Goal: Task Accomplishment & Management: Use online tool/utility

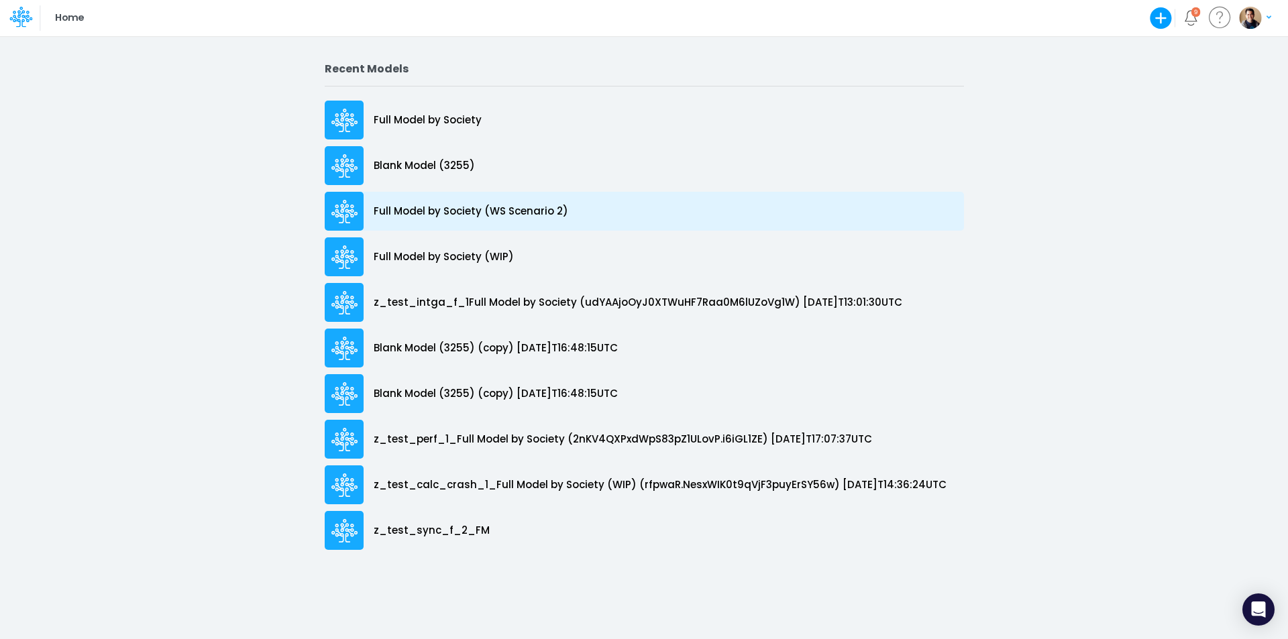
click at [531, 209] on p "Full Model by Society (WS Scenario 2)" at bounding box center [471, 211] width 195 height 15
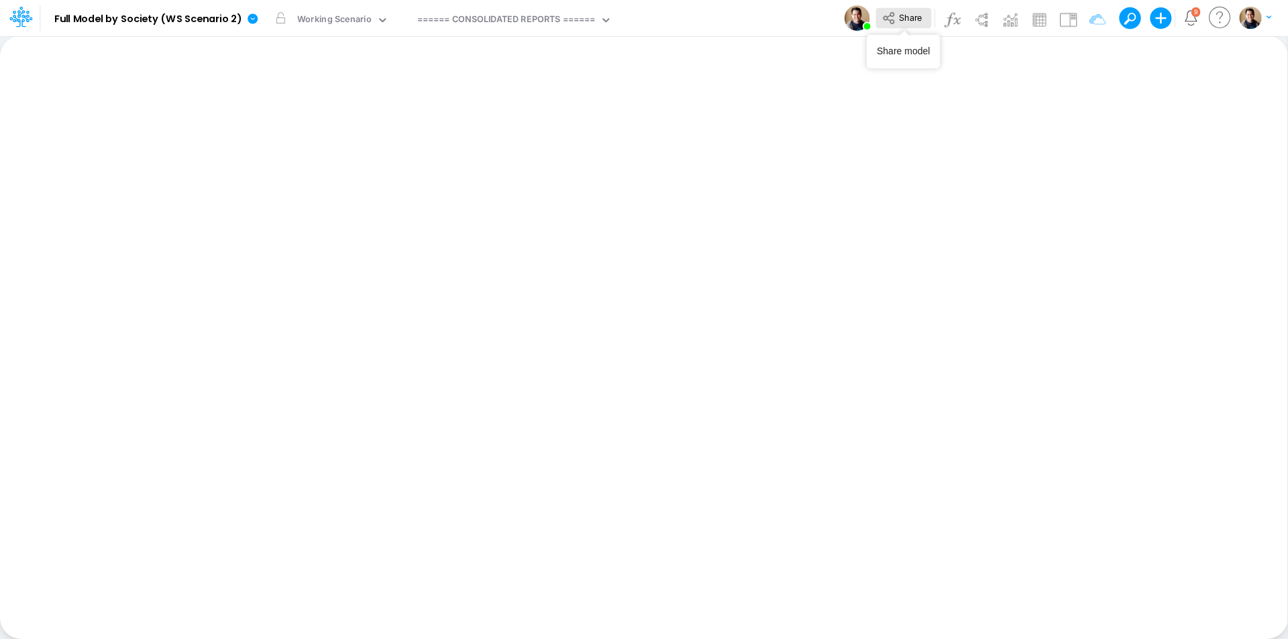
click at [899, 17] on button "Share" at bounding box center [903, 18] width 56 height 21
click at [198, 18] on icon at bounding box center [201, 19] width 12 height 12
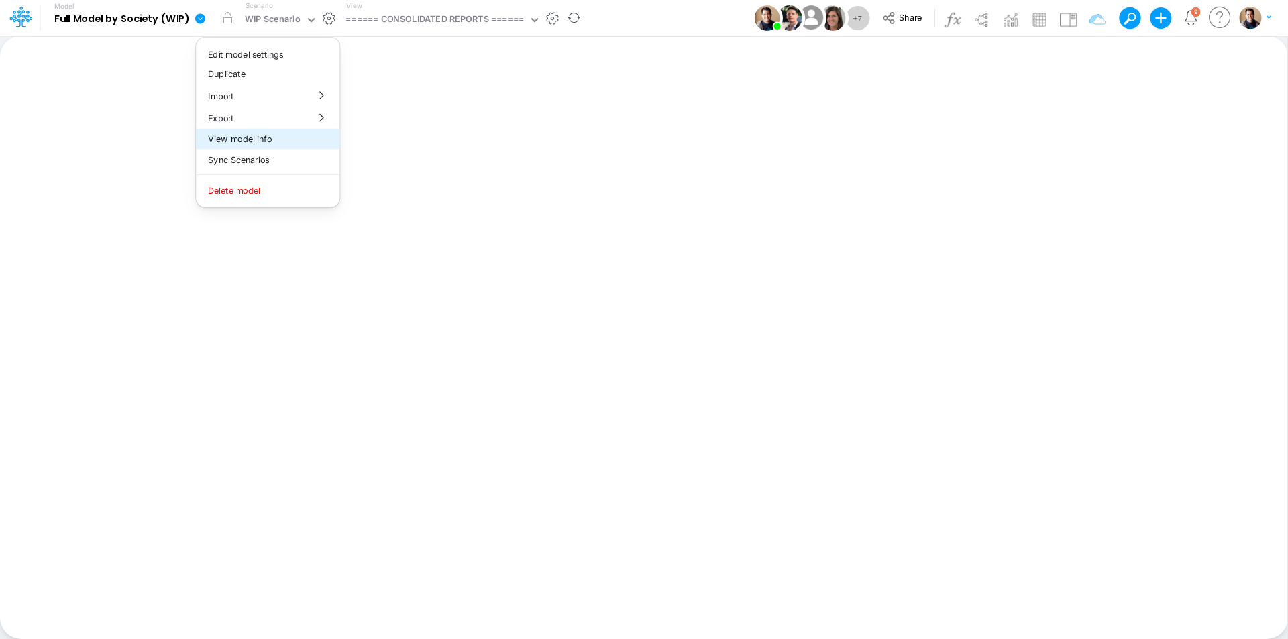
click at [280, 135] on button "View model info" at bounding box center [268, 139] width 144 height 21
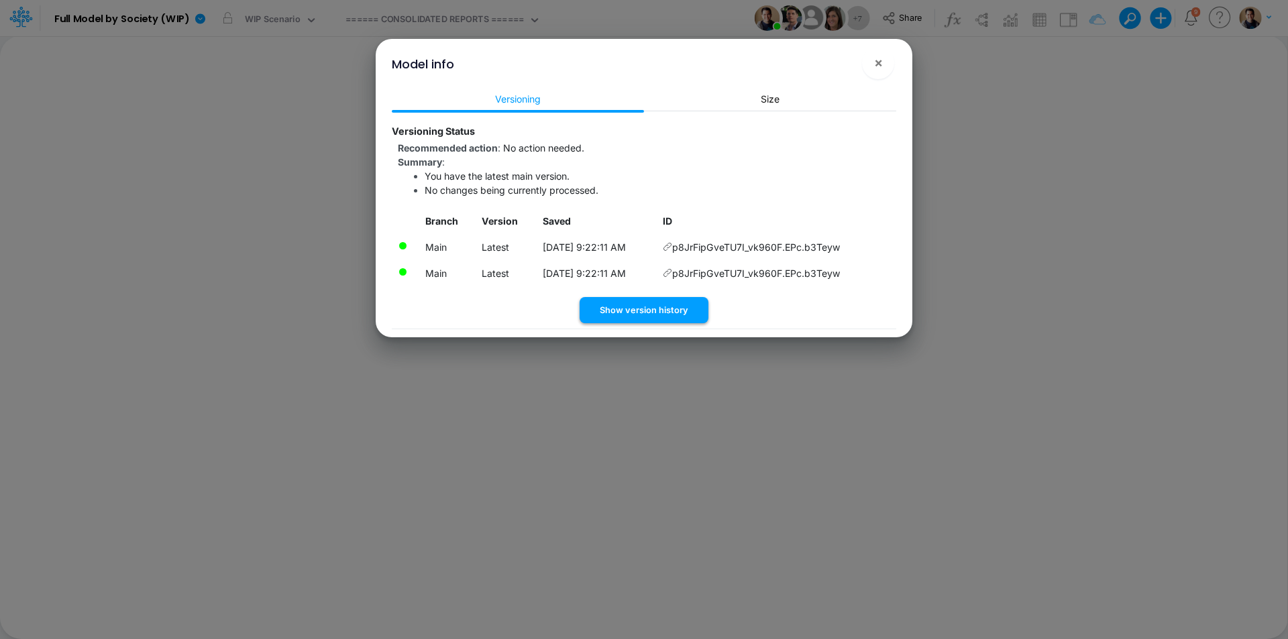
click at [631, 313] on button "Show version history" at bounding box center [644, 310] width 129 height 26
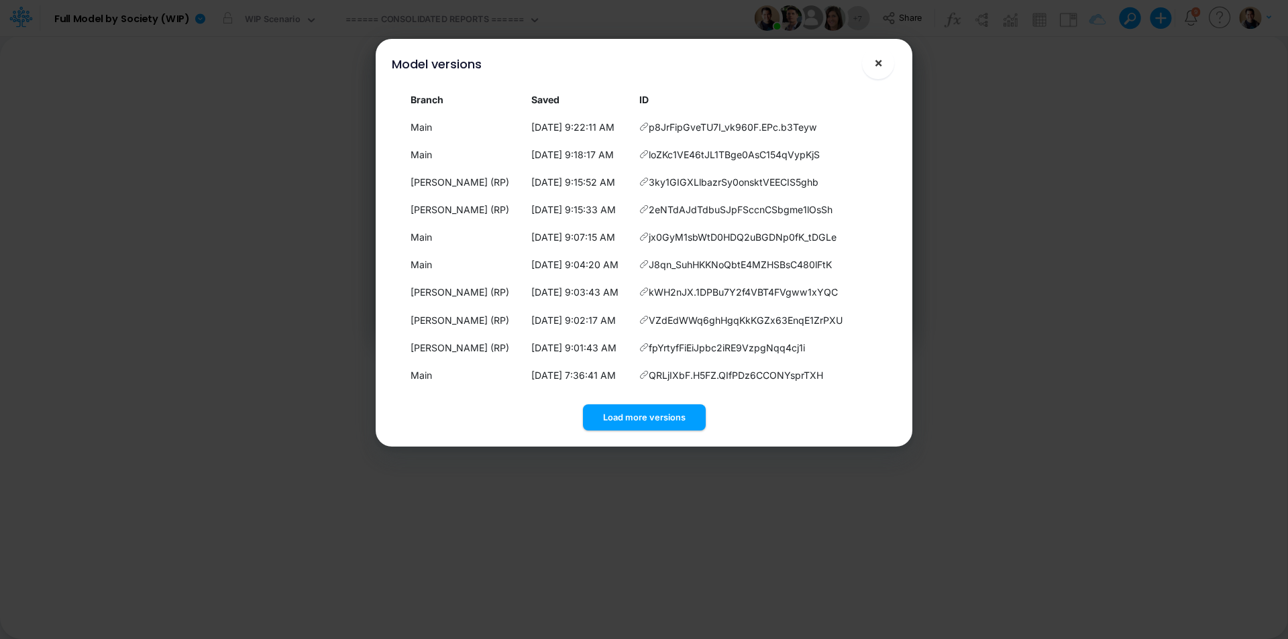
click at [883, 64] on button "×" at bounding box center [878, 63] width 32 height 32
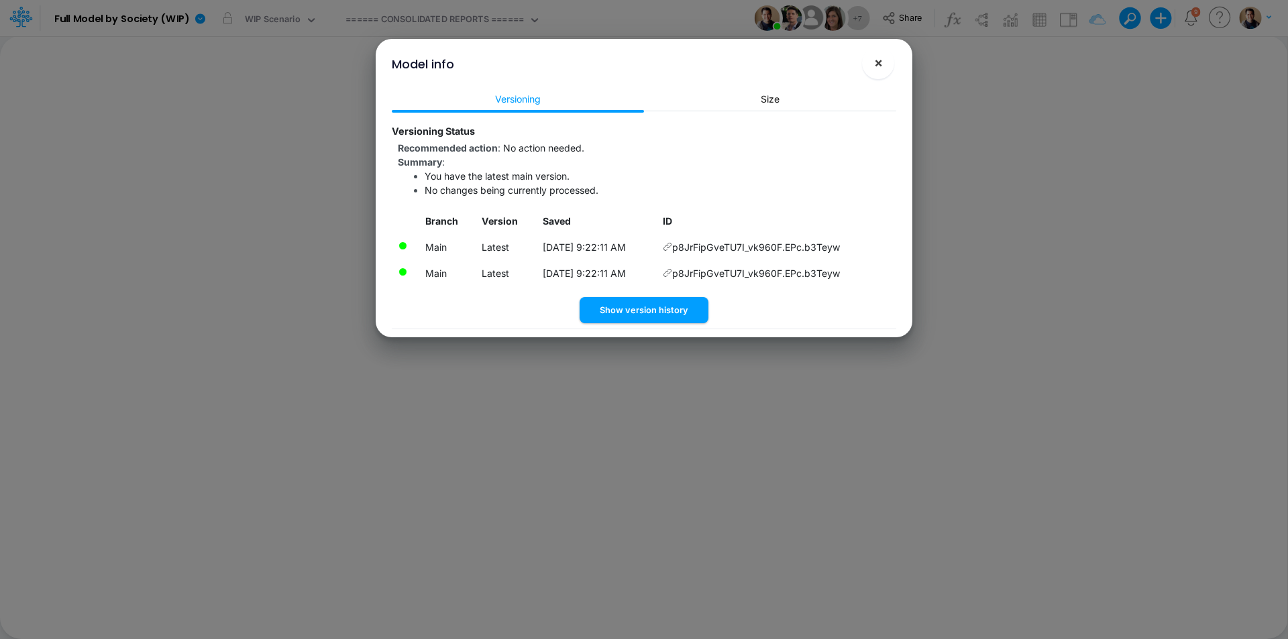
click at [884, 64] on button "×" at bounding box center [878, 63] width 32 height 32
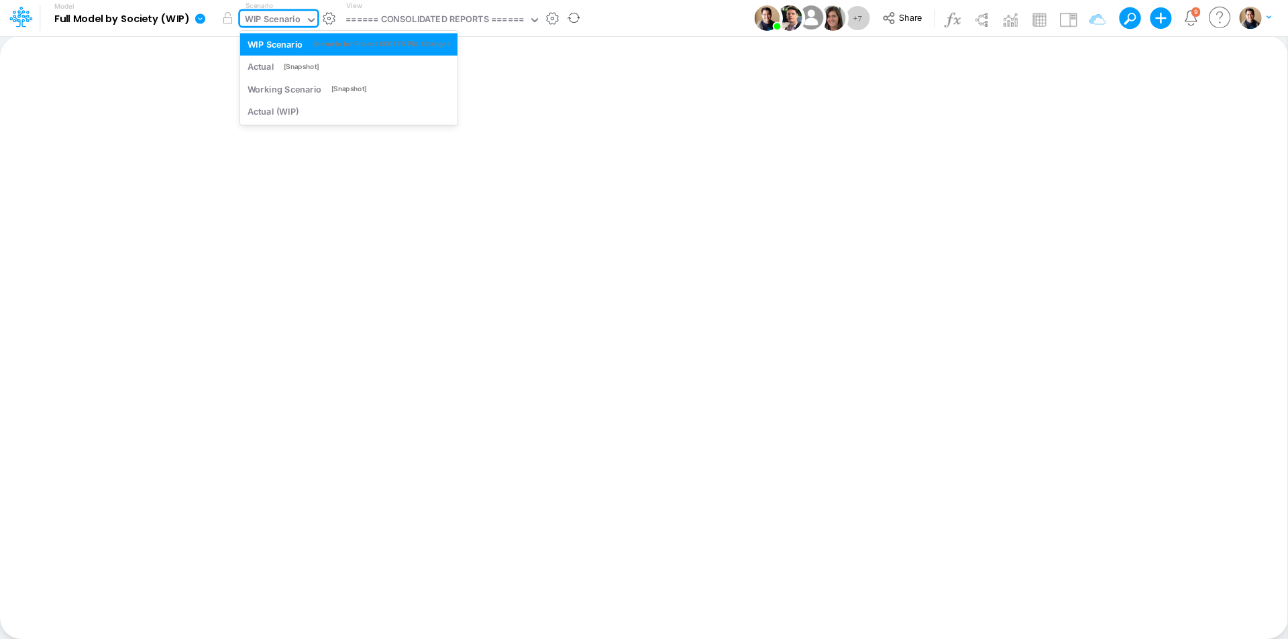
click at [287, 28] on div "WIP Scenario" at bounding box center [273, 20] width 56 height 15
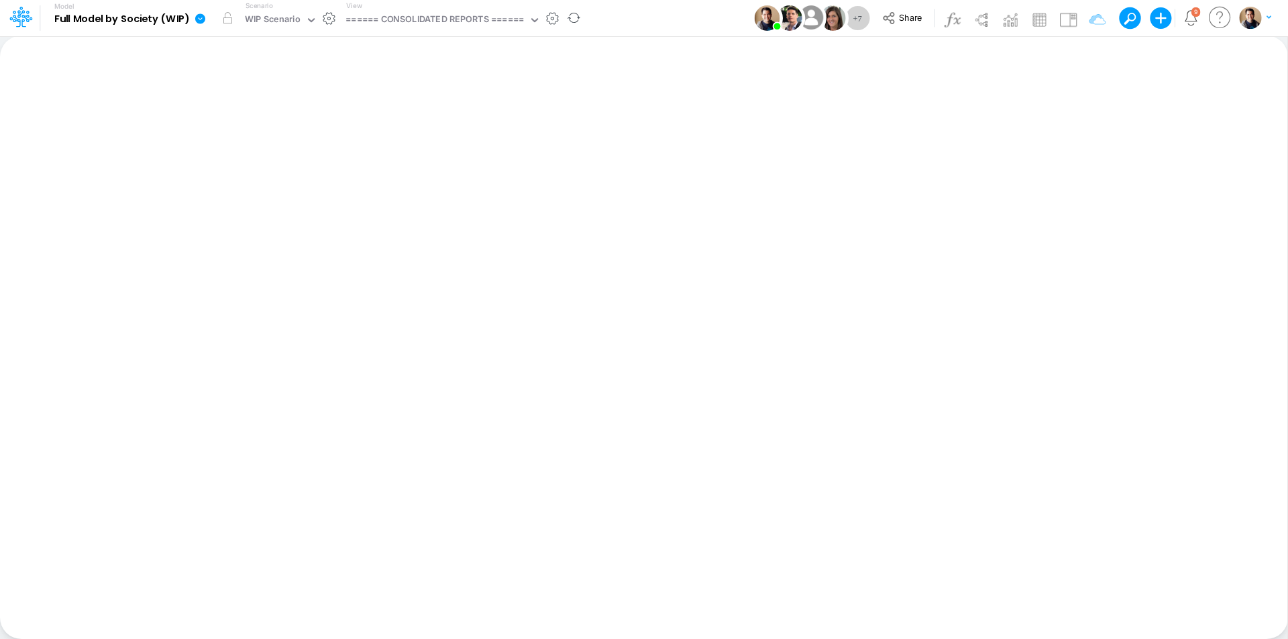
click at [195, 17] on icon at bounding box center [201, 19] width 12 height 12
click at [277, 155] on button "Sync Scenarios" at bounding box center [268, 160] width 144 height 21
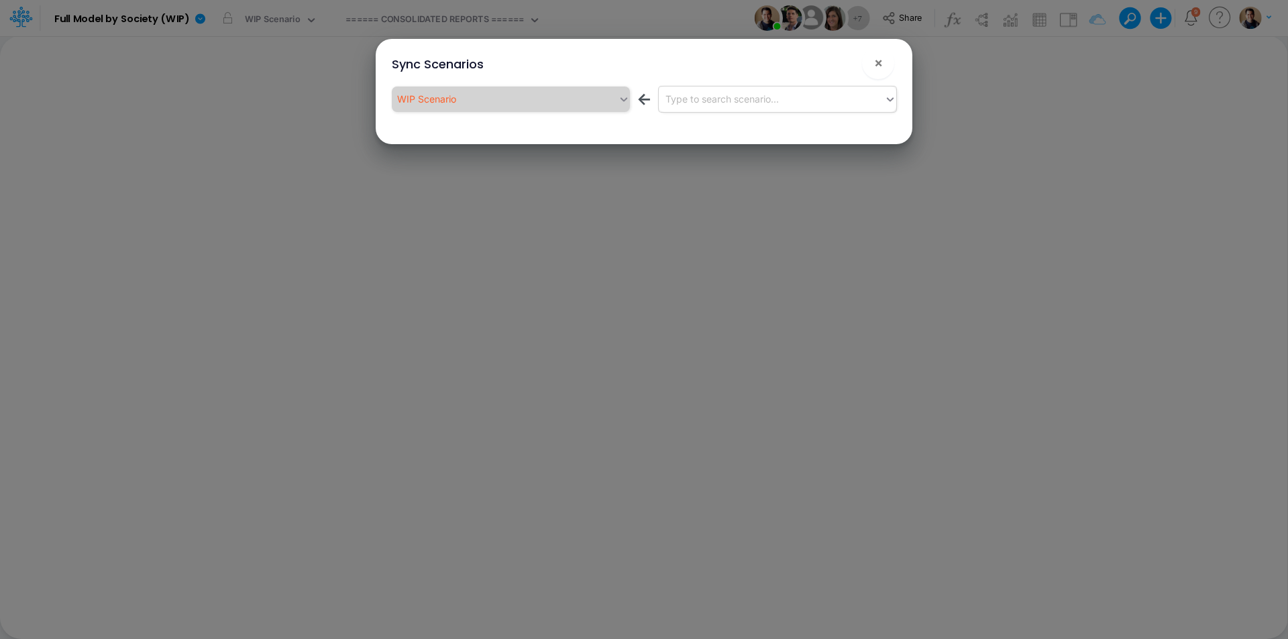
click at [735, 109] on div "Type to search scenario..." at bounding box center [772, 99] width 226 height 22
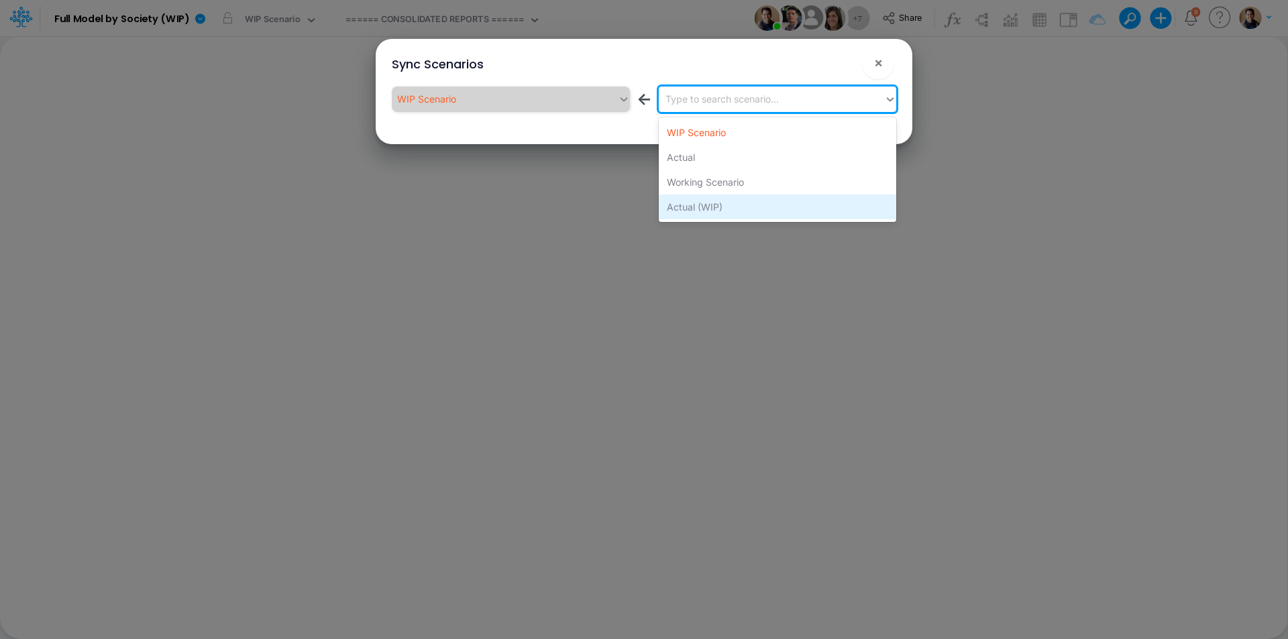
click at [755, 202] on div "Actual (WIP)" at bounding box center [777, 207] width 237 height 25
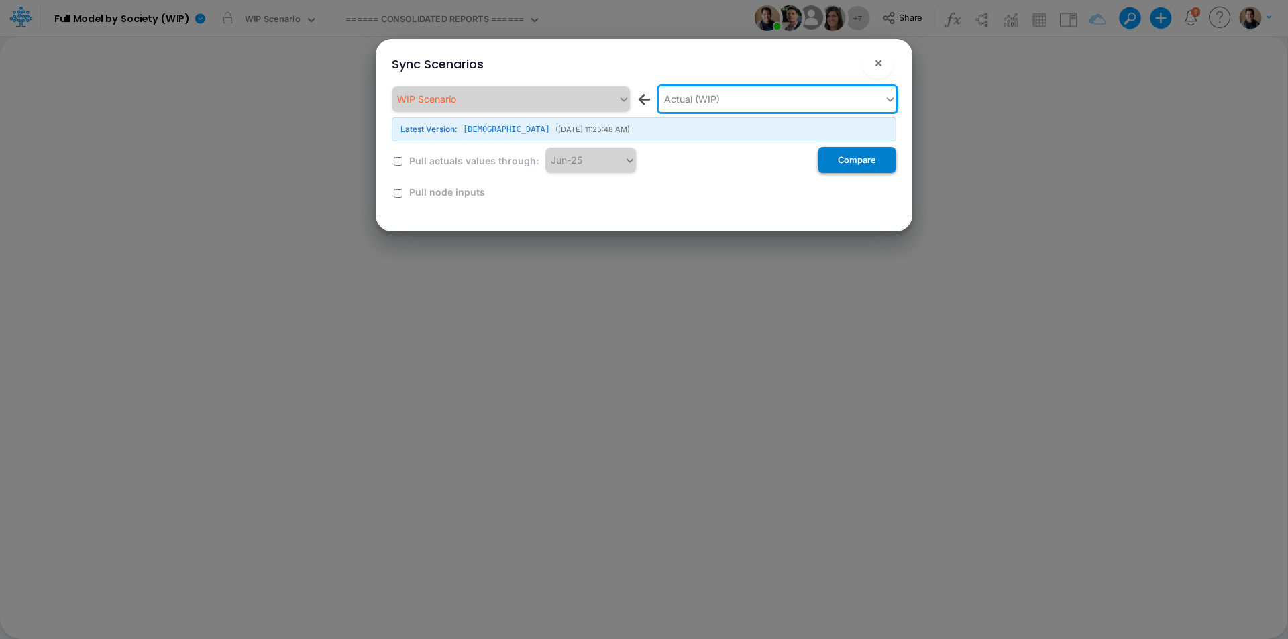
click at [856, 166] on button "Compare" at bounding box center [857, 160] width 78 height 26
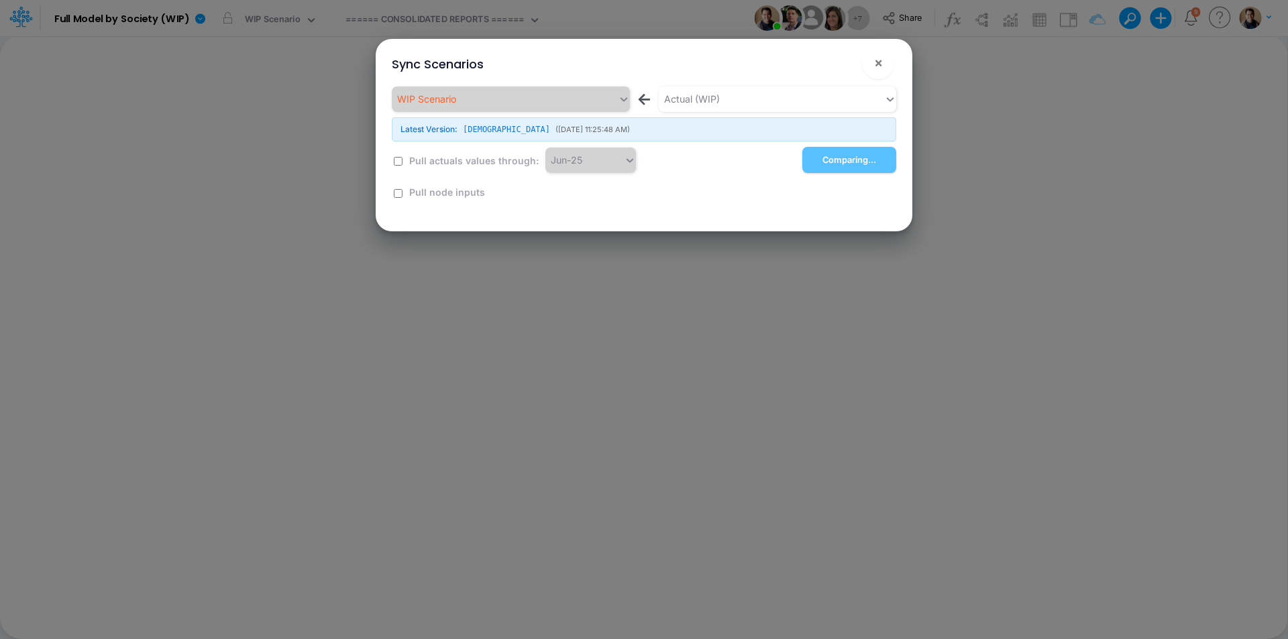
click at [836, 63] on button "!" at bounding box center [835, 66] width 16 height 16
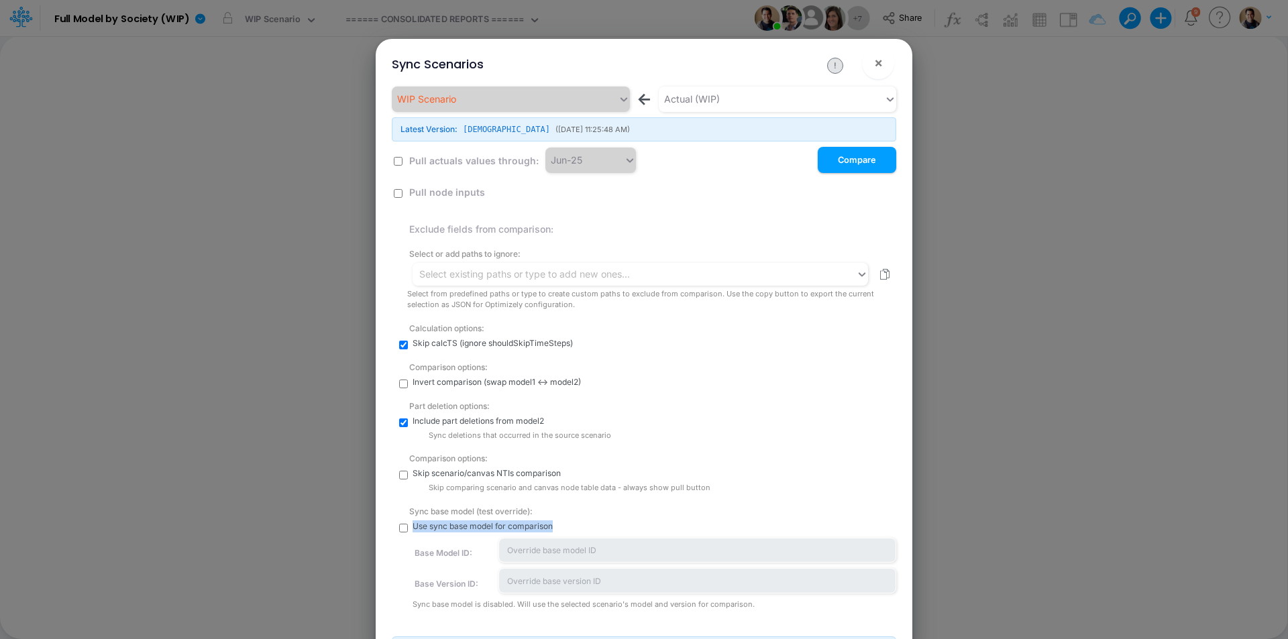
drag, startPoint x: 555, startPoint y: 527, endPoint x: 413, endPoint y: 528, distance: 142.2
click at [413, 528] on div "Use sync base model for comparison" at bounding box center [655, 527] width 484 height 12
copy span "Use sync base model for comparison"
click at [884, 64] on button "×" at bounding box center [878, 63] width 32 height 32
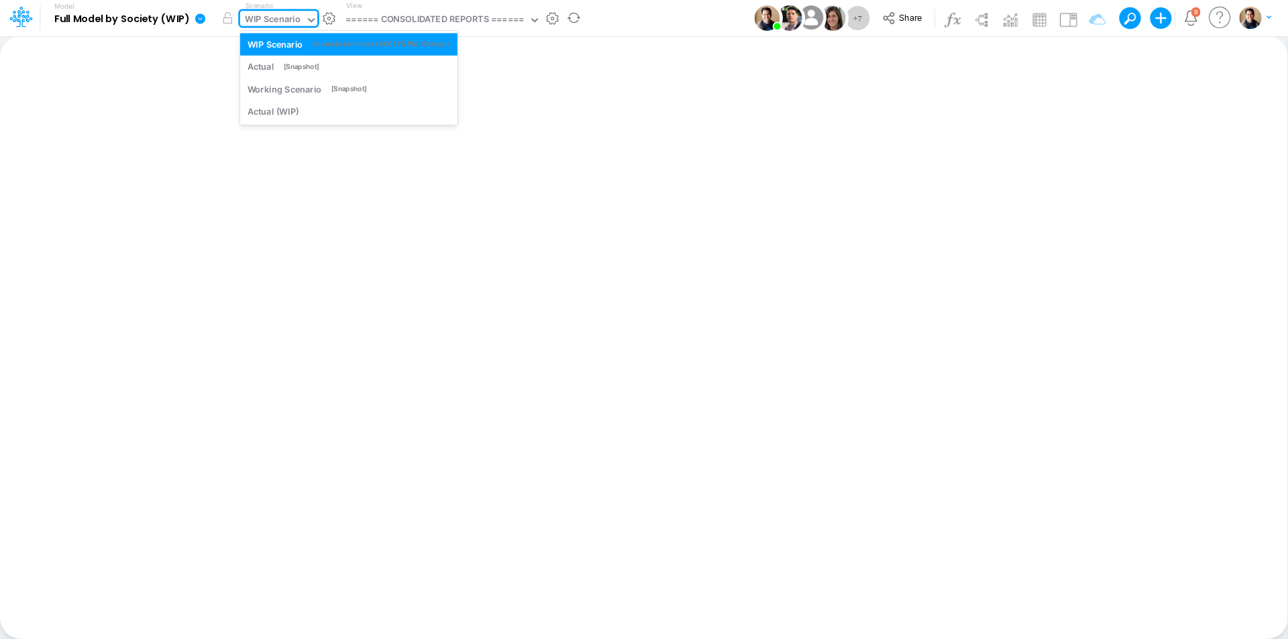
click at [264, 17] on div "WIP Scenario" at bounding box center [273, 20] width 56 height 15
click at [309, 112] on div "Actual (WIP)" at bounding box center [349, 111] width 203 height 13
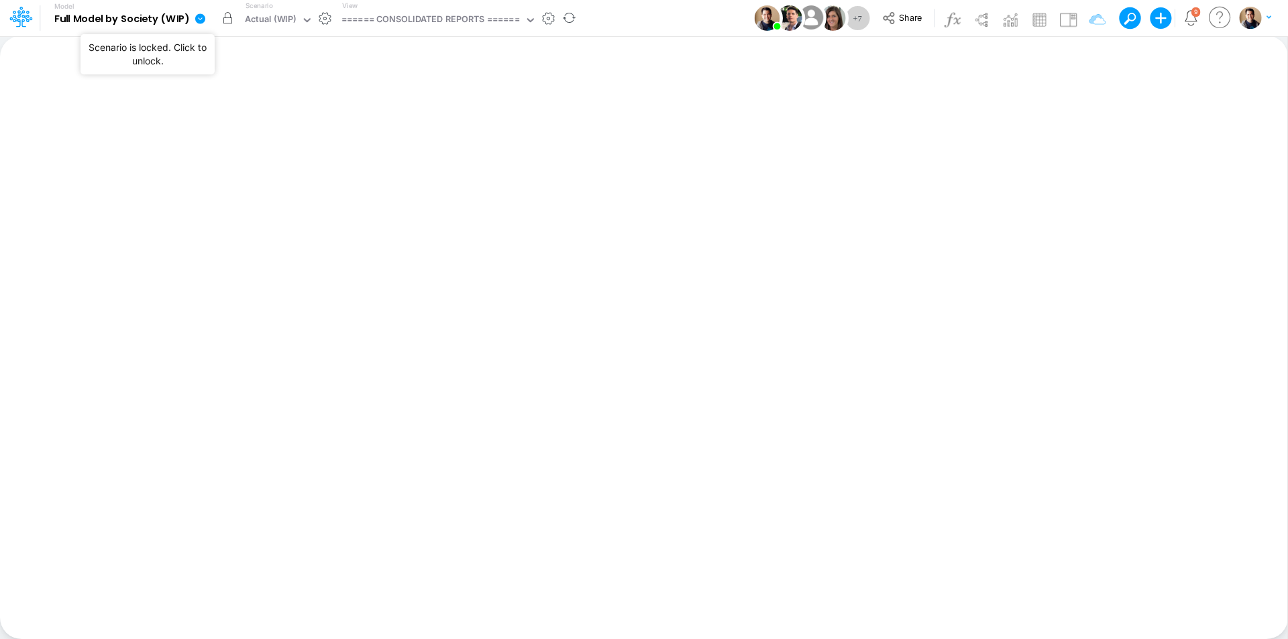
click at [228, 18] on button "button" at bounding box center [228, 18] width 24 height 24
click at [284, 23] on div "Actual (WIP)" at bounding box center [270, 20] width 51 height 15
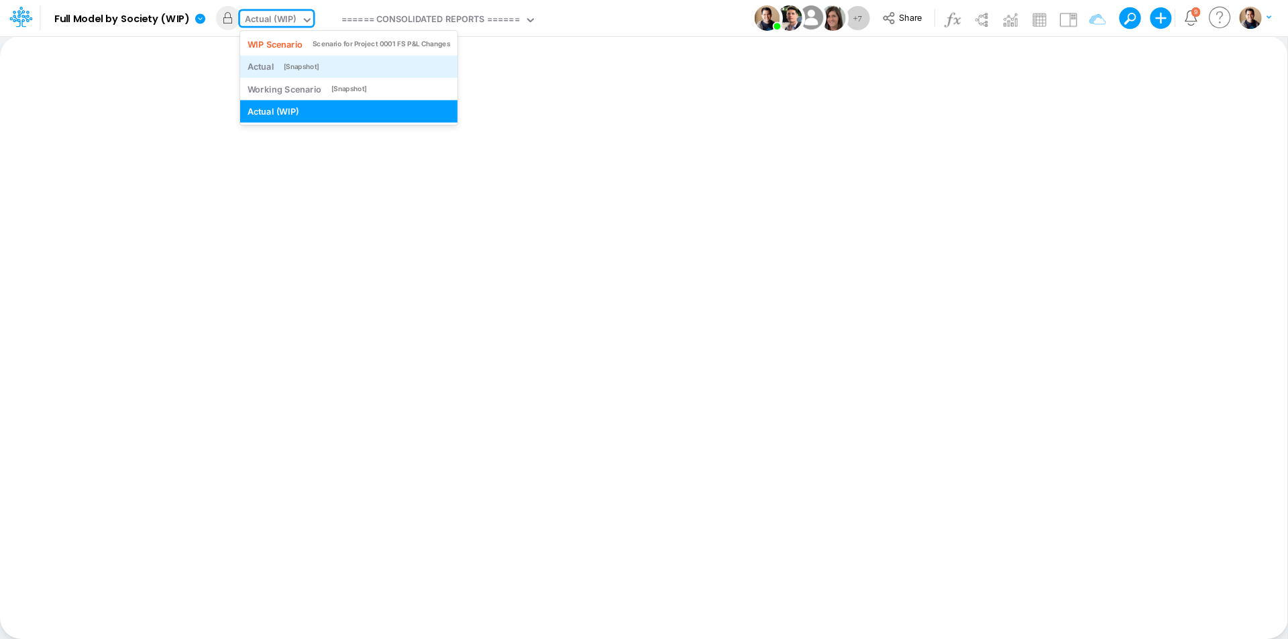
click at [280, 66] on div "Actual [Snapshot]" at bounding box center [349, 66] width 203 height 13
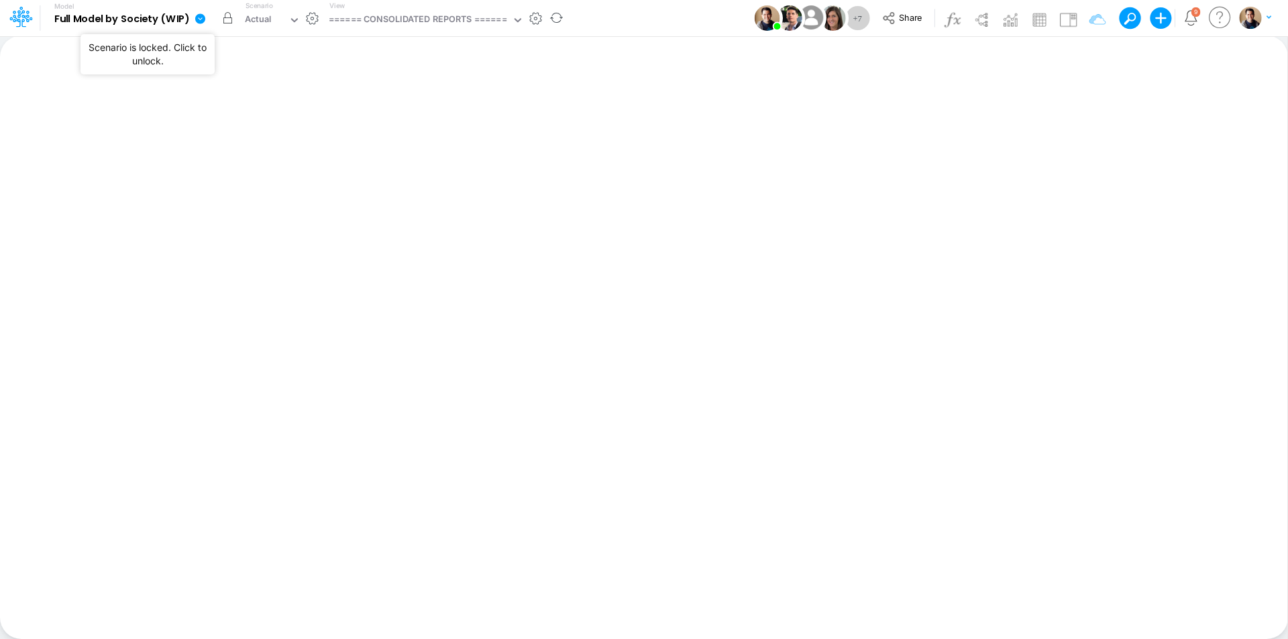
click at [227, 22] on button "button" at bounding box center [228, 18] width 24 height 24
click at [251, 16] on div "Actual" at bounding box center [258, 20] width 27 height 15
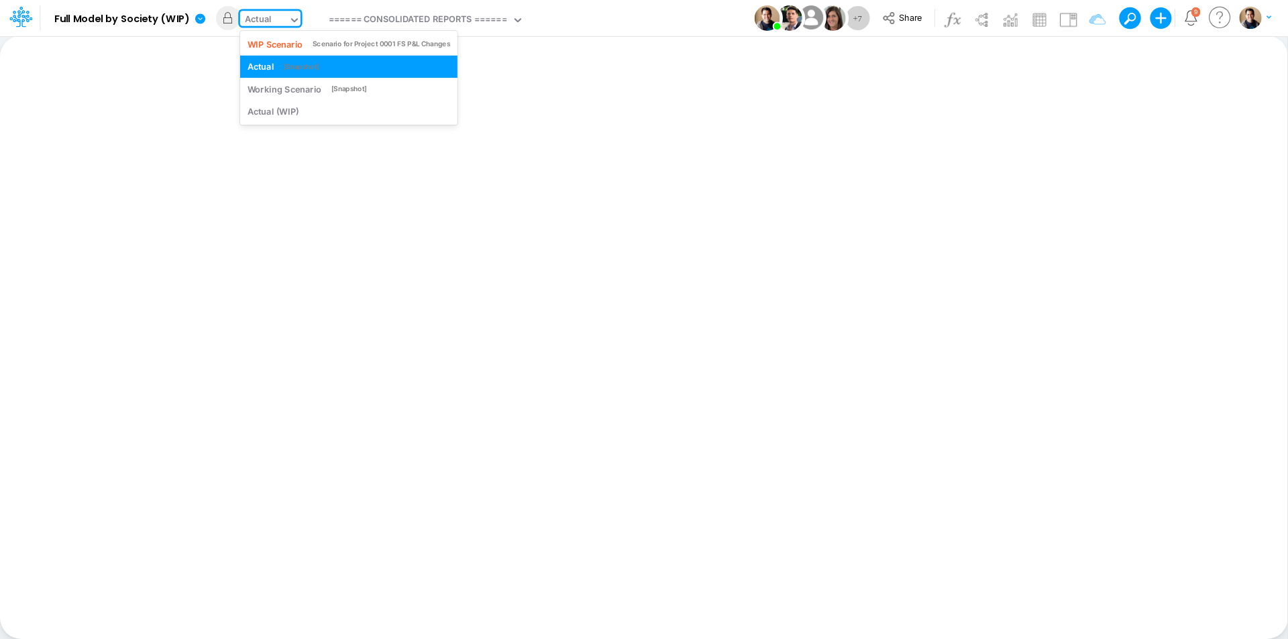
click at [264, 19] on div "Actual" at bounding box center [258, 20] width 27 height 15
click at [280, 93] on div "Working Scenario" at bounding box center [285, 89] width 74 height 13
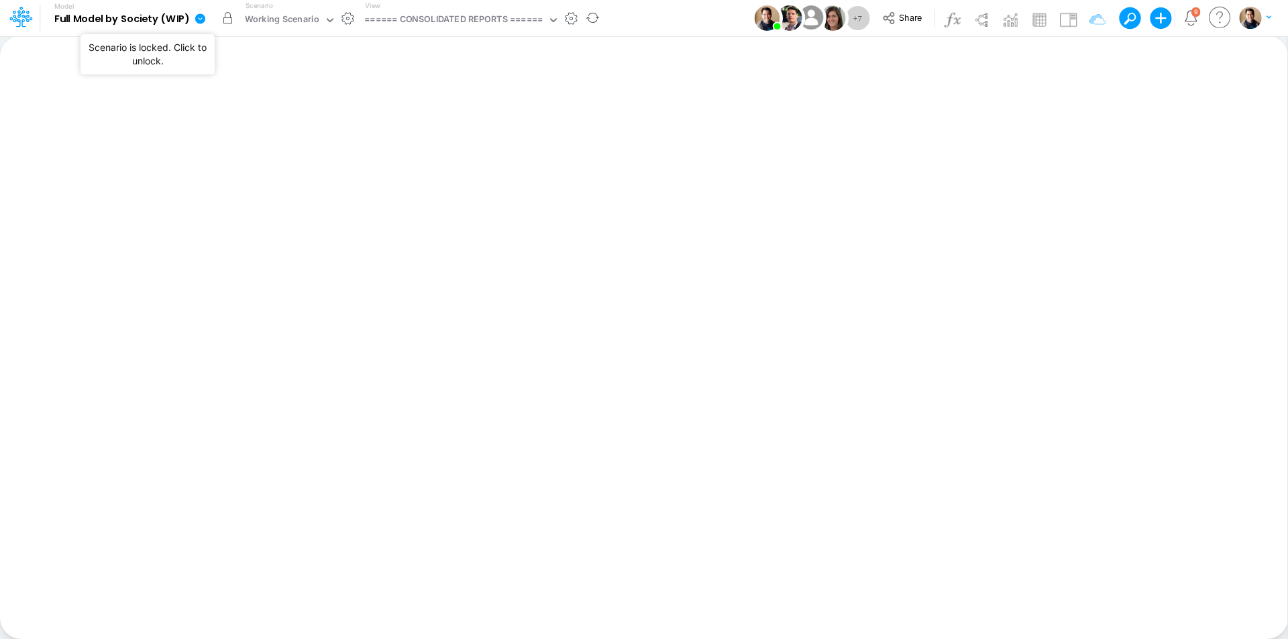
click at [228, 21] on button "button" at bounding box center [228, 18] width 24 height 24
click at [266, 15] on div "Working Scenario" at bounding box center [282, 20] width 74 height 15
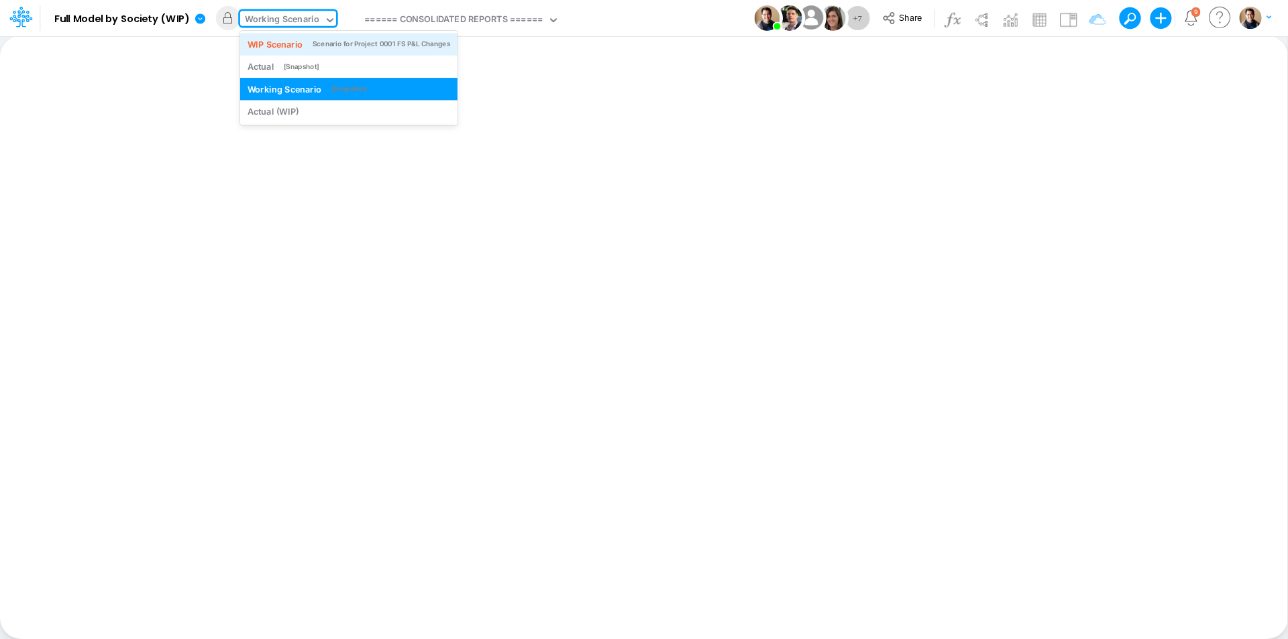
click at [280, 48] on div "WIP Scenario" at bounding box center [276, 44] width 56 height 13
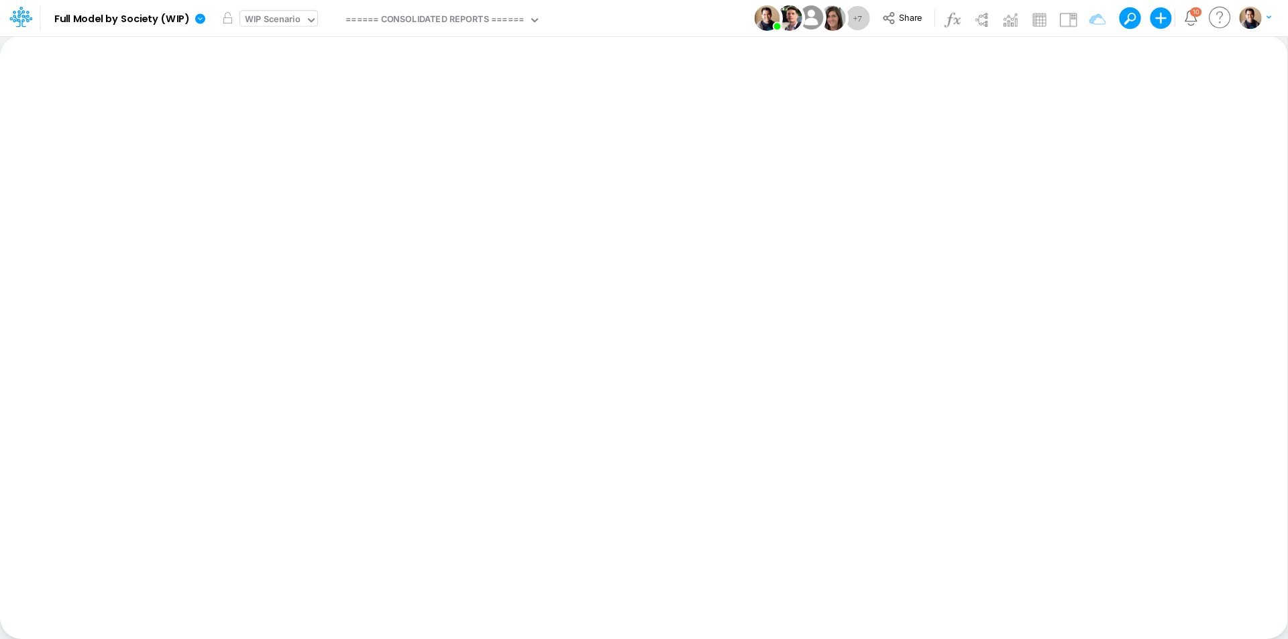
click at [293, 19] on div "WIP Scenario" at bounding box center [273, 20] width 56 height 15
click at [264, 19] on div "Actual" at bounding box center [258, 20] width 27 height 15
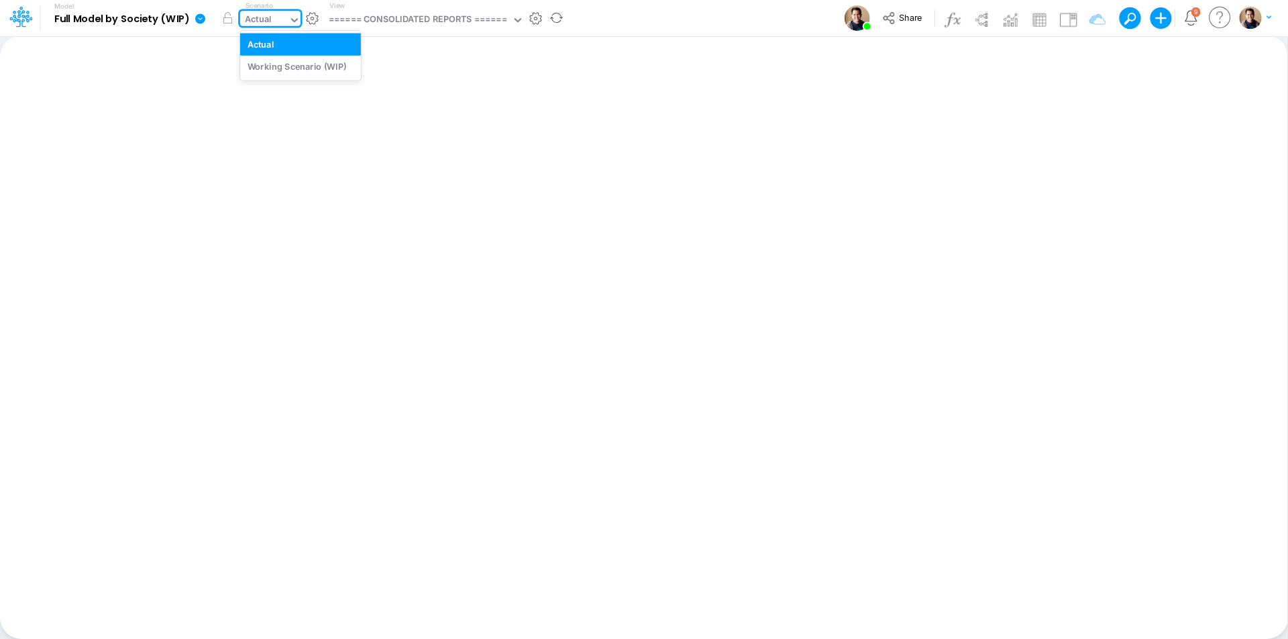
click at [264, 19] on div "Actual" at bounding box center [258, 20] width 27 height 15
click at [263, 19] on div "Actual" at bounding box center [258, 20] width 27 height 15
click at [199, 21] on icon at bounding box center [200, 18] width 10 height 10
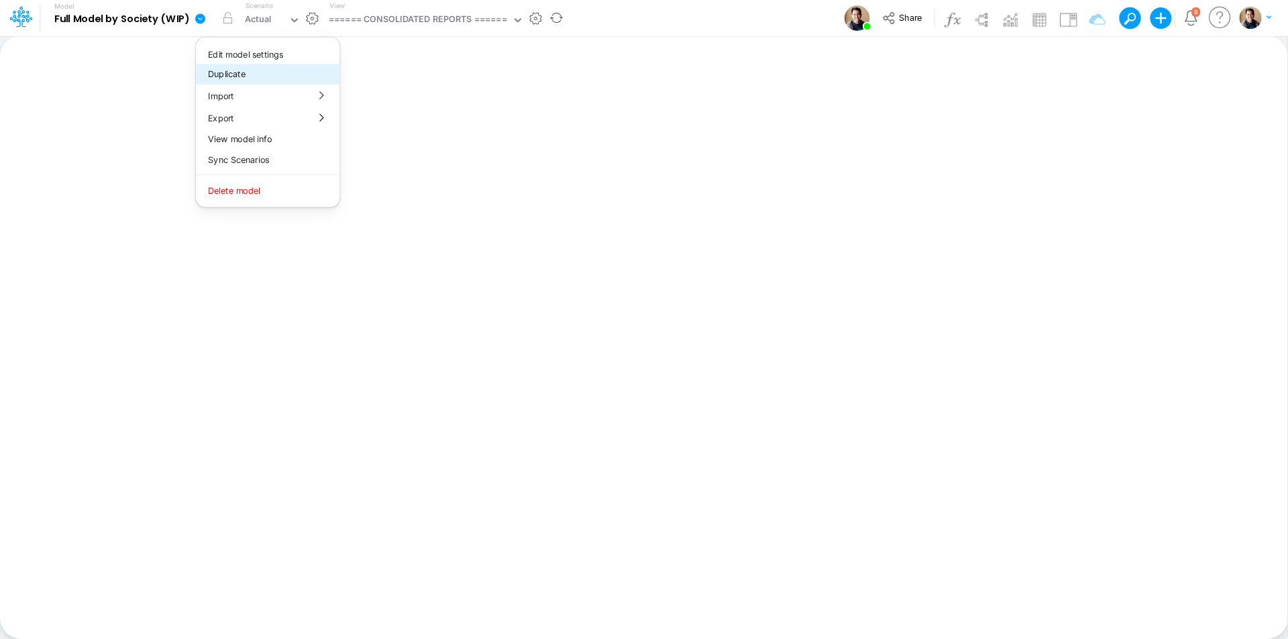
click at [246, 77] on button "Duplicate" at bounding box center [268, 74] width 144 height 21
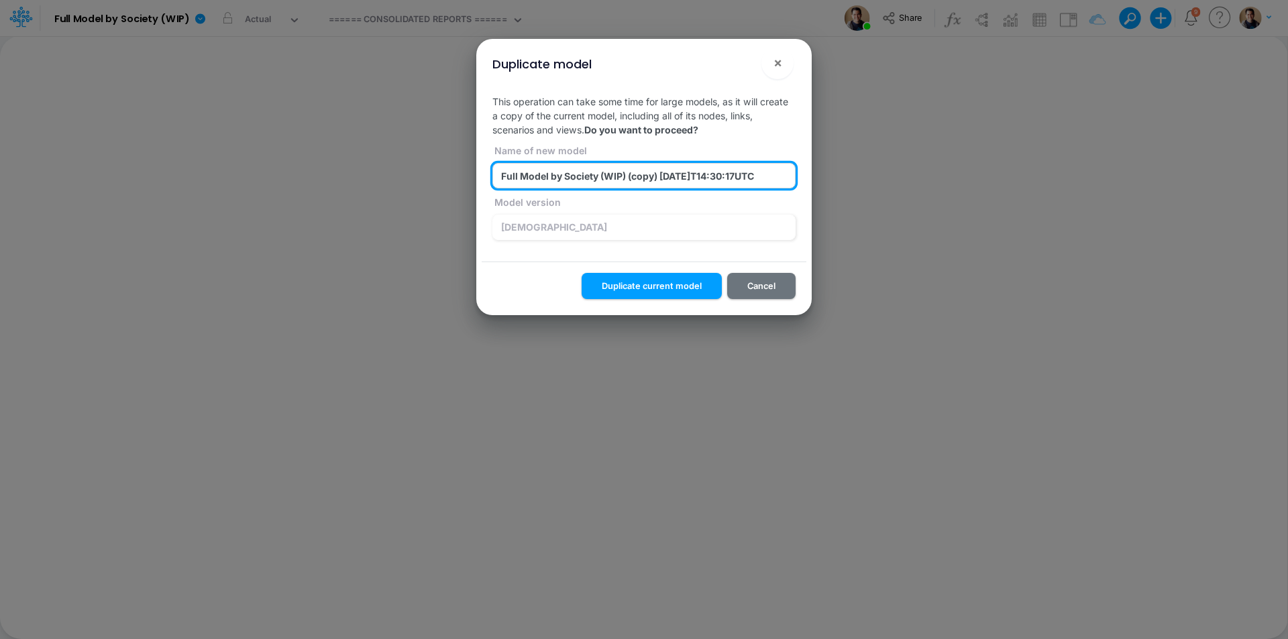
click at [647, 179] on input "Full Model by Society (WIP) (copy) 2025-09-18T14:30:17UTC" at bounding box center [643, 175] width 303 height 25
drag, startPoint x: 647, startPoint y: 179, endPoint x: 757, endPoint y: 185, distance: 110.2
click at [647, 179] on input "Full Model by Society (WIP) (copy) 2025-09-18T14:30:17UTC" at bounding box center [643, 175] width 303 height 25
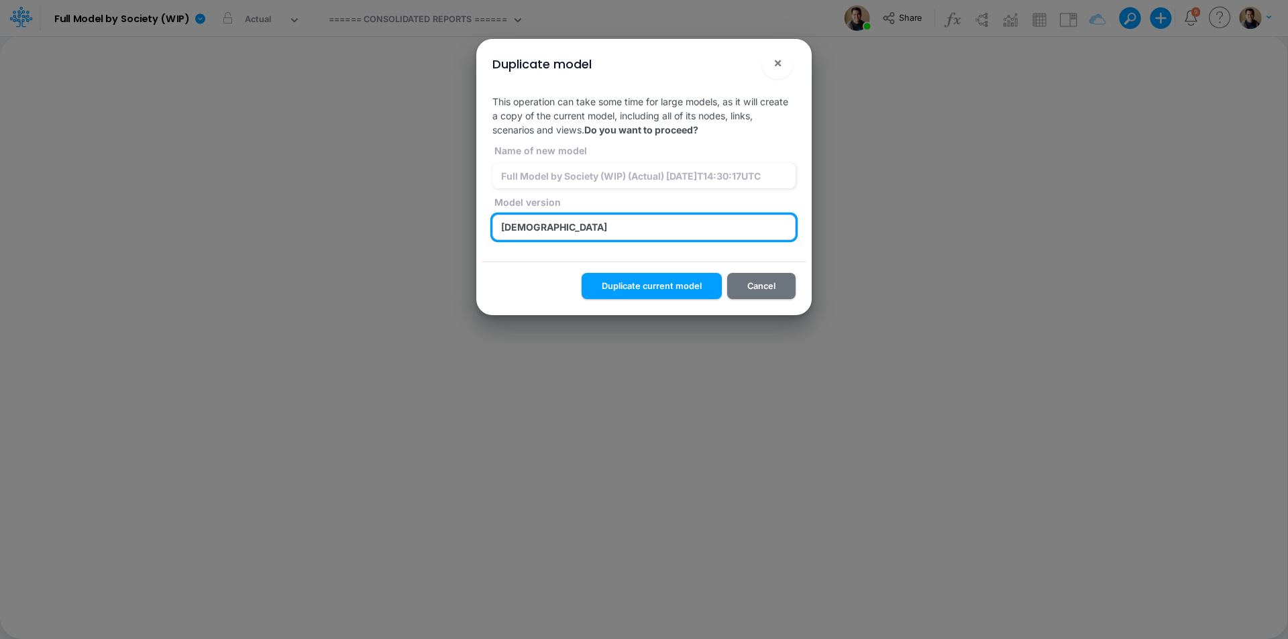
click at [731, 228] on input "HZVfLdjI9N47vlWAPKHYHMVl_BtDnDdp" at bounding box center [643, 227] width 303 height 25
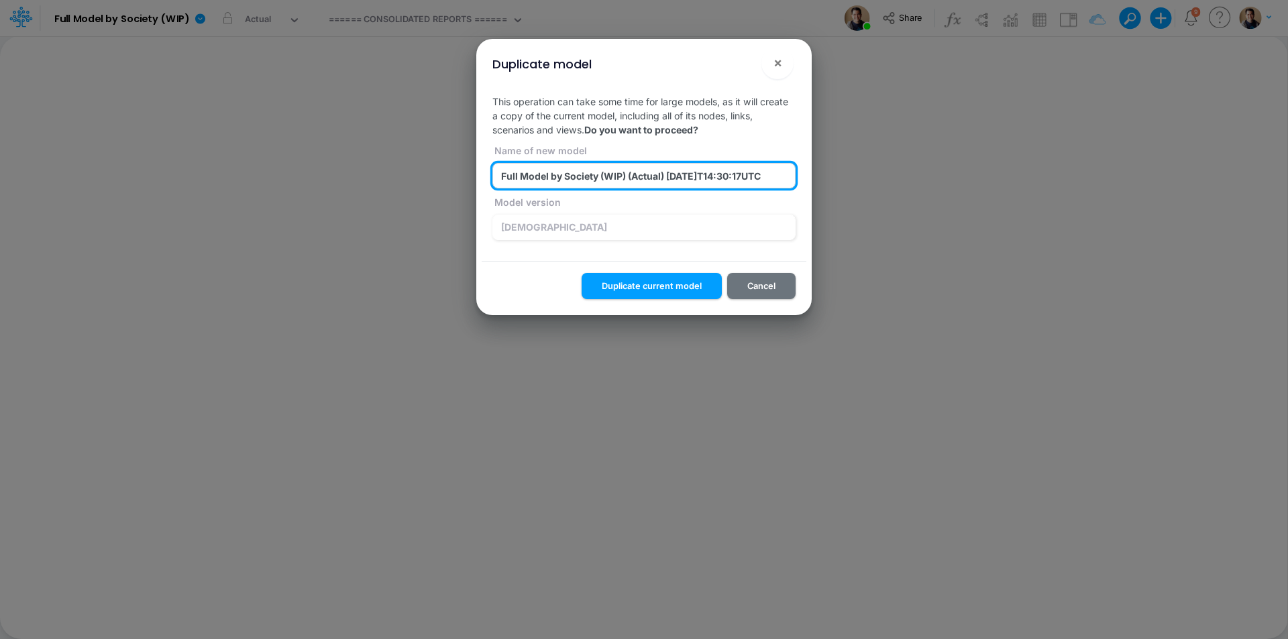
click at [655, 182] on input "Full Model by Society (WIP) (Actual) 2025-09-18T14:30:17UTC" at bounding box center [643, 175] width 303 height 25
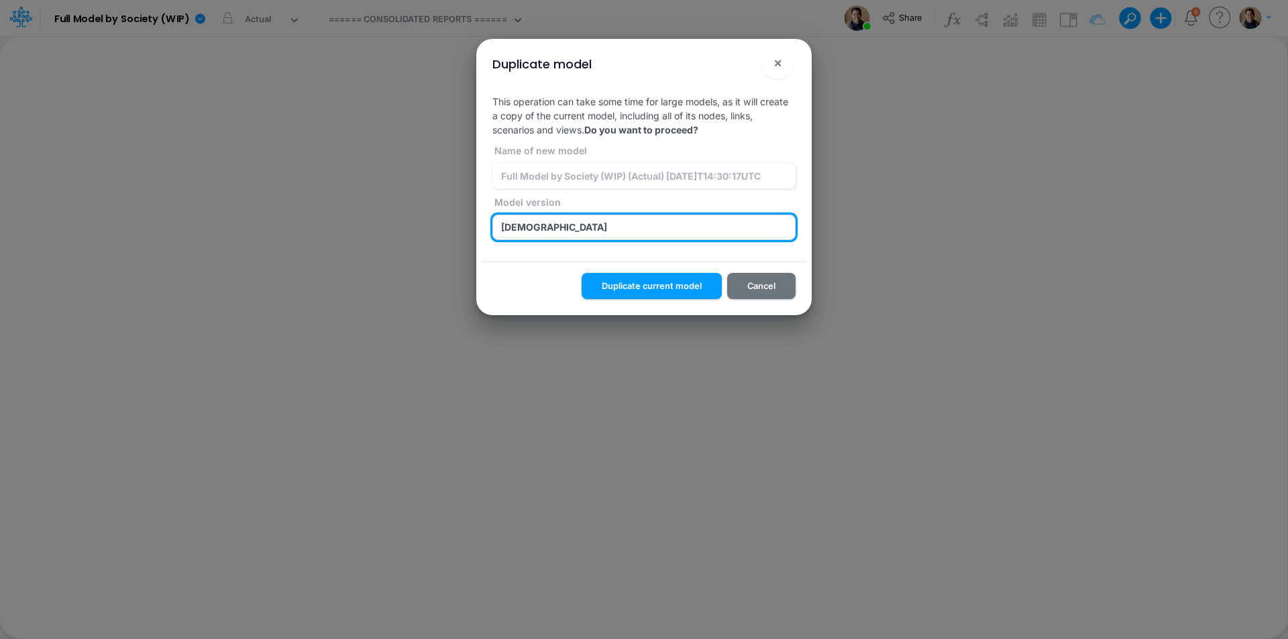
click at [702, 219] on input "HZVfLdjI9N47vlWAPKHYHMVl_BtDnDdp" at bounding box center [643, 227] width 303 height 25
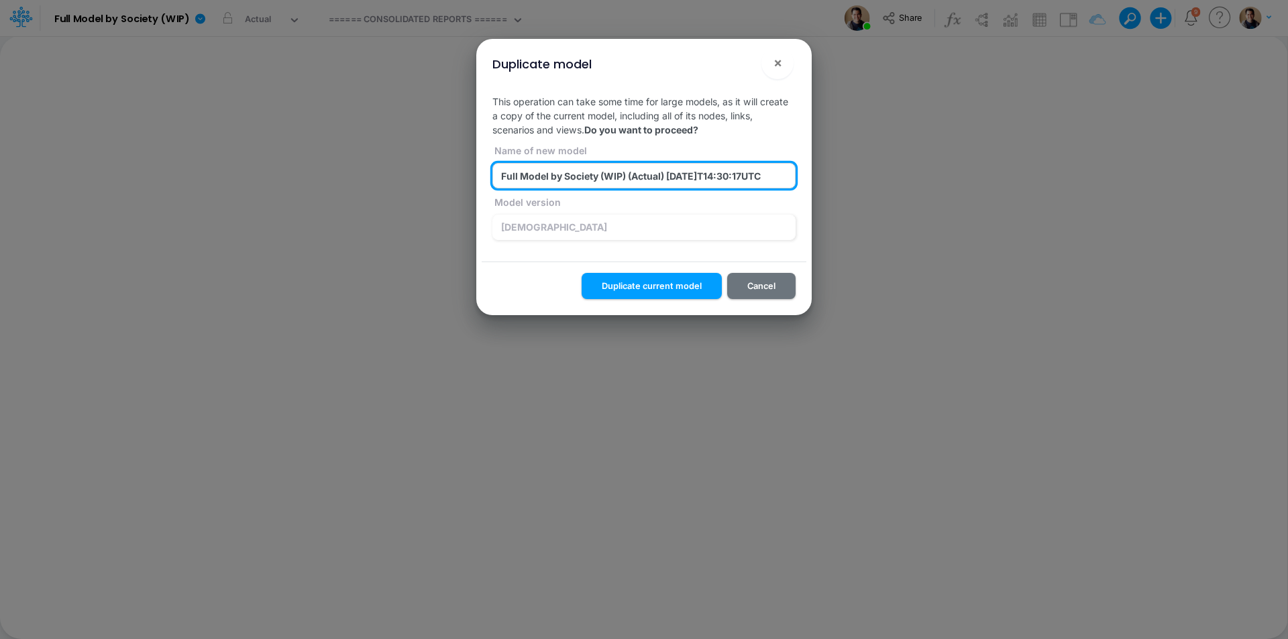
click at [669, 178] on input "Full Model by Society (WIP) (Actual) 2025-09-18T14:30:17UTC" at bounding box center [643, 175] width 303 height 25
paste input "HZVfLdjI9N47vlWAPKHYHMVl_BtDnDdp"
type input "Full Model by Society (WIP-Actual) (HZVfLdjI9N47vlWAPKHYHMVl_BtDnDdp)"
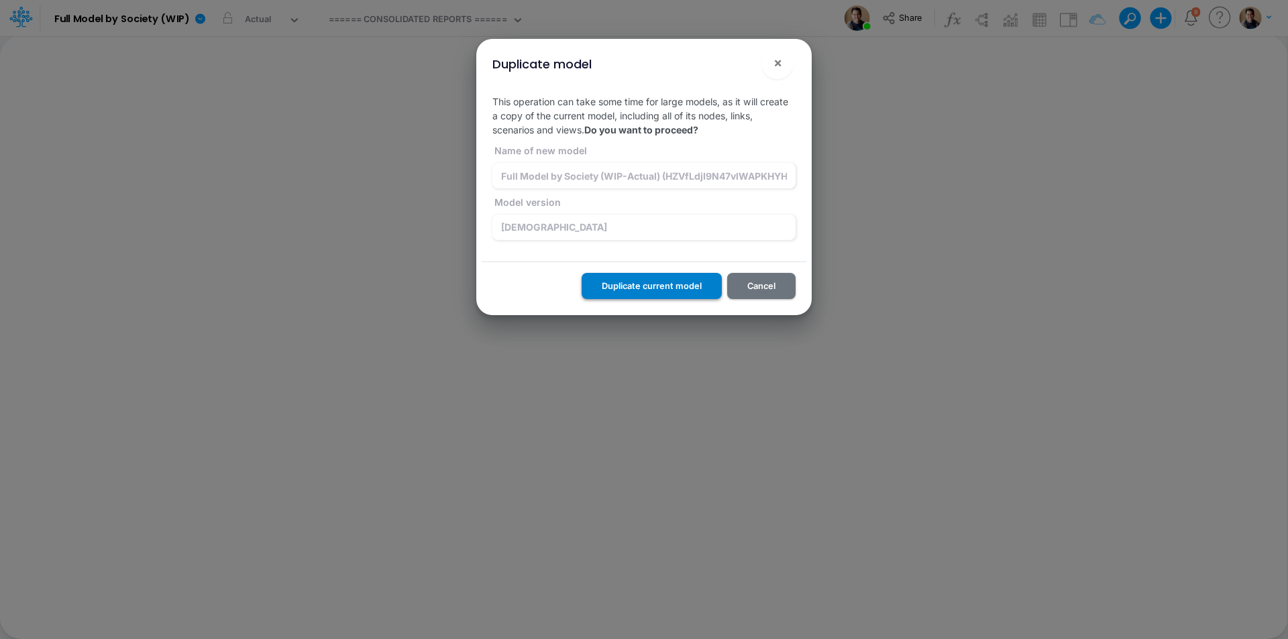
click at [667, 289] on button "Duplicate current model" at bounding box center [652, 286] width 140 height 26
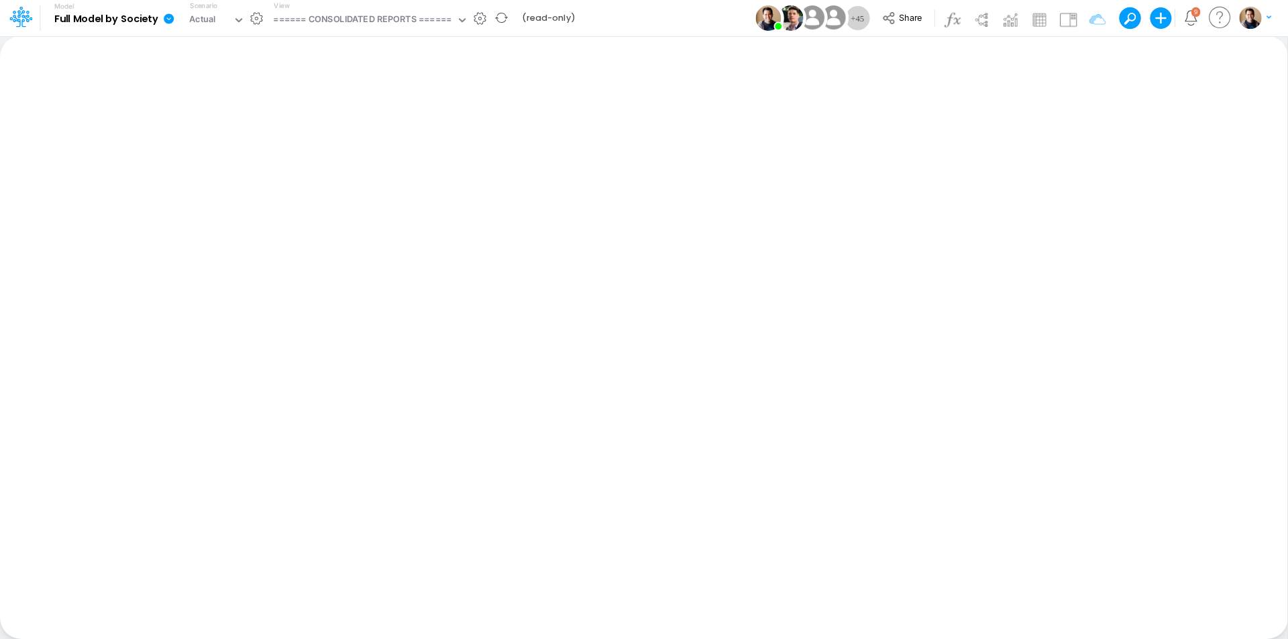
click at [170, 19] on icon at bounding box center [169, 19] width 12 height 12
click at [231, 142] on button "View model info" at bounding box center [236, 139] width 144 height 21
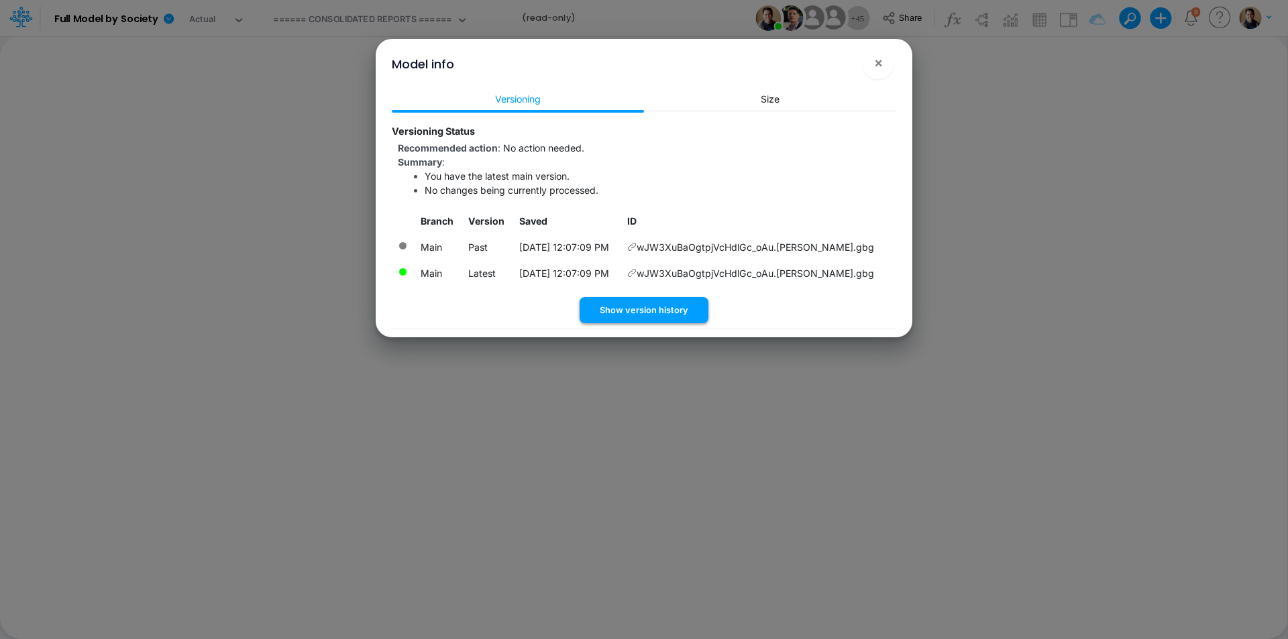
click at [643, 312] on button "Show version history" at bounding box center [644, 310] width 129 height 26
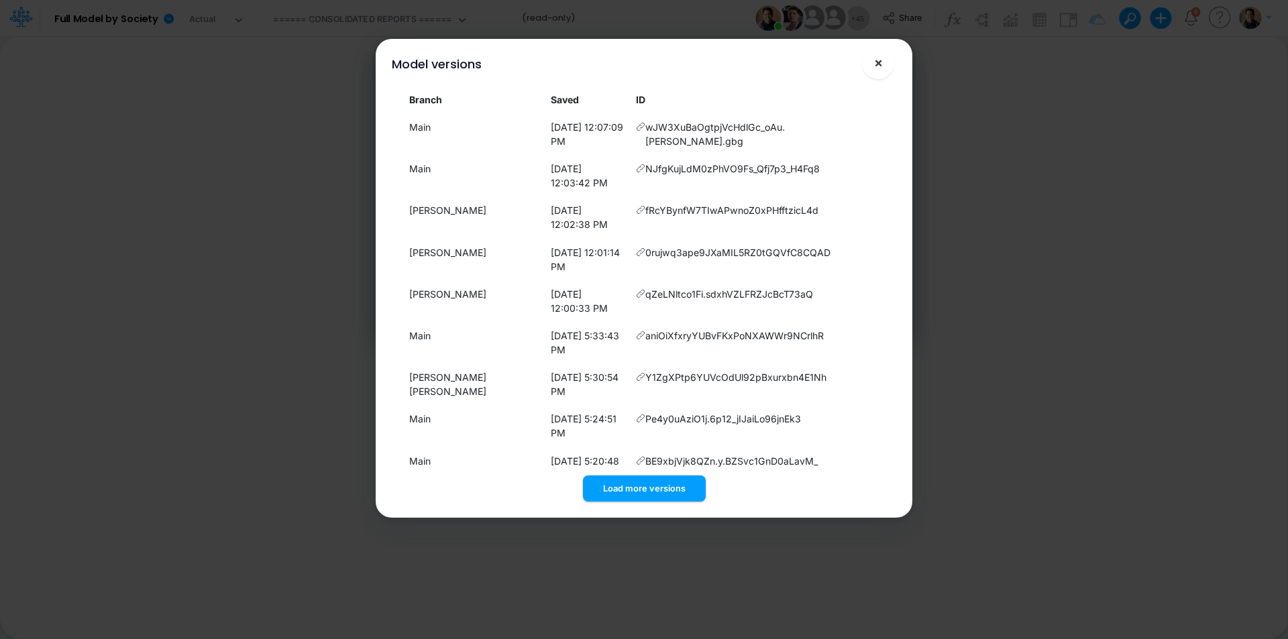
click at [885, 66] on button "×" at bounding box center [878, 63] width 32 height 32
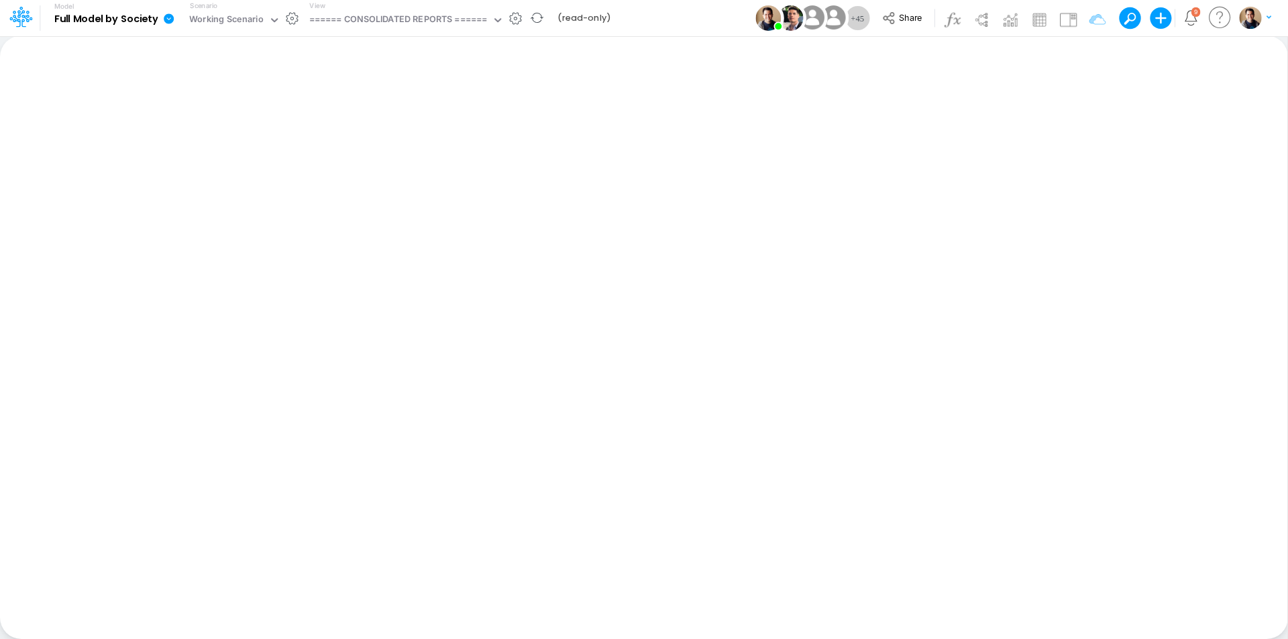
drag, startPoint x: 164, startPoint y: 17, endPoint x: 172, endPoint y: 30, distance: 14.2
click at [164, 17] on icon at bounding box center [169, 18] width 10 height 10
click at [220, 137] on button "View model info" at bounding box center [236, 139] width 144 height 21
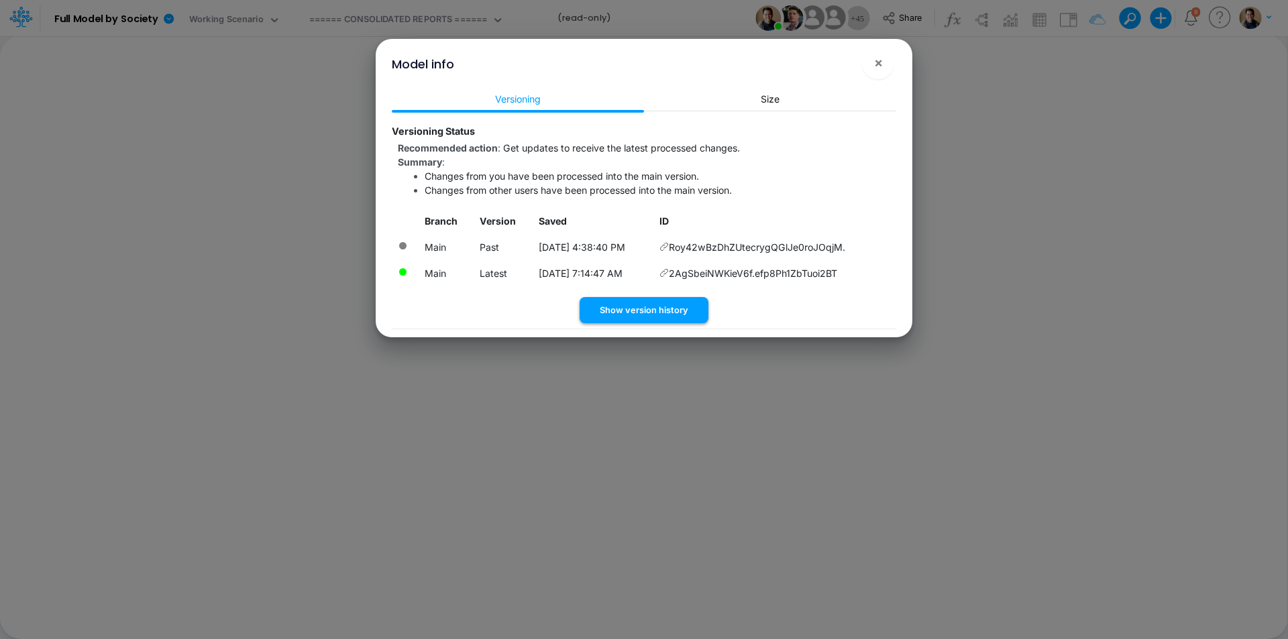
click at [654, 310] on button "Show version history" at bounding box center [644, 310] width 129 height 26
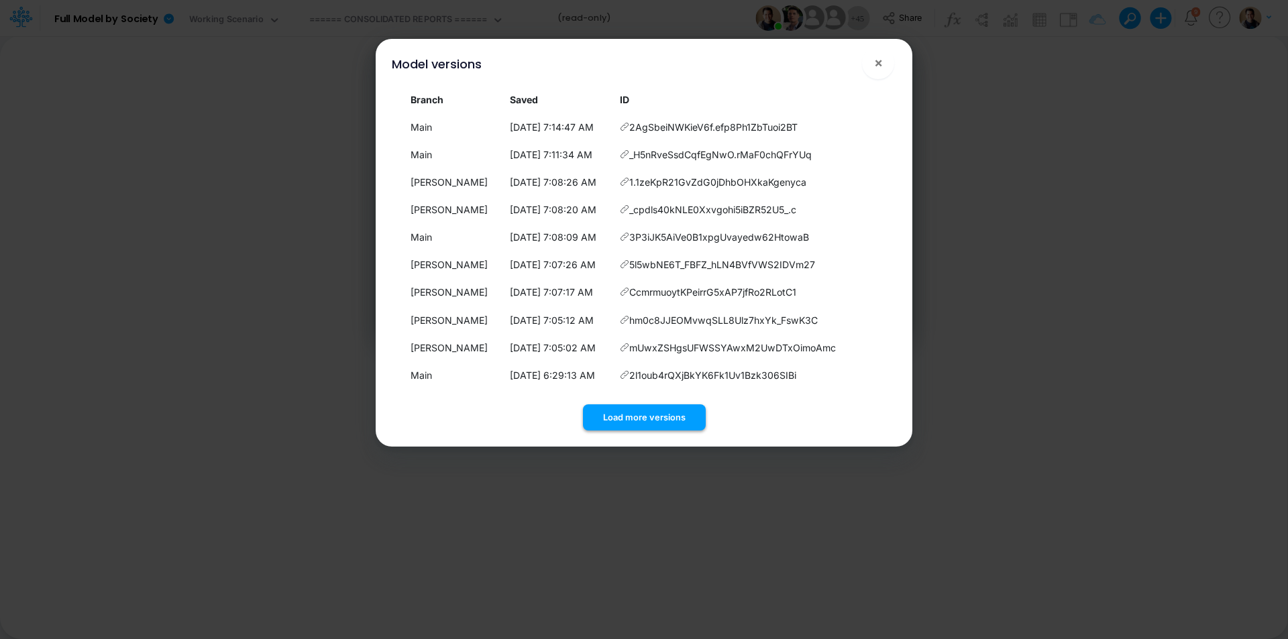
click at [665, 419] on button "Load more versions" at bounding box center [644, 418] width 123 height 26
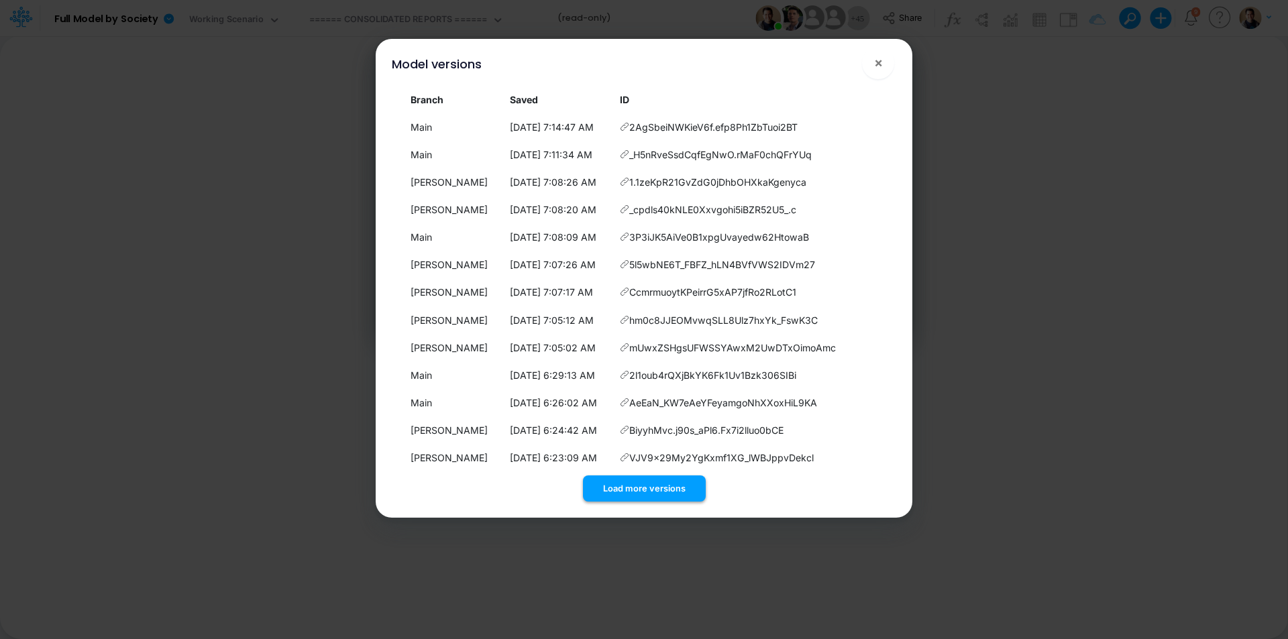
click at [678, 486] on button "Load more versions" at bounding box center [644, 489] width 123 height 26
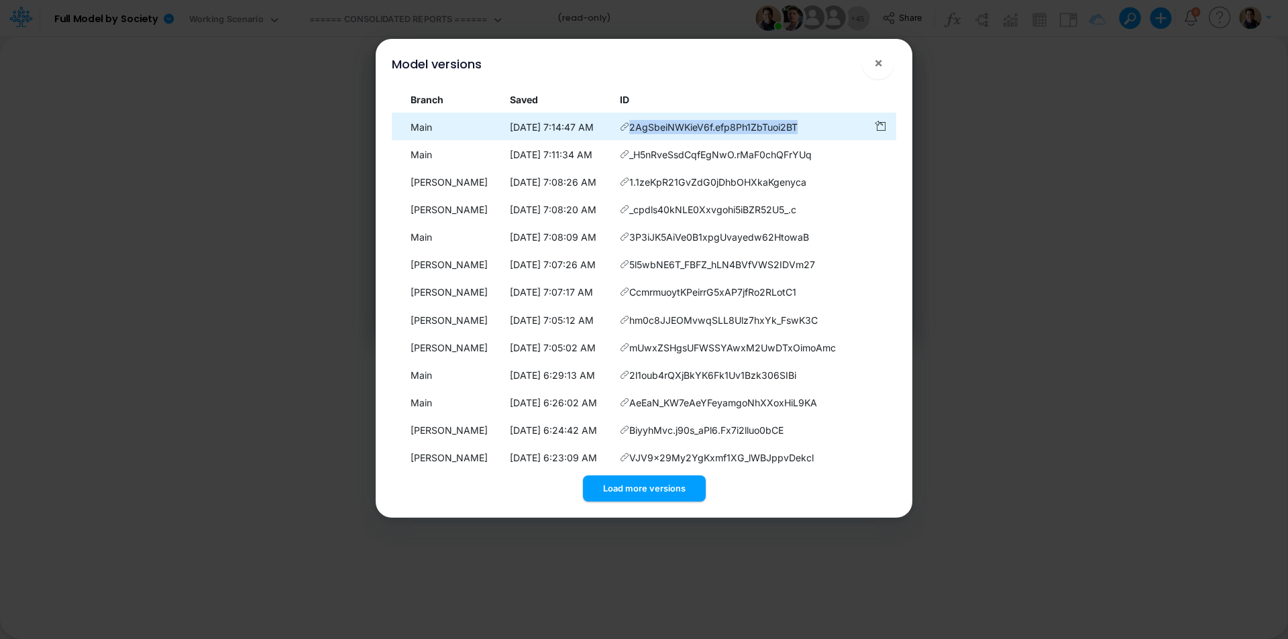
drag, startPoint x: 831, startPoint y: 128, endPoint x: 652, endPoint y: 133, distance: 179.2
click at [652, 133] on td "2AgSbeiNWKieV6f.efp8Ph1ZbTuoi2BT" at bounding box center [741, 127] width 254 height 26
copy td "2AgSbeiNWKieV6f.efp8Ph1ZbTuoi2BT"
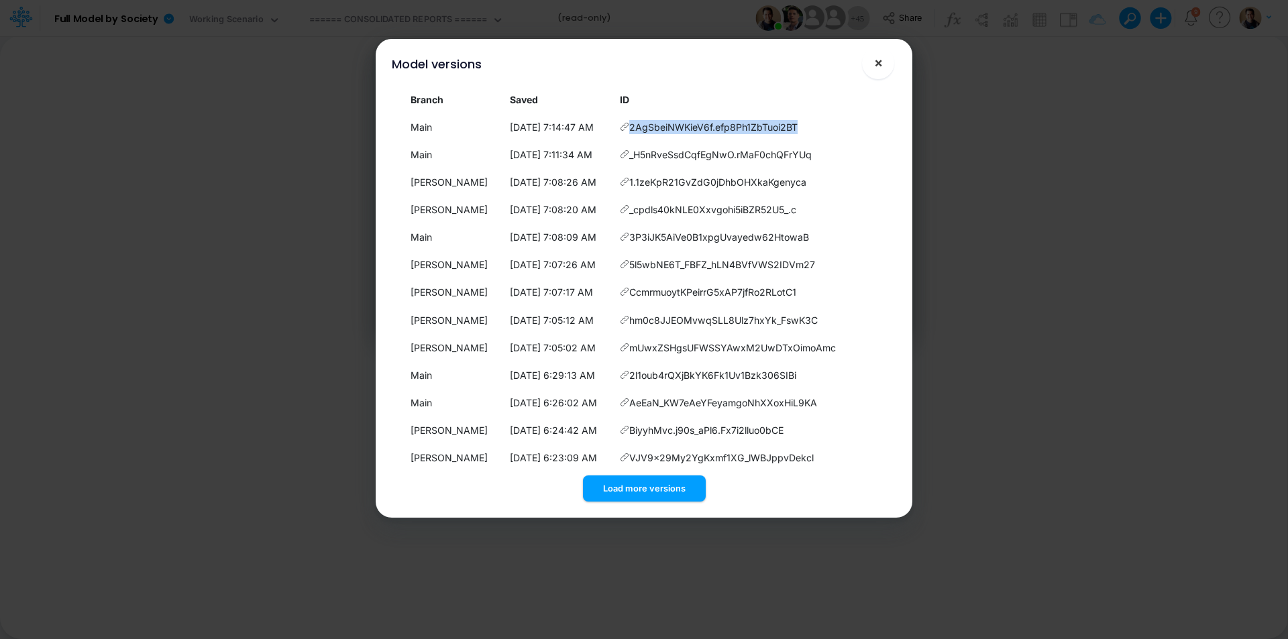
drag, startPoint x: 884, startPoint y: 60, endPoint x: 870, endPoint y: 64, distance: 14.8
click at [884, 60] on button "×" at bounding box center [878, 63] width 32 height 32
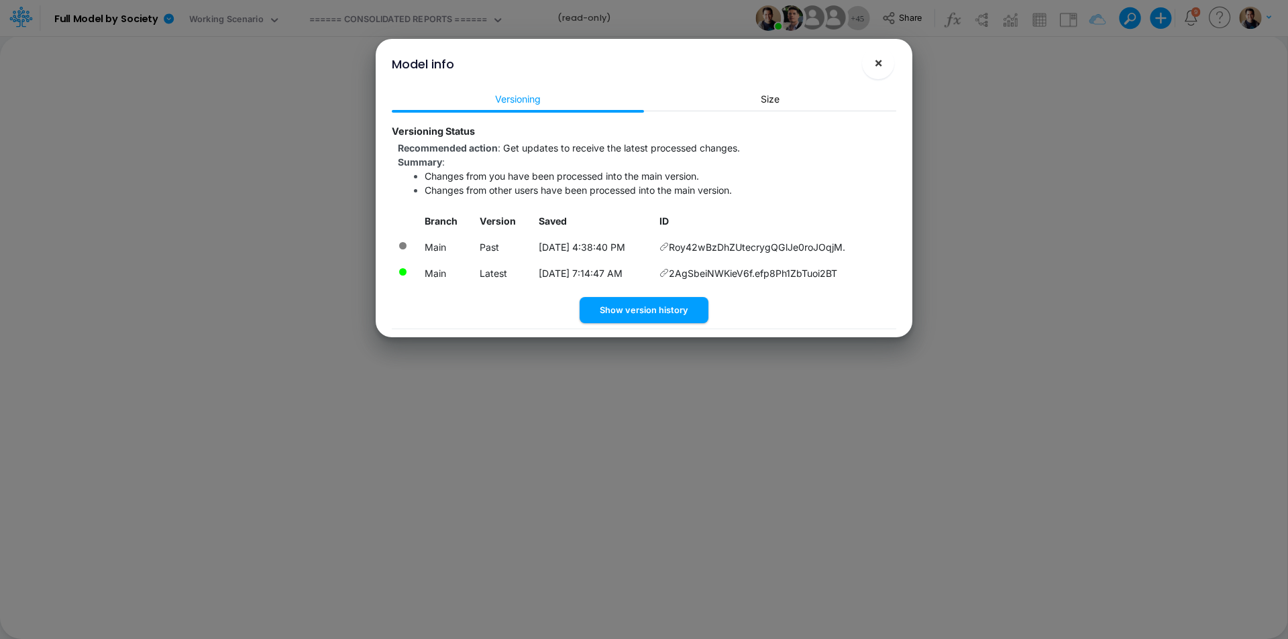
click at [883, 64] on button "×" at bounding box center [878, 63] width 32 height 32
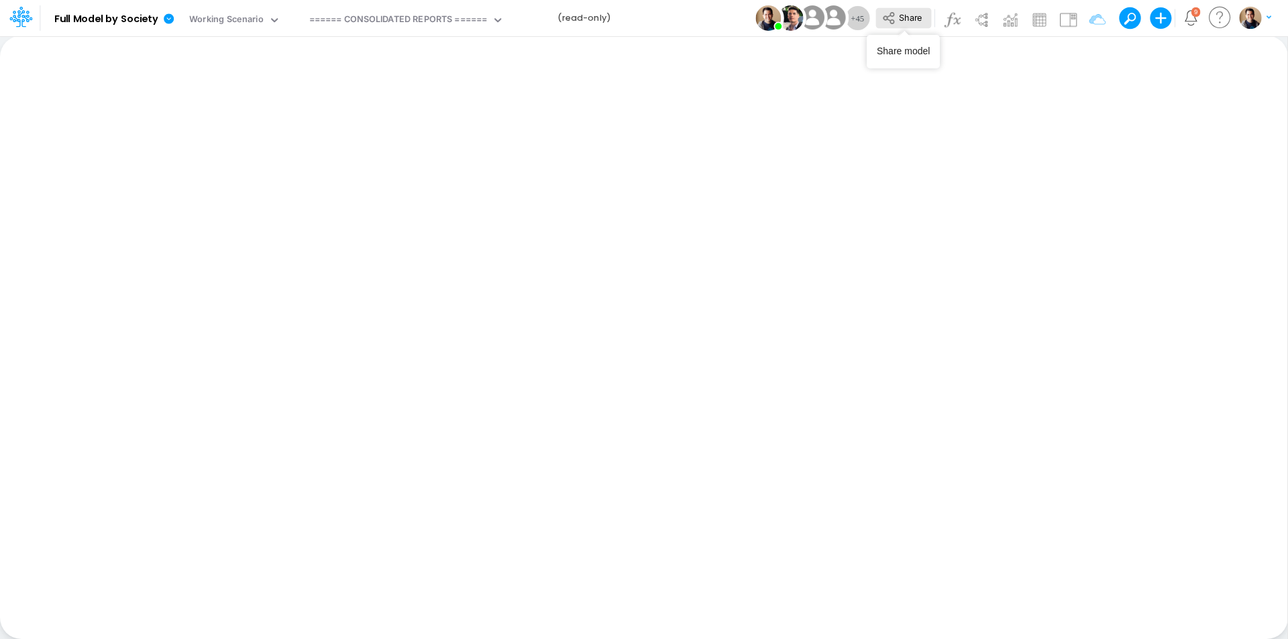
click at [908, 16] on span "Share" at bounding box center [910, 17] width 23 height 10
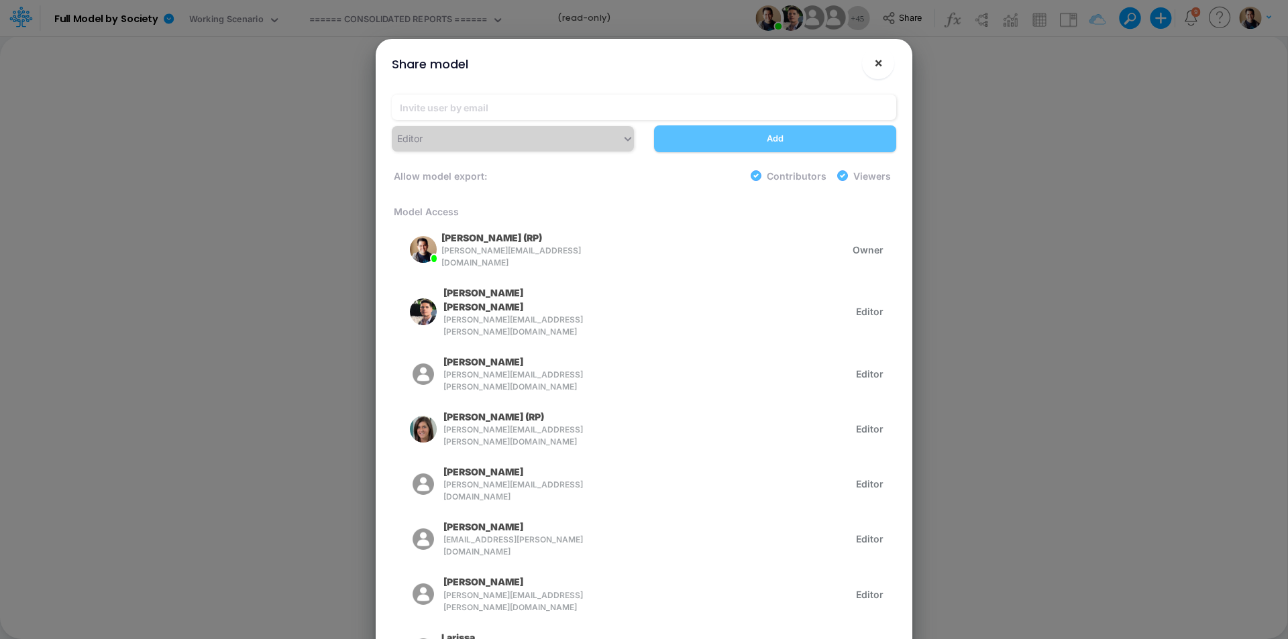
click at [881, 64] on span "×" at bounding box center [878, 62] width 9 height 16
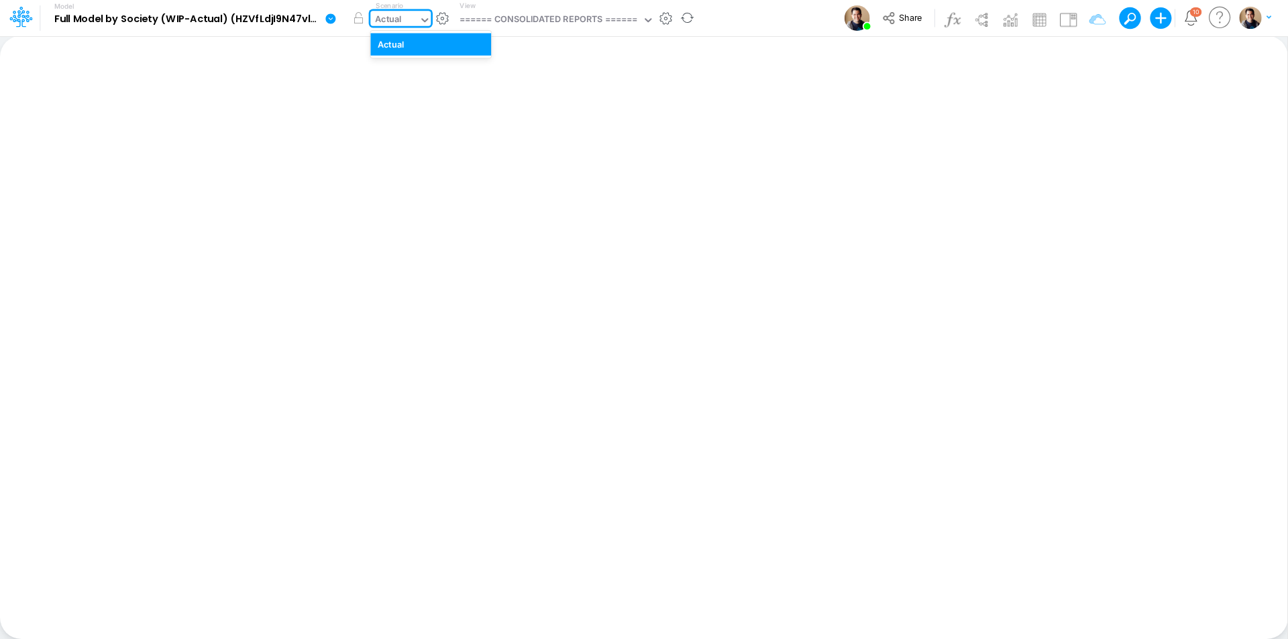
click at [393, 17] on div "Actual" at bounding box center [389, 20] width 27 height 15
click at [394, 27] on div "Actual" at bounding box center [389, 20] width 27 height 15
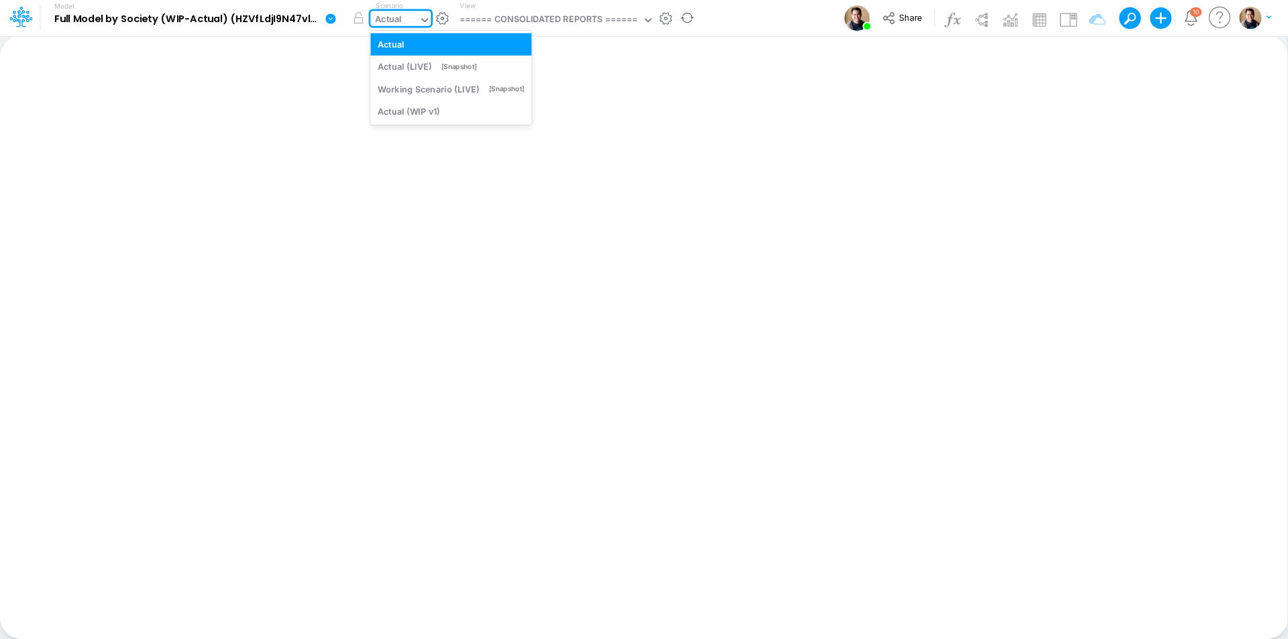
click at [394, 27] on div "Actual" at bounding box center [389, 20] width 27 height 15
click at [540, 26] on div "====== CONSOLIDATED REPORTS ======" at bounding box center [549, 20] width 178 height 15
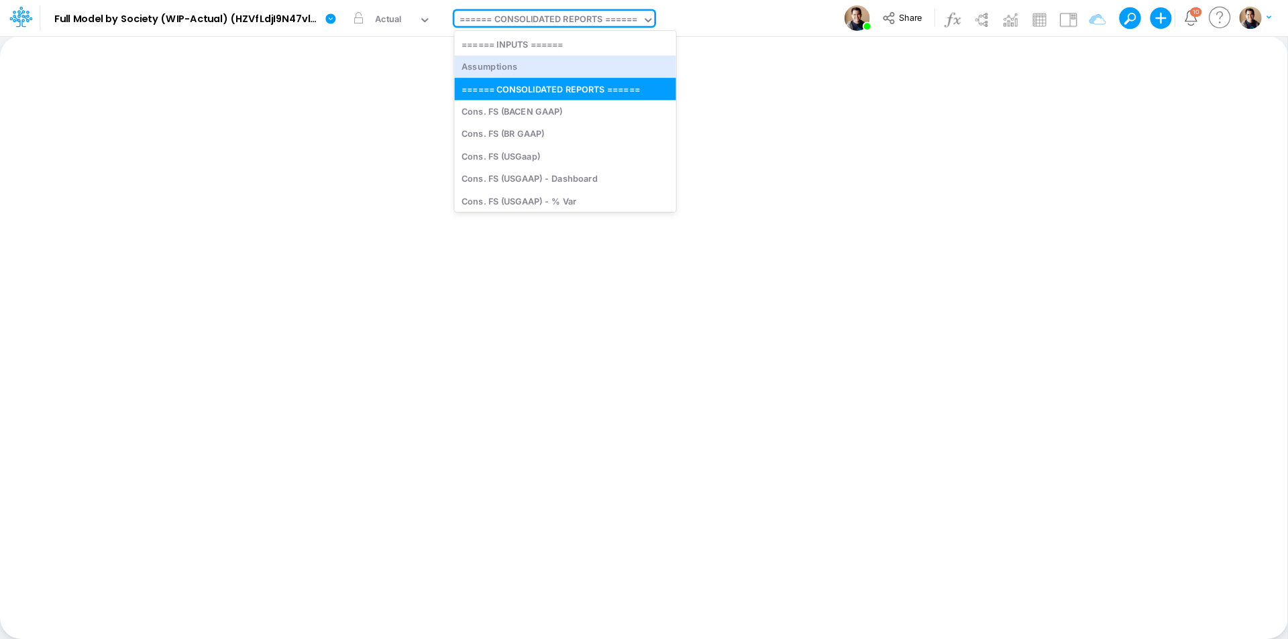
drag, startPoint x: 535, startPoint y: 63, endPoint x: 750, endPoint y: 23, distance: 219.1
click at [535, 63] on div "Assumptions" at bounding box center [564, 67] width 221 height 22
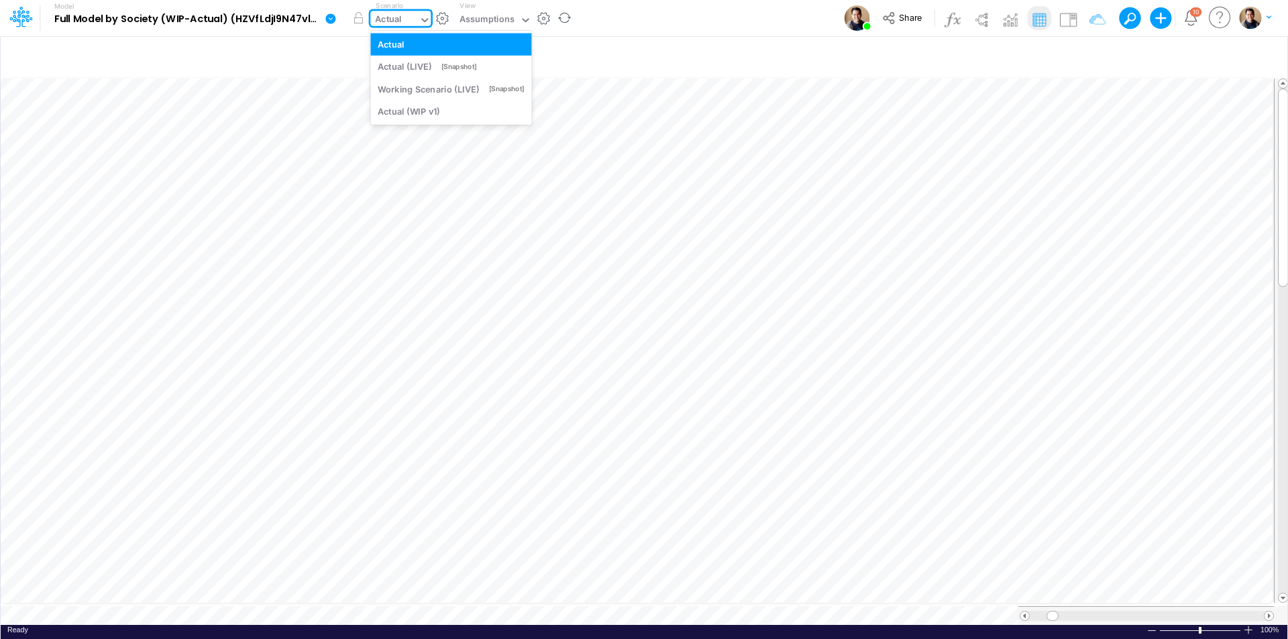
click at [393, 20] on div "Actual" at bounding box center [389, 20] width 27 height 15
click at [424, 65] on div "Actual (LIVE)" at bounding box center [405, 66] width 54 height 13
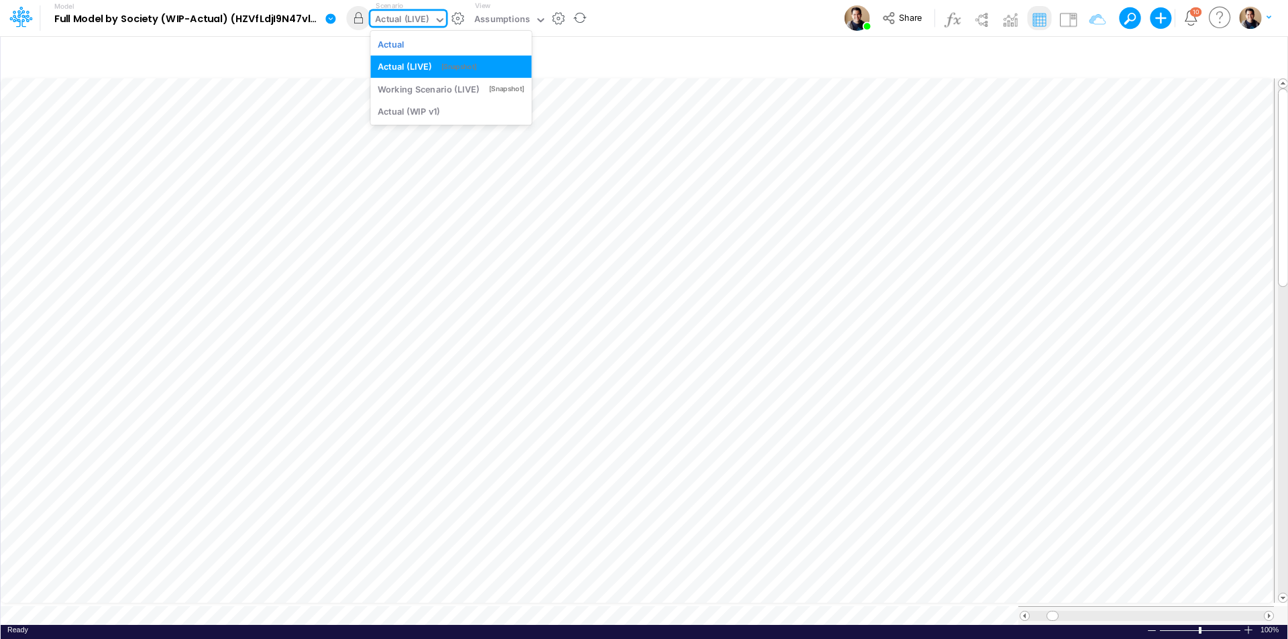
click at [411, 17] on div "Actual (LIVE)" at bounding box center [403, 20] width 54 height 15
click at [412, 82] on div "Working Scenario (LIVE) [Snapshot]" at bounding box center [450, 89] width 161 height 22
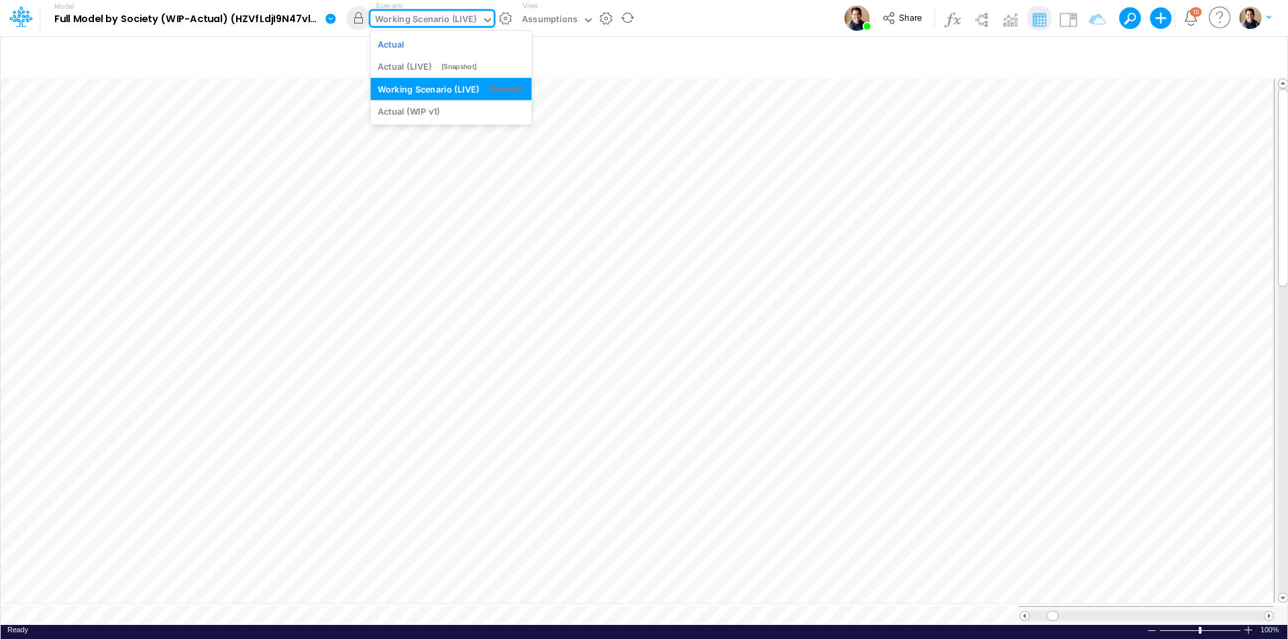
click at [411, 21] on div "Working Scenario (LIVE)" at bounding box center [426, 20] width 101 height 15
click at [435, 111] on div "Actual (WIP v1)" at bounding box center [409, 111] width 62 height 13
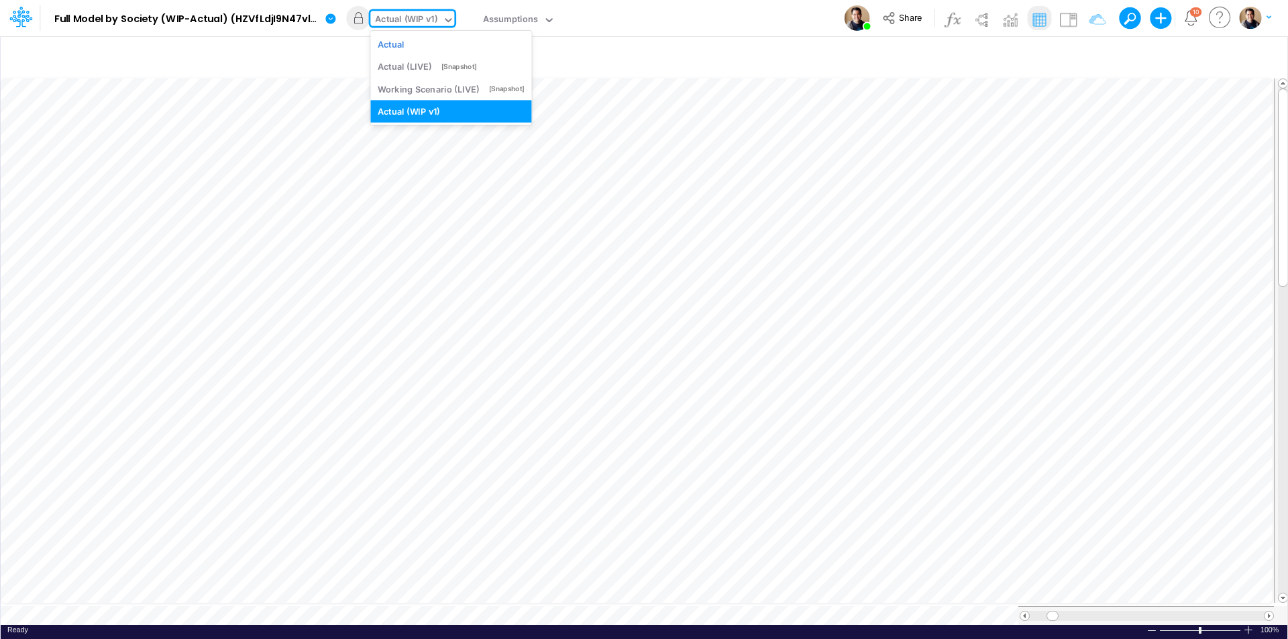
click at [417, 19] on div "Actual (WIP v1)" at bounding box center [407, 20] width 62 height 15
click at [429, 48] on div "Actual" at bounding box center [451, 44] width 147 height 13
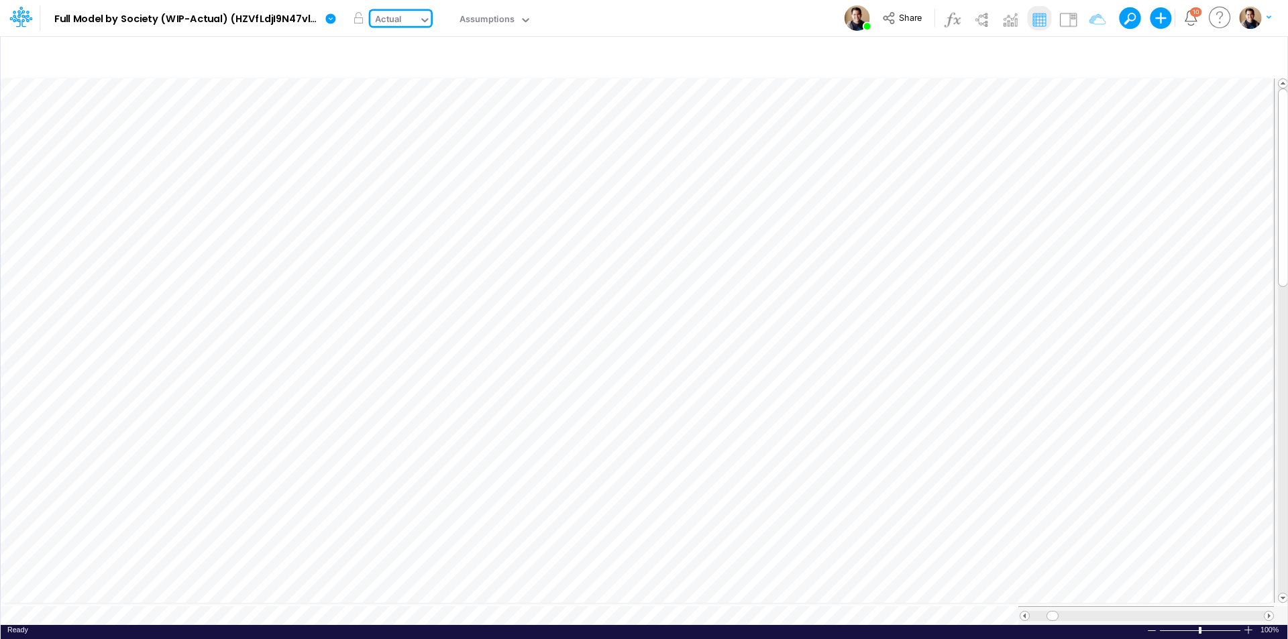
click at [415, 16] on div "Actual" at bounding box center [394, 21] width 48 height 20
click at [408, 13] on div "Actual" at bounding box center [394, 21] width 48 height 20
click at [329, 18] on icon at bounding box center [331, 19] width 12 height 12
click at [395, 13] on div "Actual" at bounding box center [389, 20] width 27 height 15
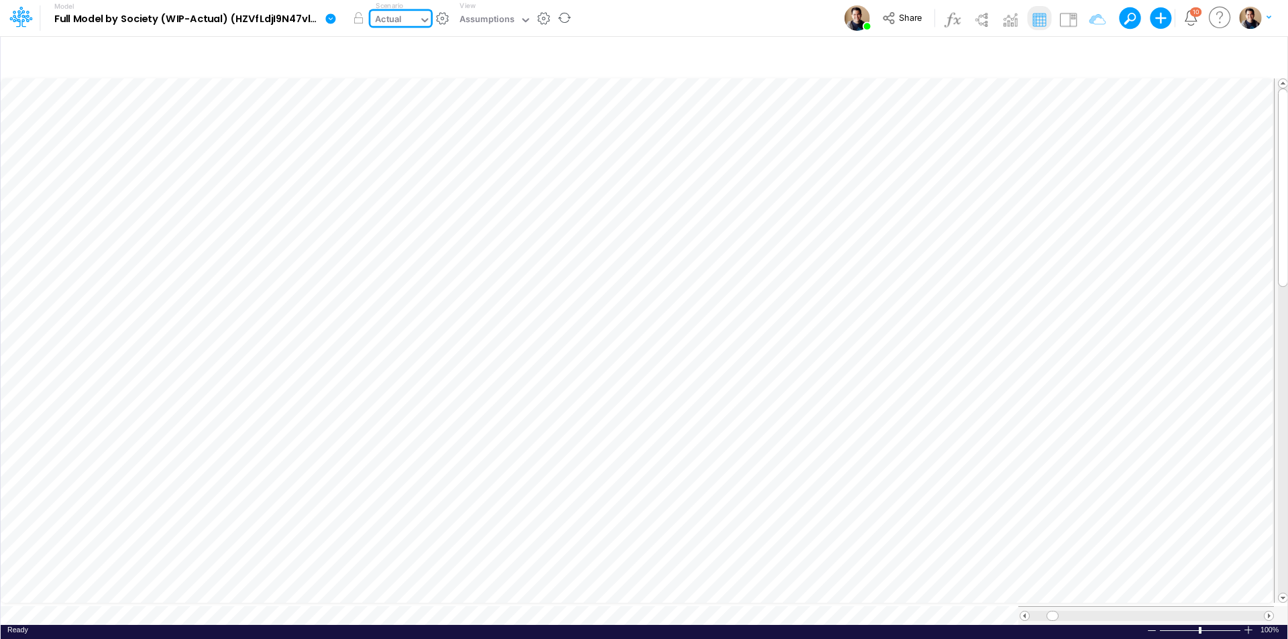
click at [379, 19] on div "Actual" at bounding box center [389, 20] width 27 height 15
click at [406, 17] on div "Actual" at bounding box center [394, 21] width 48 height 20
click at [401, 15] on div "Actual" at bounding box center [389, 20] width 27 height 15
click at [336, 17] on icon at bounding box center [331, 19] width 12 height 12
click at [408, 158] on button "Sync Scenarios" at bounding box center [399, 160] width 144 height 21
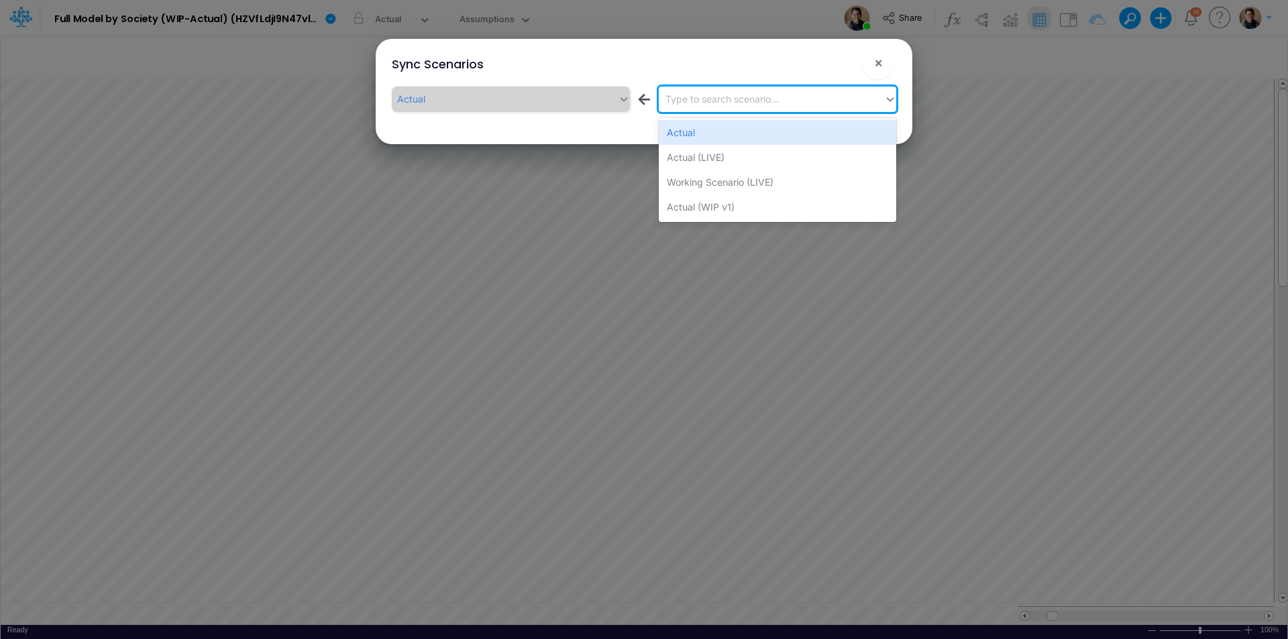
click at [808, 101] on div "Type to search scenario..." at bounding box center [772, 99] width 226 height 22
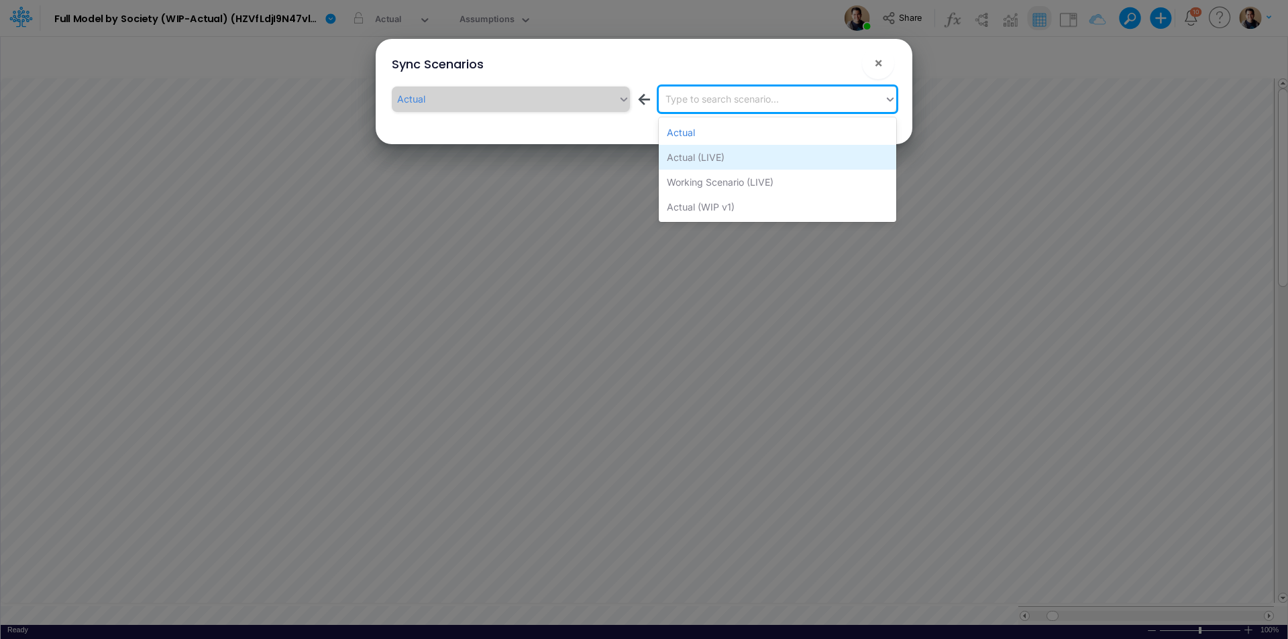
click at [781, 165] on div "Actual (LIVE)" at bounding box center [777, 157] width 237 height 25
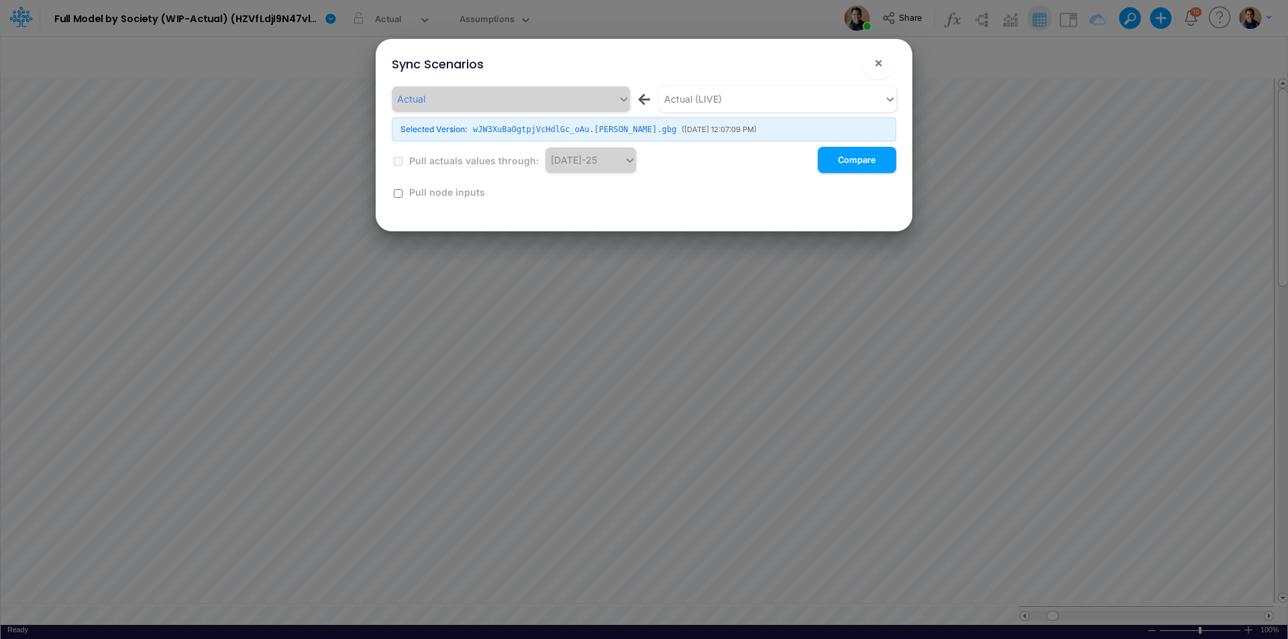
click at [839, 60] on button "!" at bounding box center [835, 66] width 16 height 16
click at [860, 164] on button "Compare" at bounding box center [857, 160] width 78 height 26
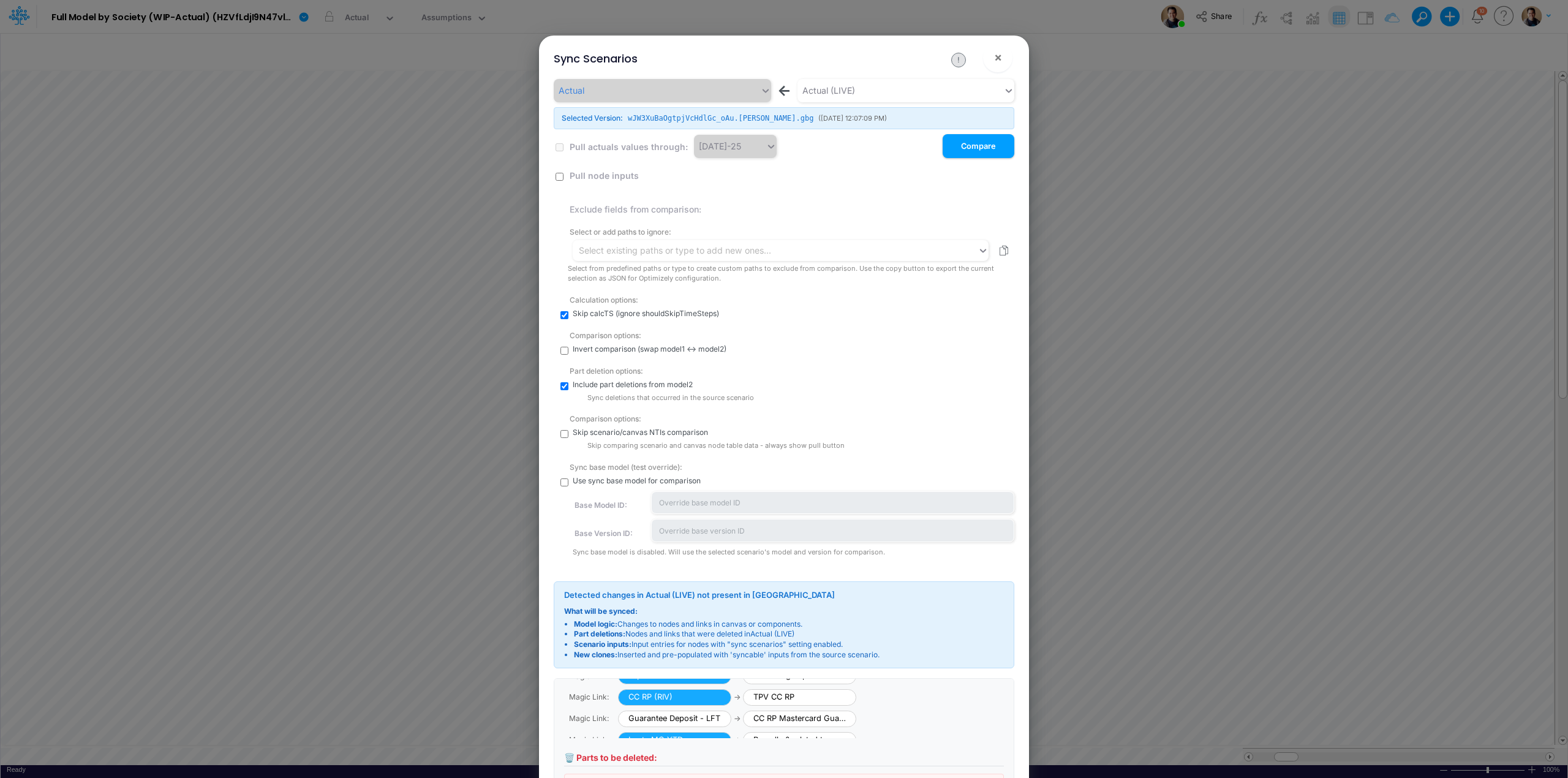
scroll to position [363, 0]
click at [975, 150] on button "Compare" at bounding box center [978, 146] width 71 height 24
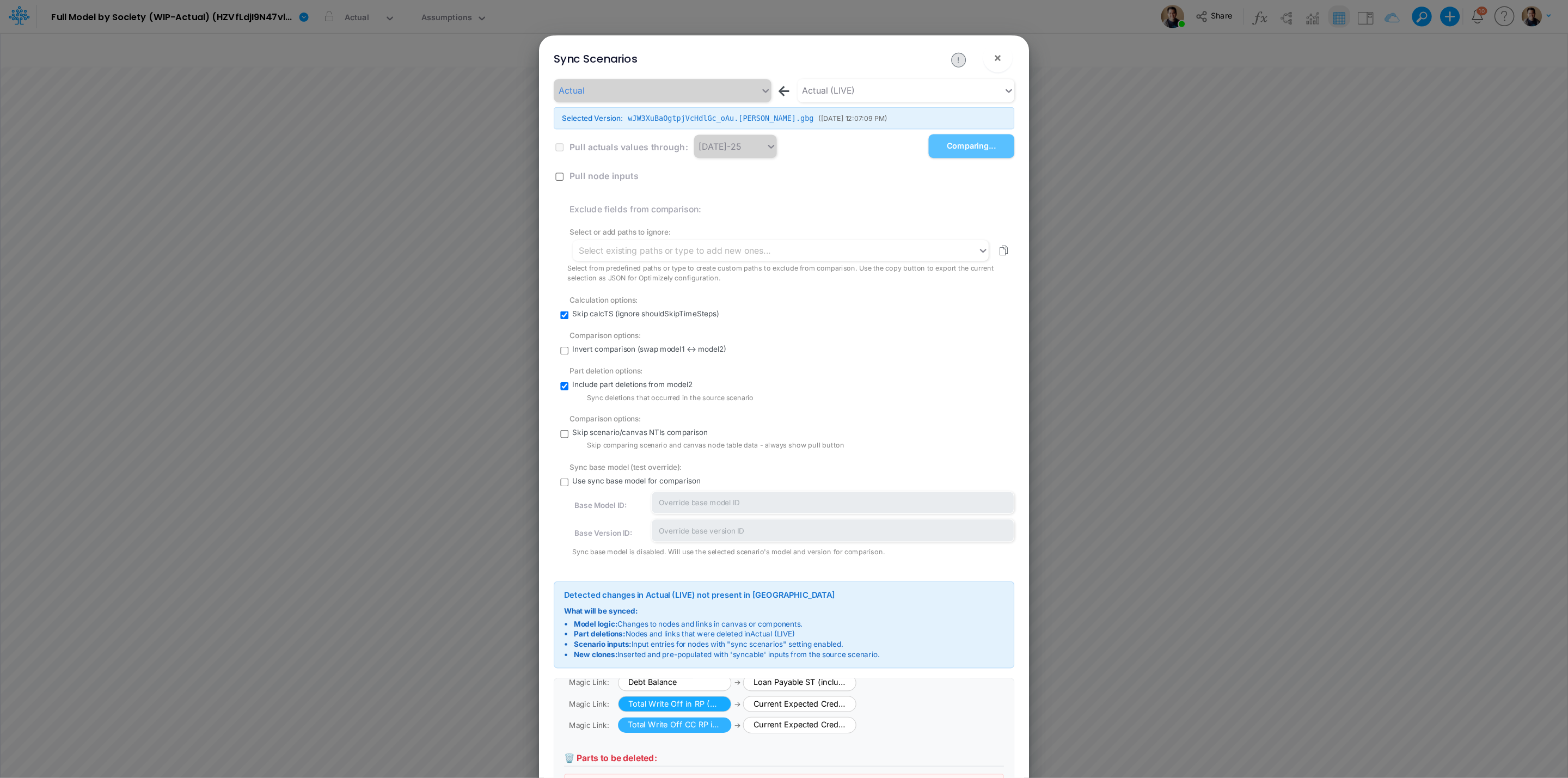
scroll to position [323, 0]
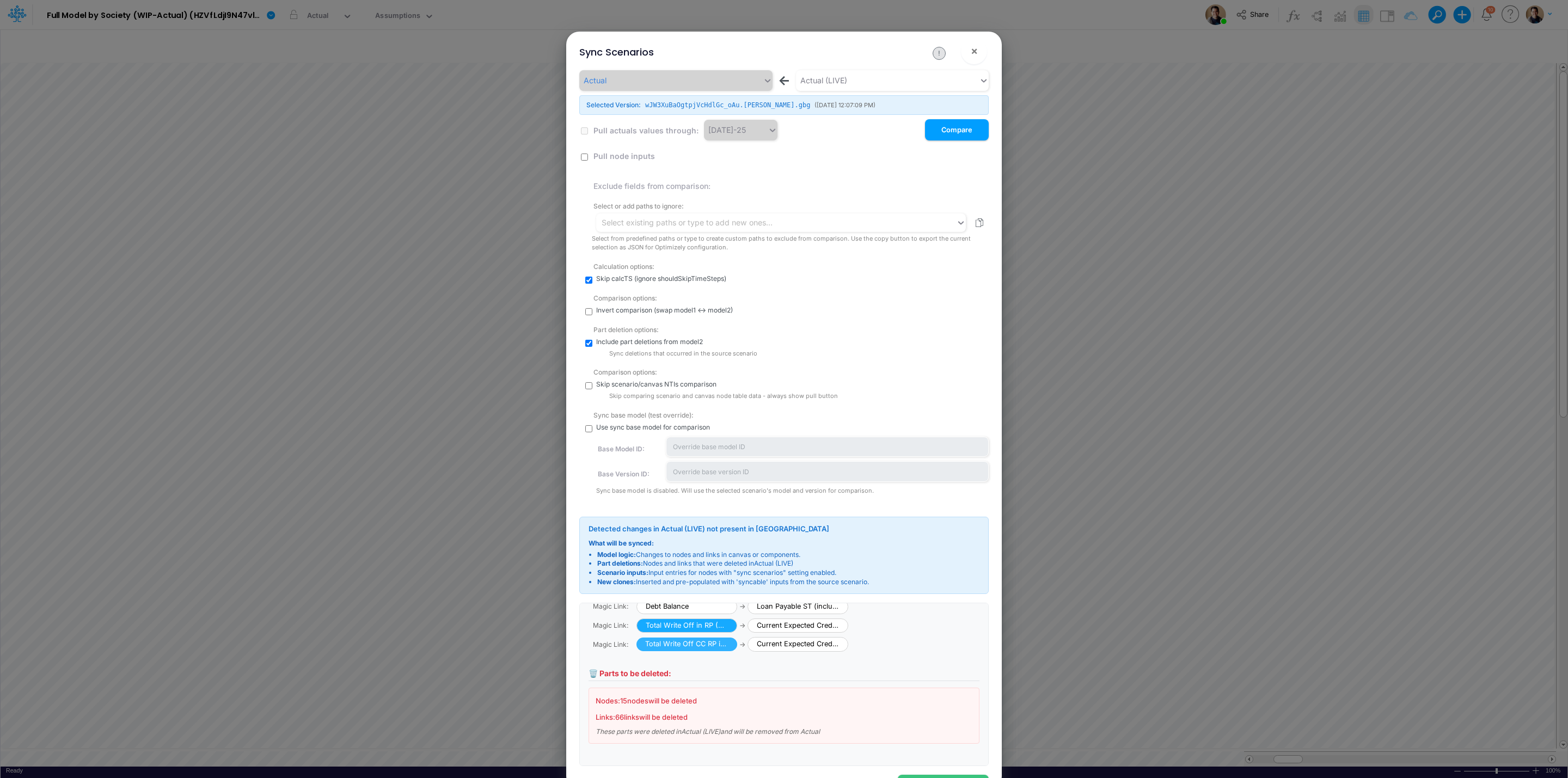
click at [587, 427] on input "checkbox" at bounding box center [588, 428] width 7 height 7
checkbox input "true"
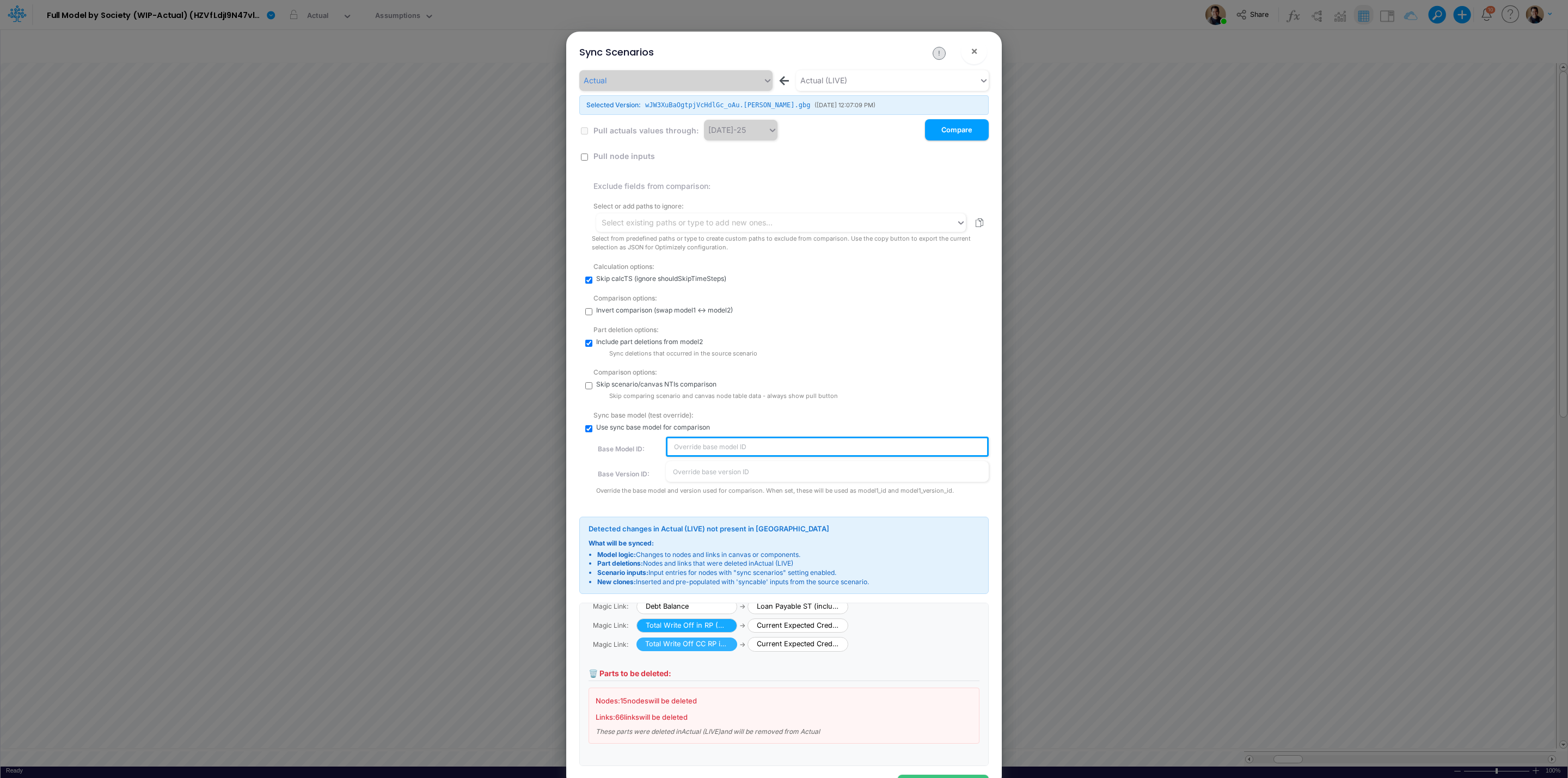
click at [712, 441] on input "text" at bounding box center [827, 446] width 323 height 20
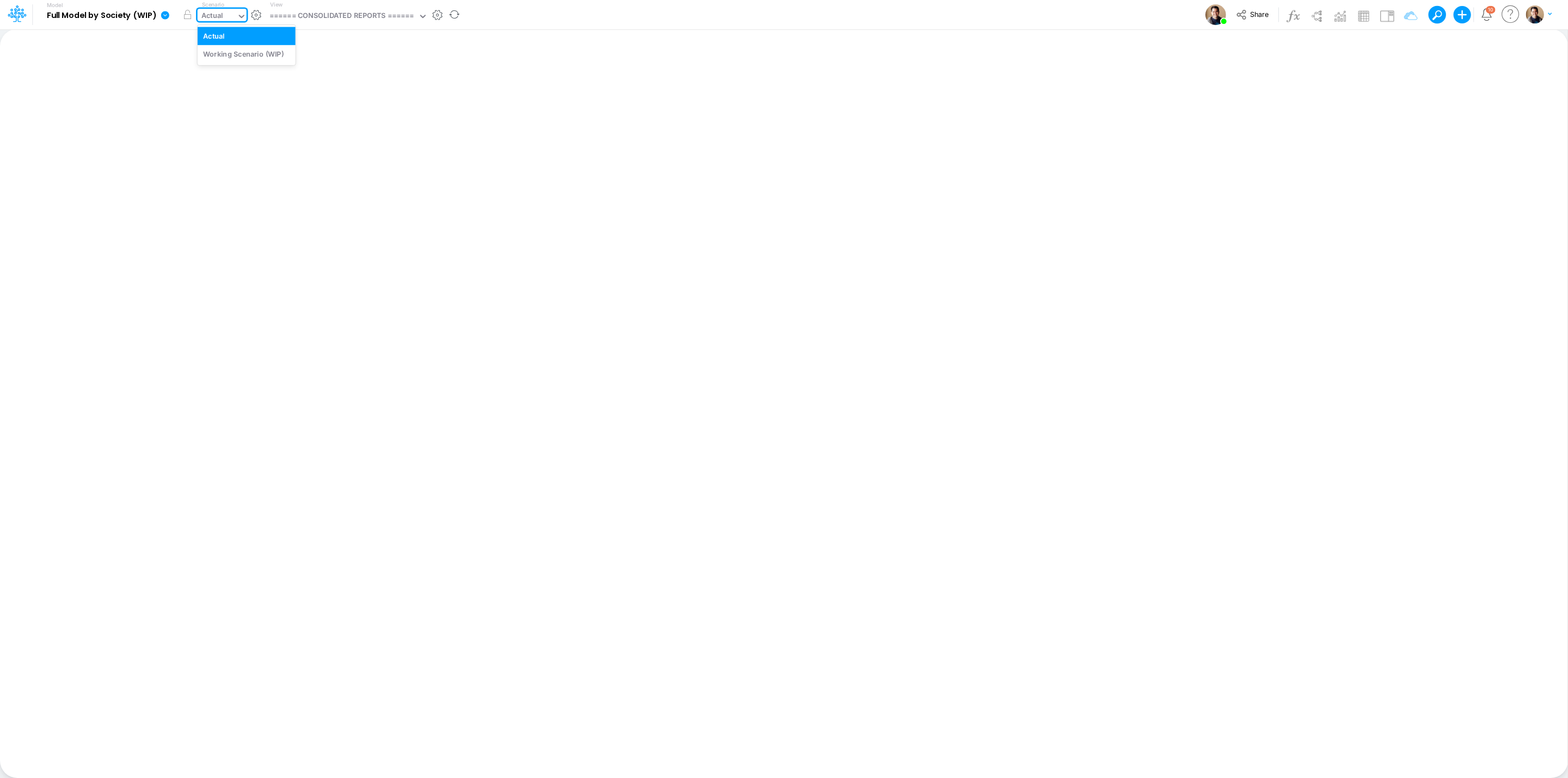
click at [219, 19] on div "Actual" at bounding box center [212, 16] width 22 height 12
click at [229, 14] on div "Actual" at bounding box center [218, 17] width 39 height 16
click at [230, 14] on div "Actual" at bounding box center [216, 17] width 39 height 16
click at [229, 14] on div "Actual" at bounding box center [216, 17] width 39 height 16
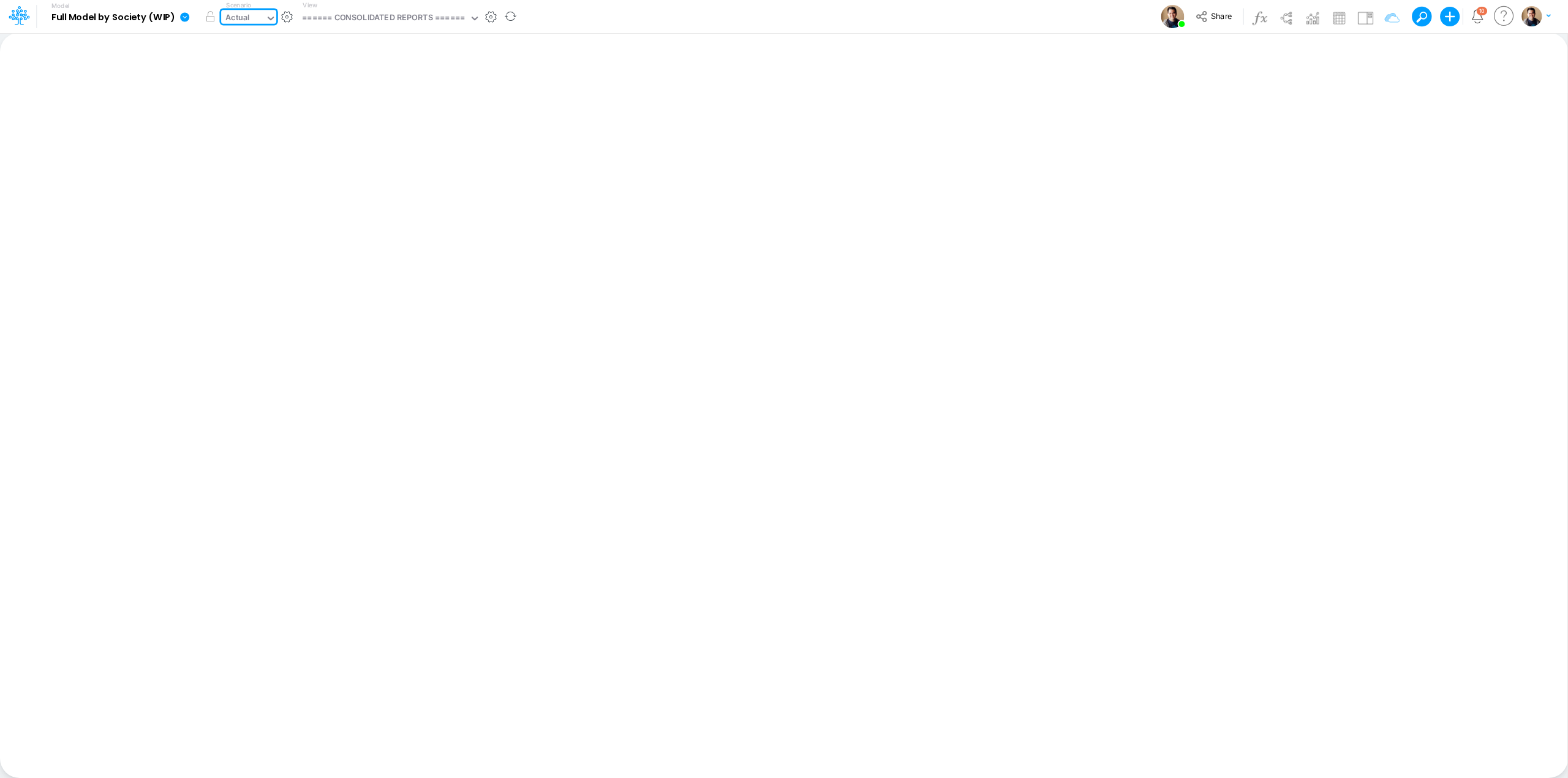
click at [185, 17] on icon at bounding box center [185, 17] width 11 height 11
click at [243, 18] on div "Actual" at bounding box center [237, 18] width 25 height 14
click at [237, 19] on div "Actual" at bounding box center [237, 18] width 25 height 14
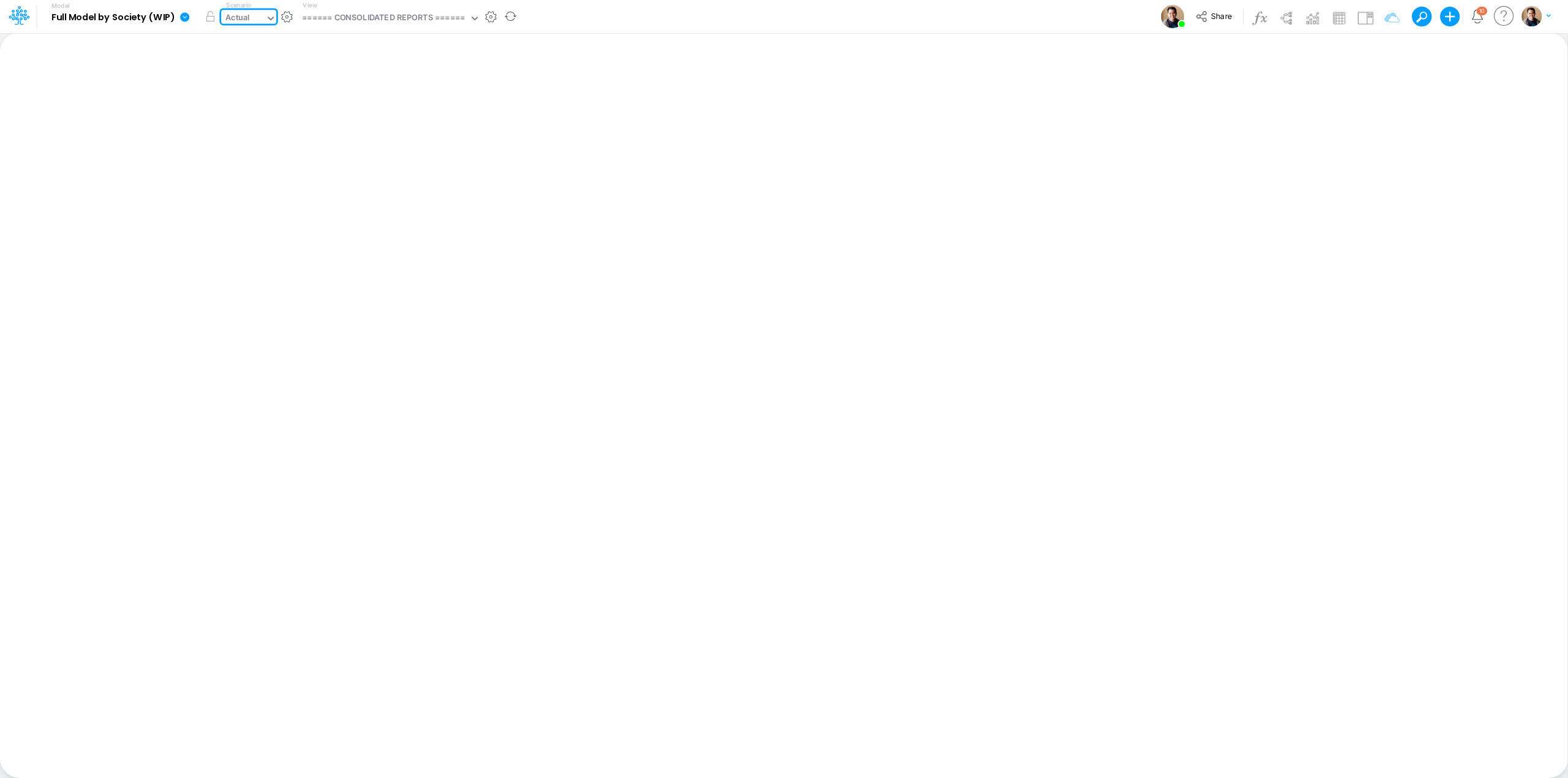
click at [237, 19] on div "Actual" at bounding box center [237, 18] width 25 height 14
click at [184, 17] on icon at bounding box center [184, 16] width 9 height 9
click at [231, 64] on button "Duplicate" at bounding box center [247, 68] width 132 height 19
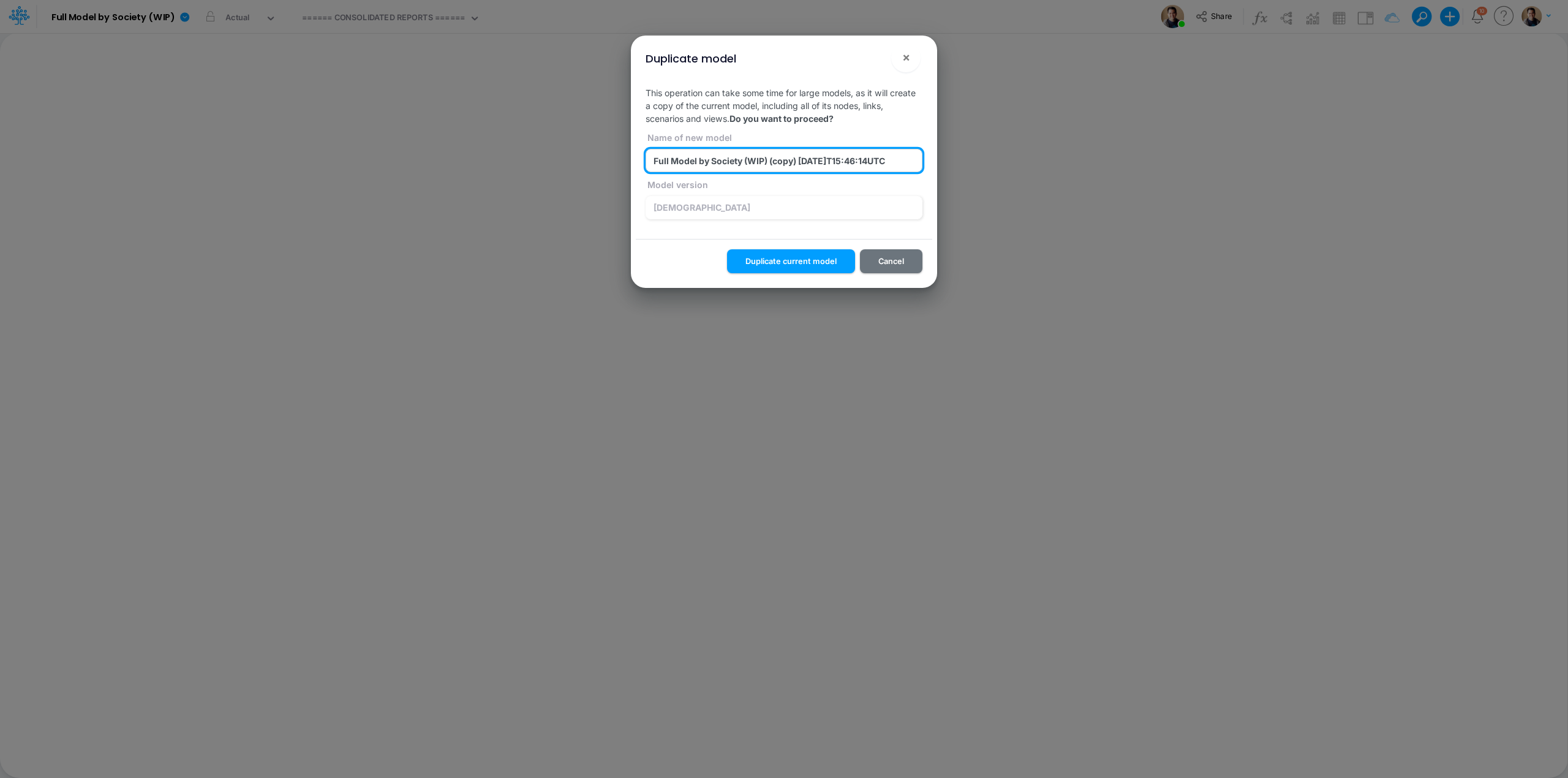
click at [783, 157] on input "Full Model by Society (WIP) (copy) [DATE]T15:46:14UTC" at bounding box center [784, 160] width 277 height 23
paste input "[DEMOGRAPHIC_DATA]"
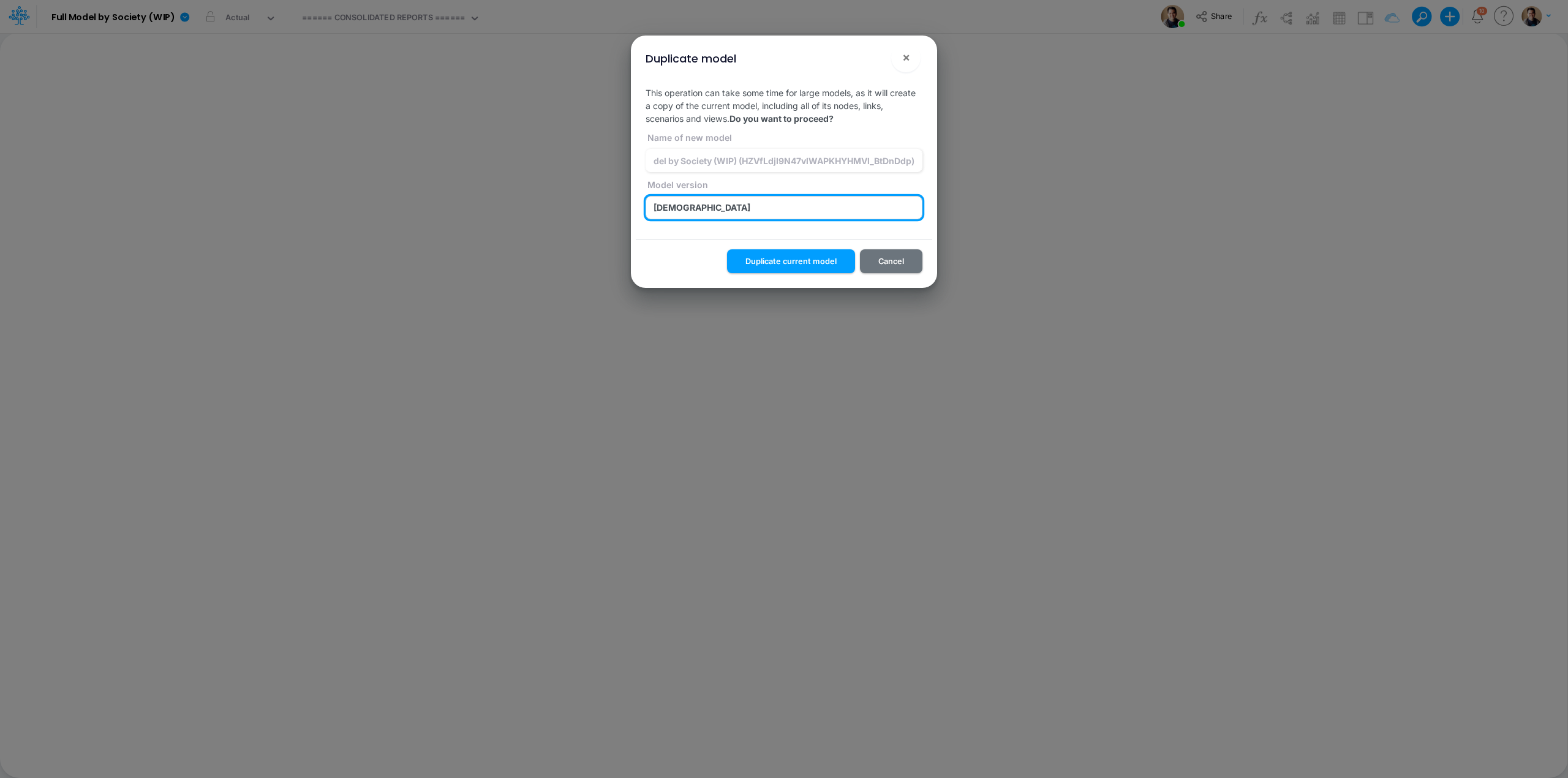
click at [795, 208] on input "[DEMOGRAPHIC_DATA]" at bounding box center [784, 207] width 277 height 23
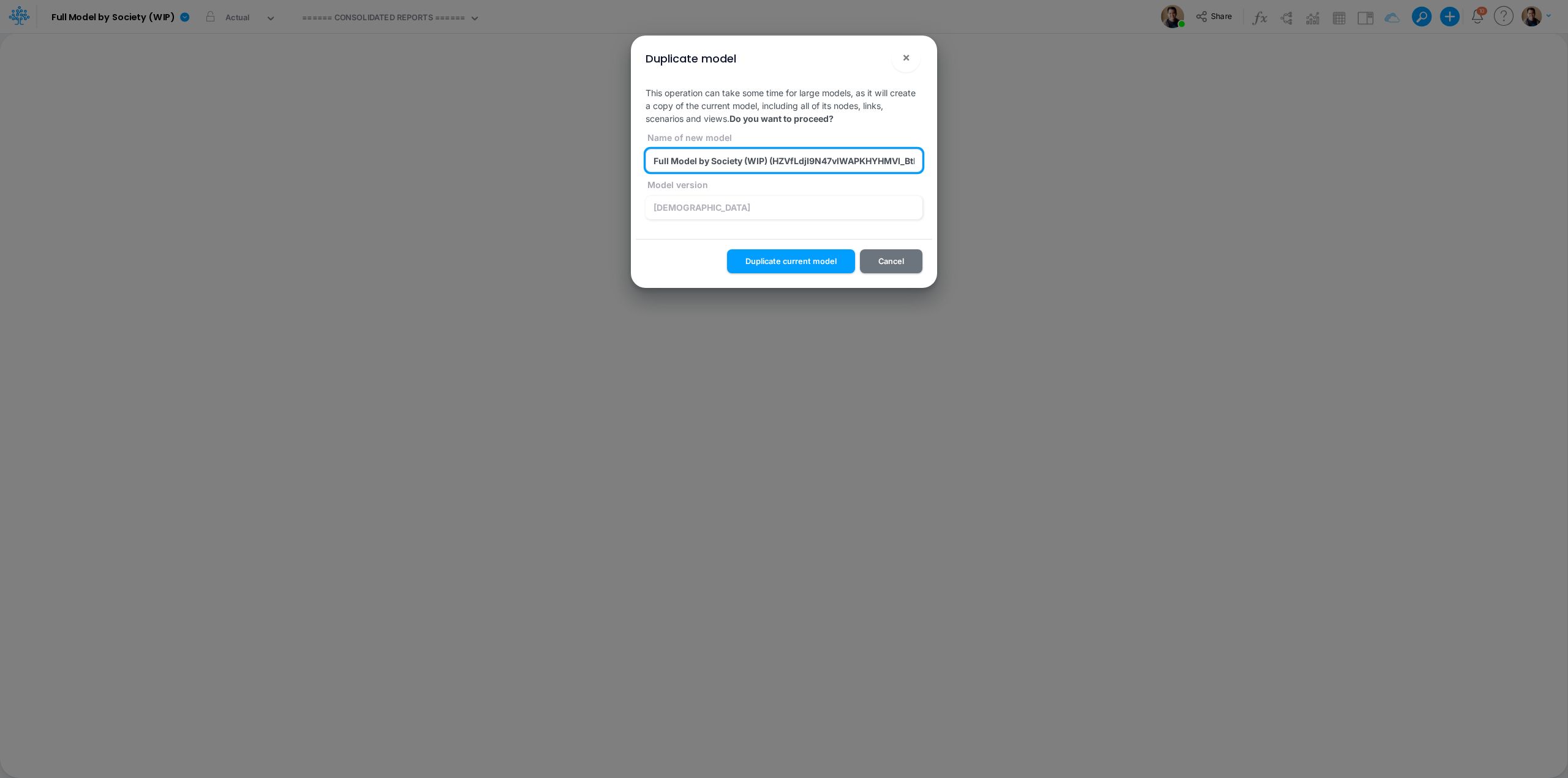
click at [706, 154] on input "Full Model by Society (WIP) (HZVfLdjI9N47vlWAPKHYHMVl_BtDnDdp)" at bounding box center [784, 160] width 277 height 23
type input "Full Model by Society (WIP-Actual-Test-2) (HZVfLdjI9N47vlWAPKHYHMVl_BtDnDdp)"
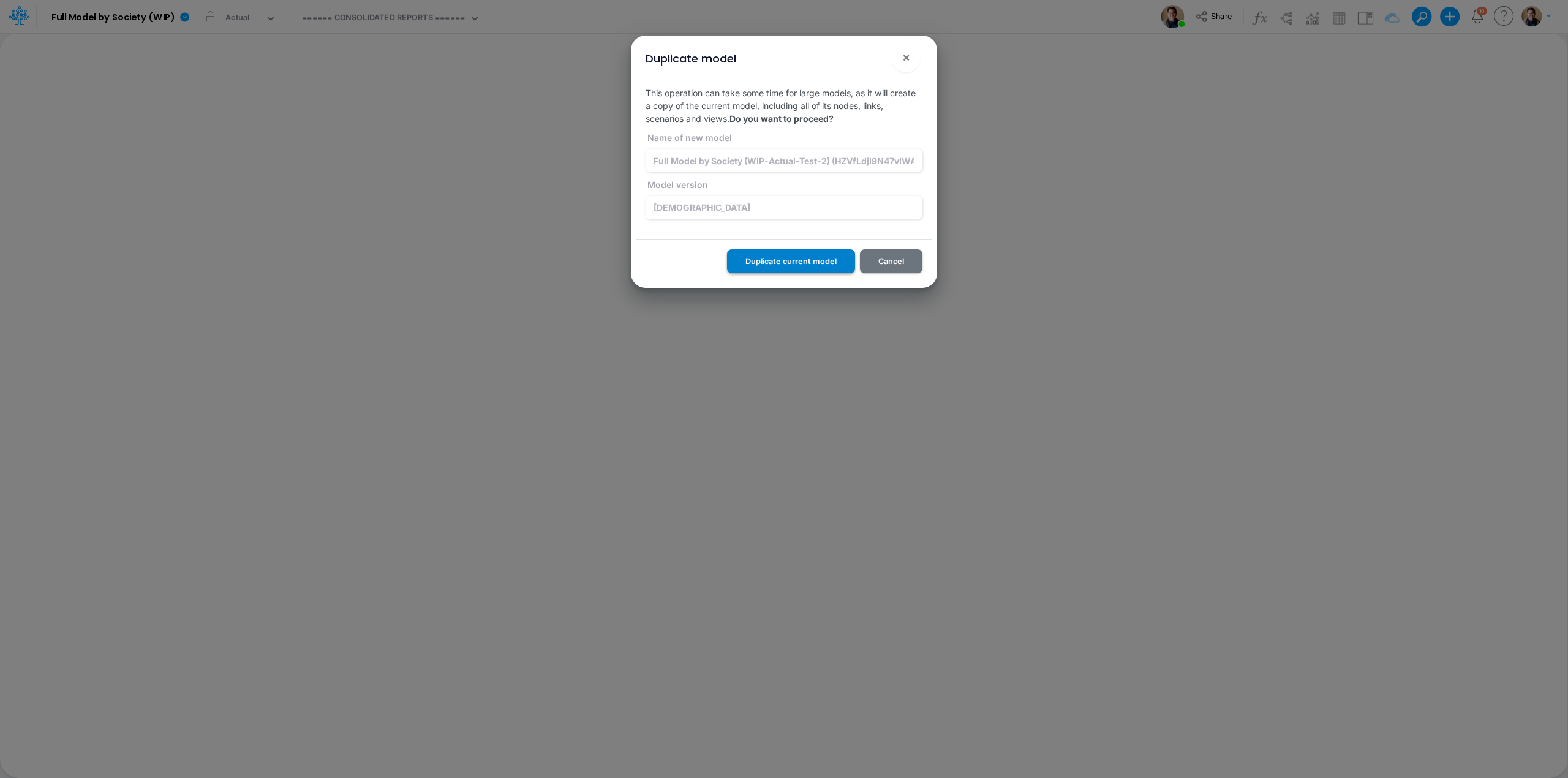
click at [811, 263] on button "Duplicate current model" at bounding box center [791, 261] width 128 height 24
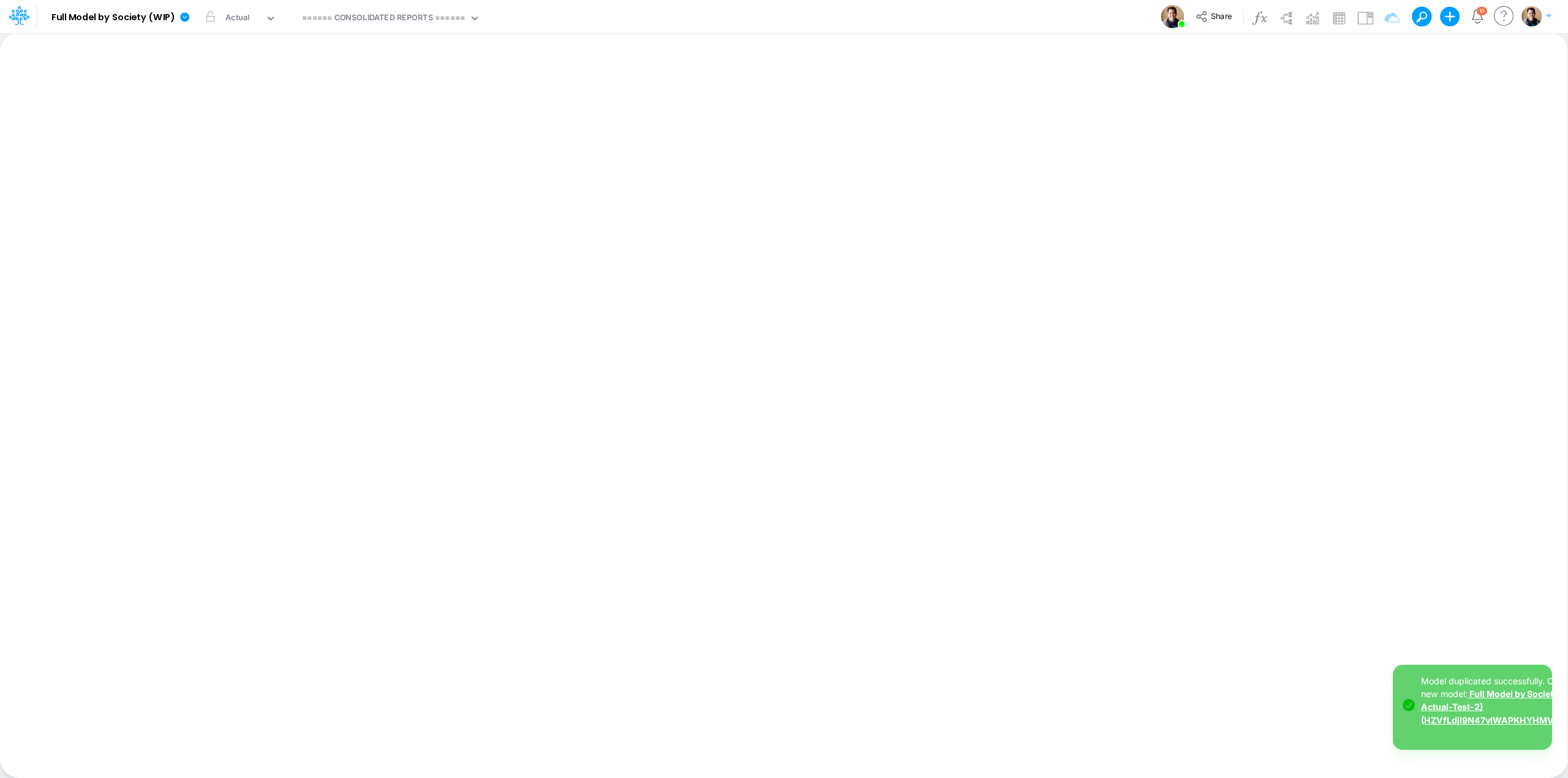
click at [1478, 709] on link "Full Model by Society (WIP-Actual-Test-2) (HZVfLdjI9N47vlWAPKHYHMVl_BtDnDdp)" at bounding box center [1510, 707] width 180 height 37
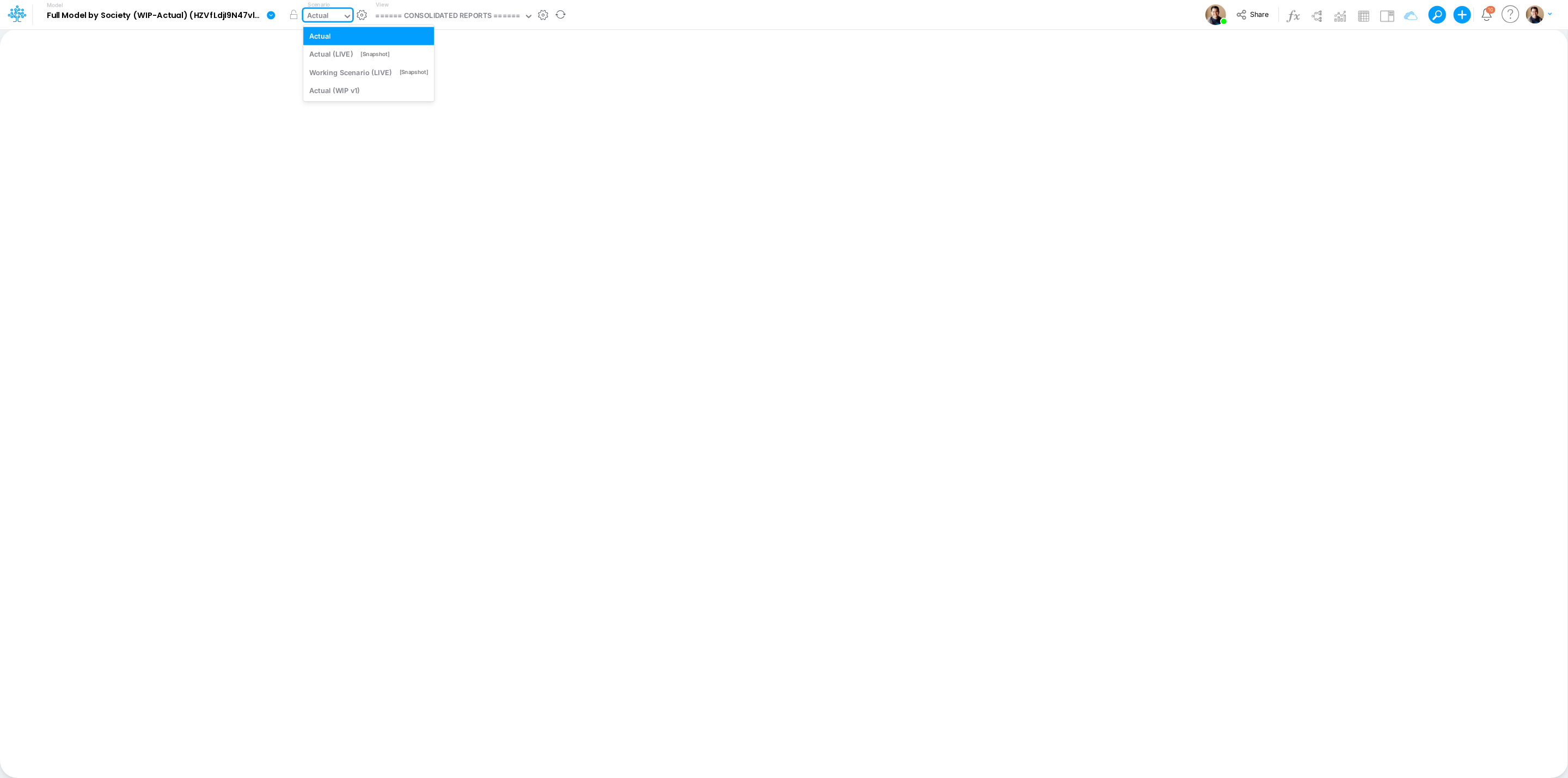
click at [330, 14] on div "Actual" at bounding box center [323, 17] width 39 height 16
click at [331, 14] on input "text" at bounding box center [331, 16] width 1 height 11
click at [269, 13] on icon at bounding box center [271, 15] width 8 height 8
click at [326, 125] on button "Sync Scenarios" at bounding box center [325, 130] width 117 height 17
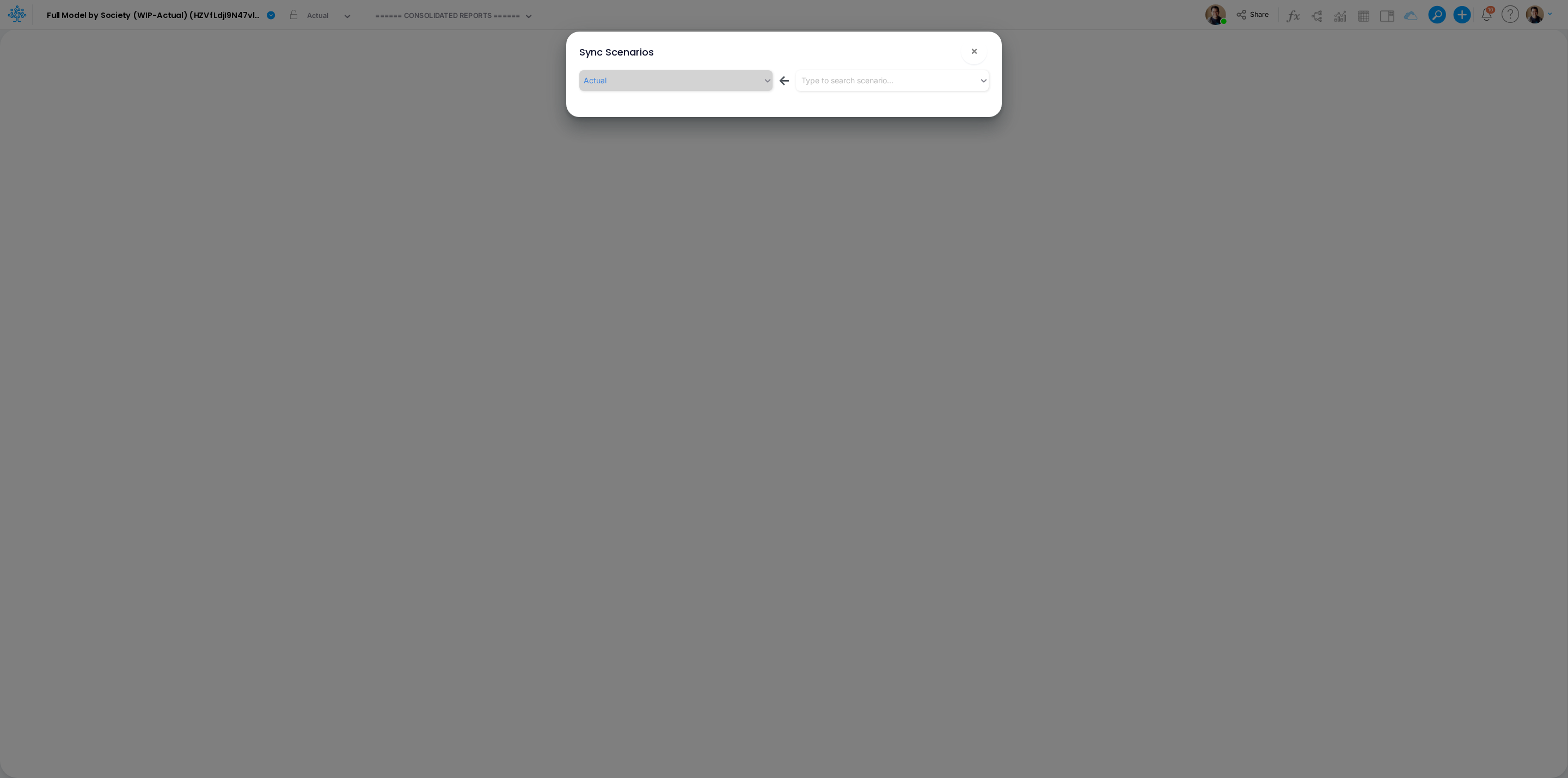
click at [941, 52] on button "!" at bounding box center [939, 54] width 13 height 13
click at [889, 79] on div "Type to search scenario..." at bounding box center [846, 80] width 92 height 11
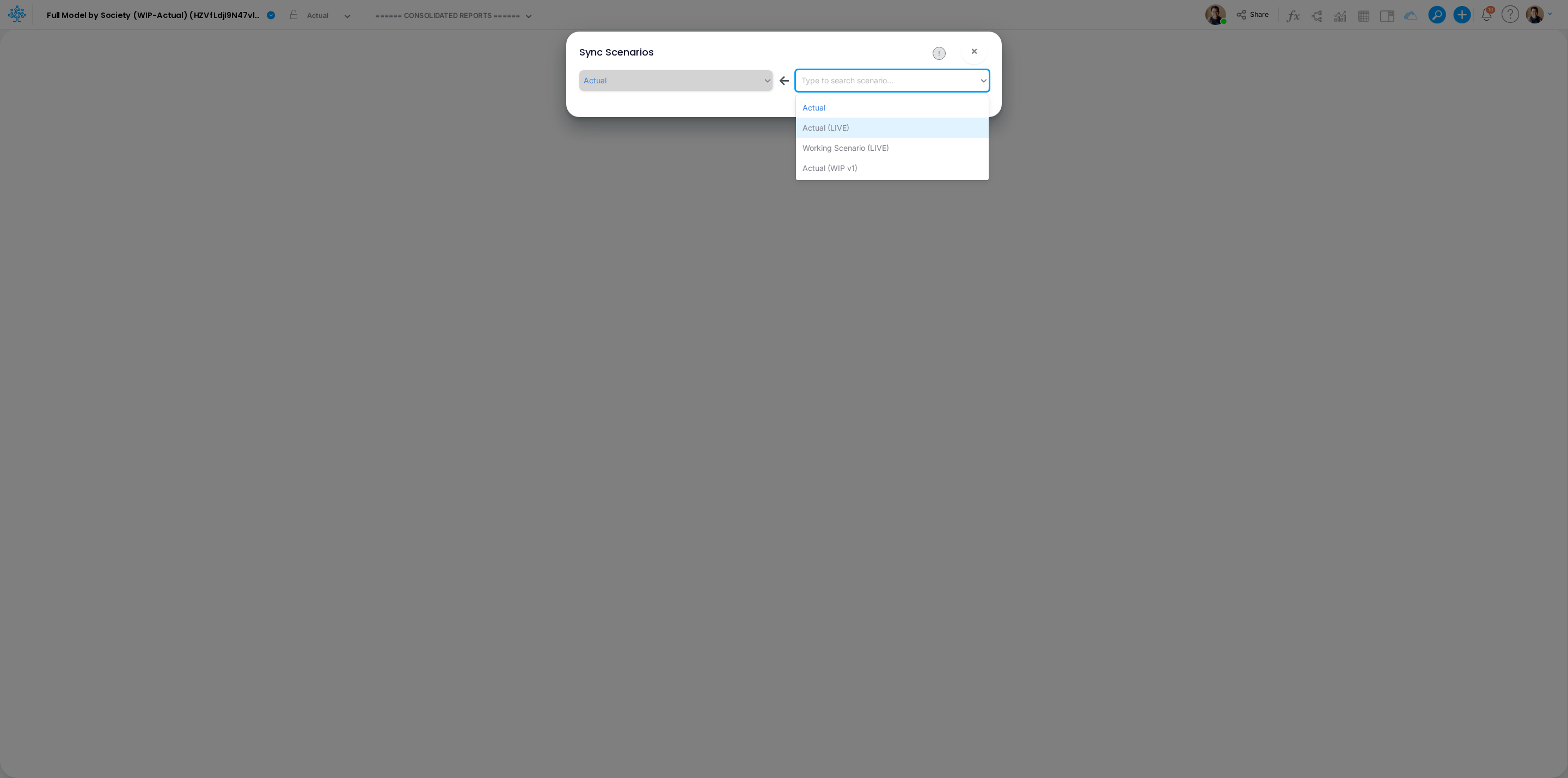
click at [866, 131] on div "Actual (LIVE)" at bounding box center [892, 127] width 192 height 20
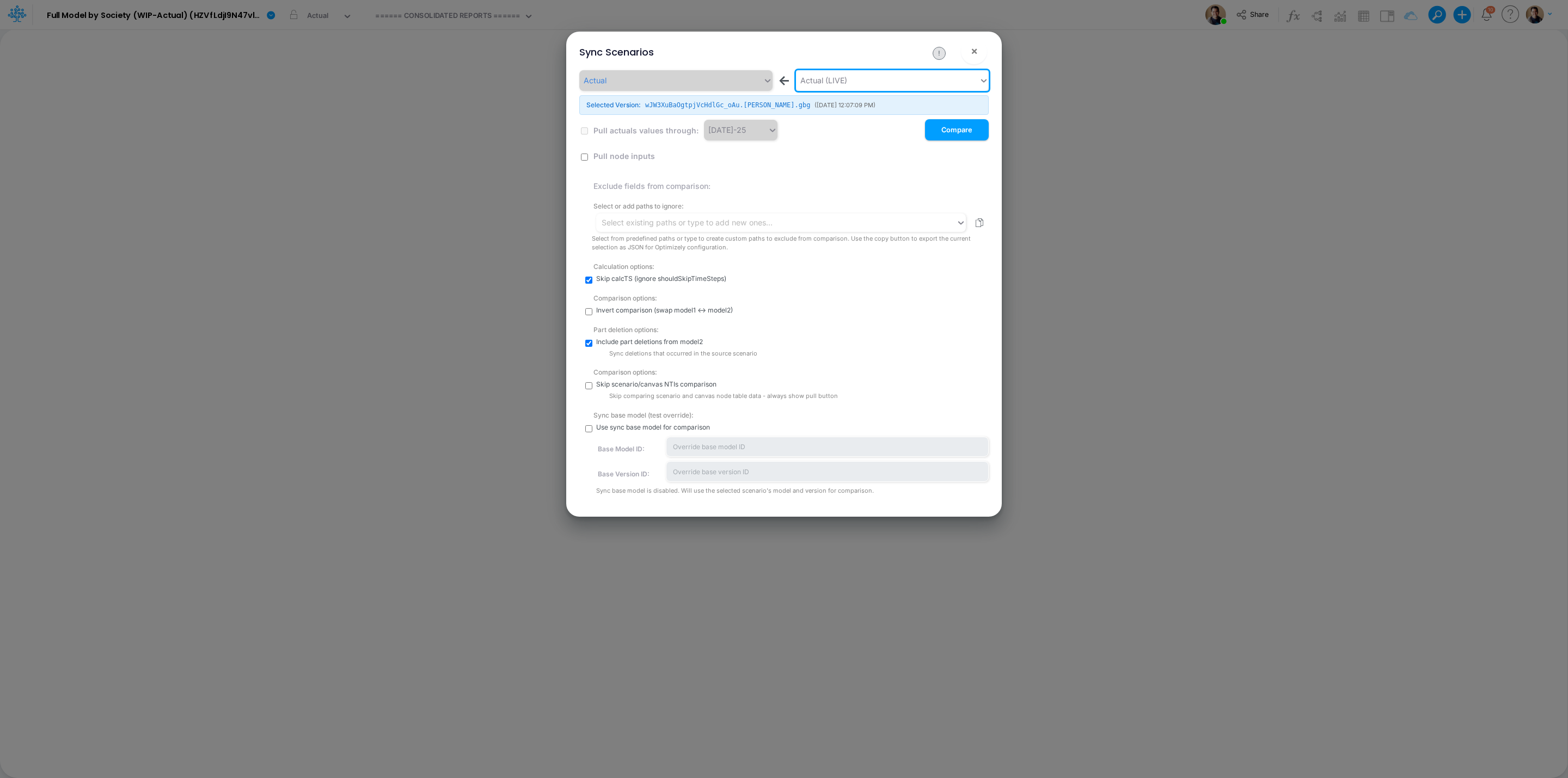
click at [587, 427] on input "checkbox" at bounding box center [588, 428] width 7 height 7
checkbox input "true"
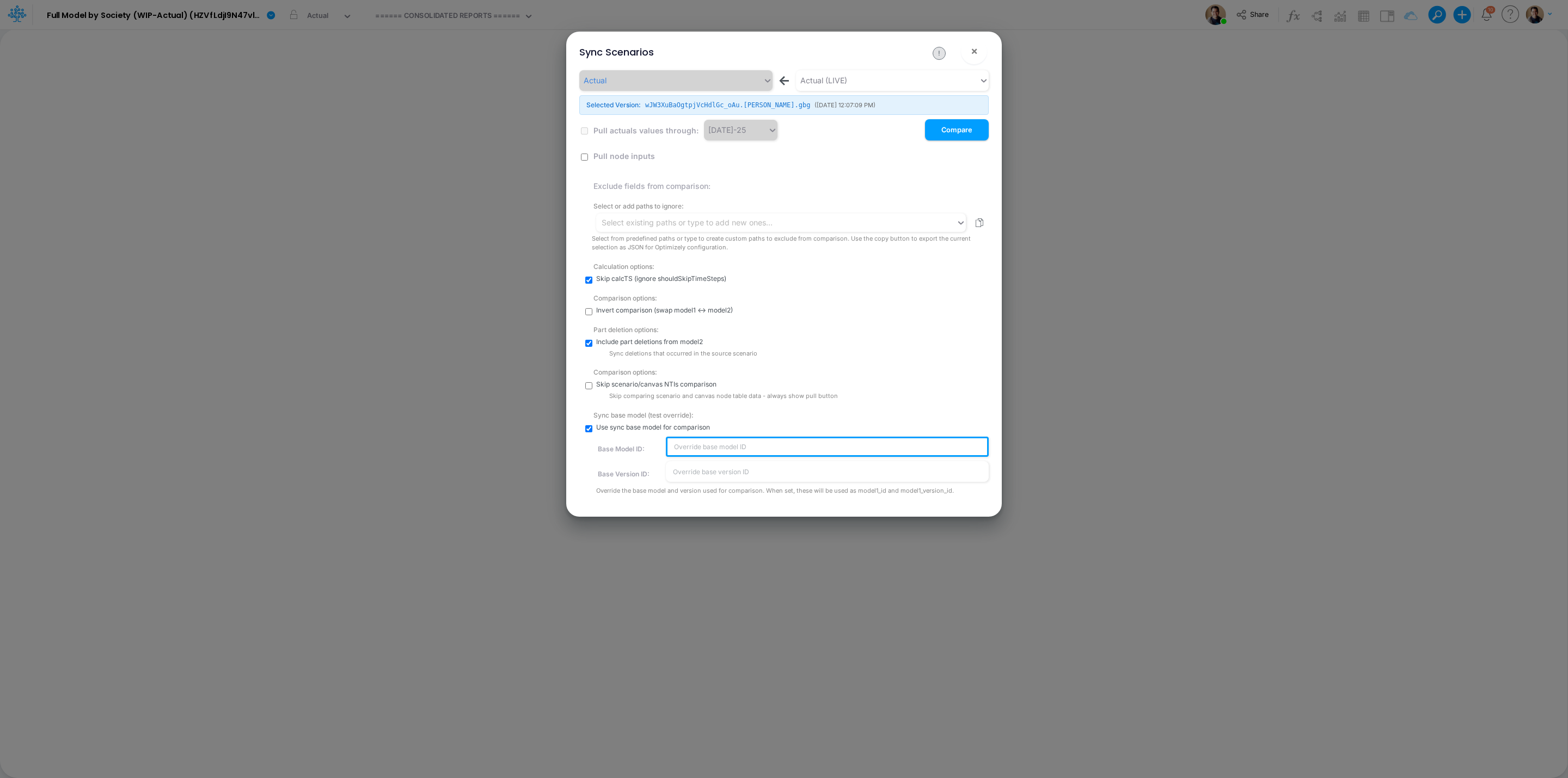
click at [724, 446] on input "text" at bounding box center [827, 446] width 323 height 20
click at [700, 443] on input "text" at bounding box center [827, 446] width 323 height 20
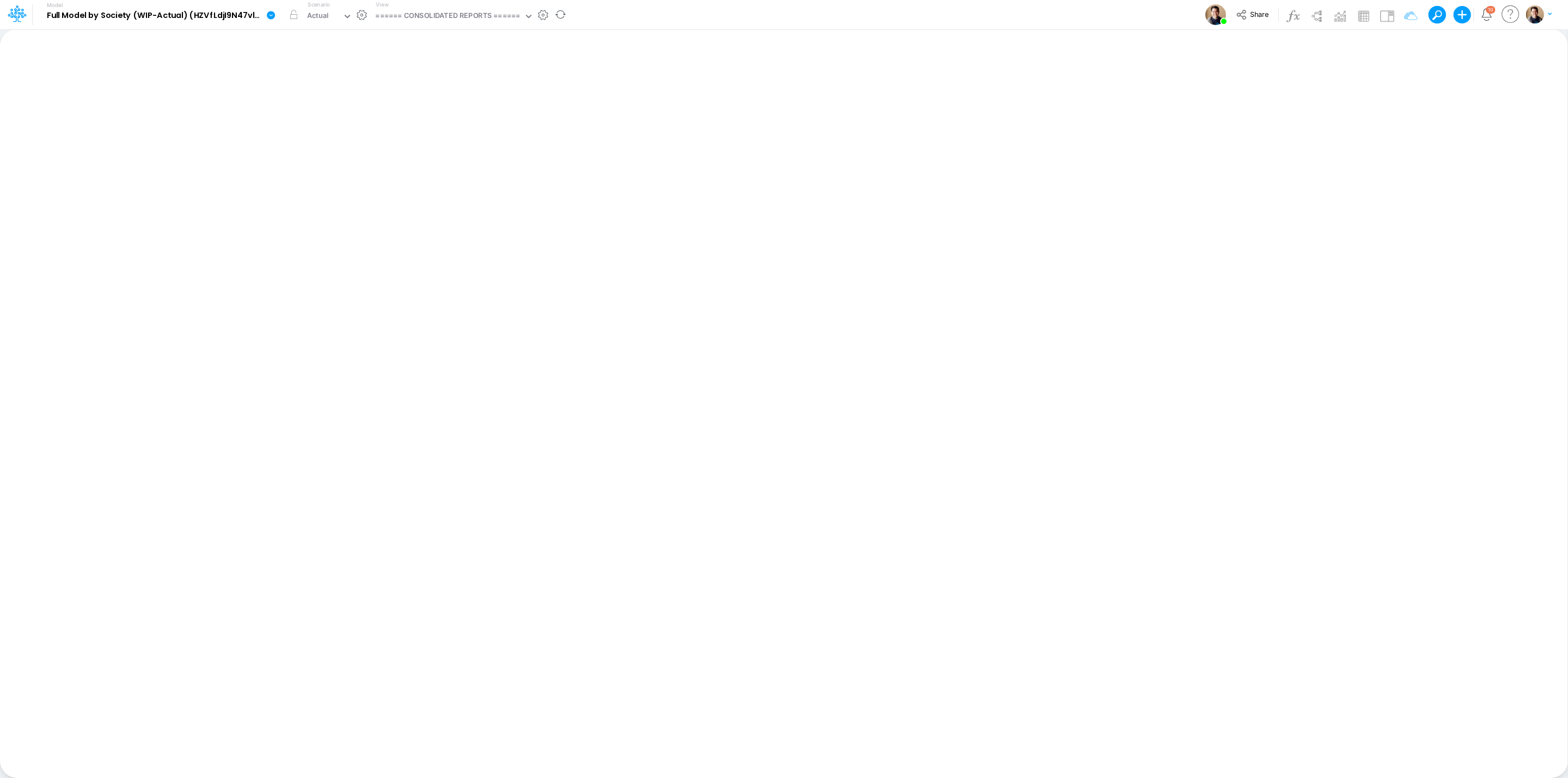
click at [264, 18] on link at bounding box center [273, 15] width 22 height 28
click at [330, 126] on button "Sync Scenarios" at bounding box center [325, 130] width 117 height 17
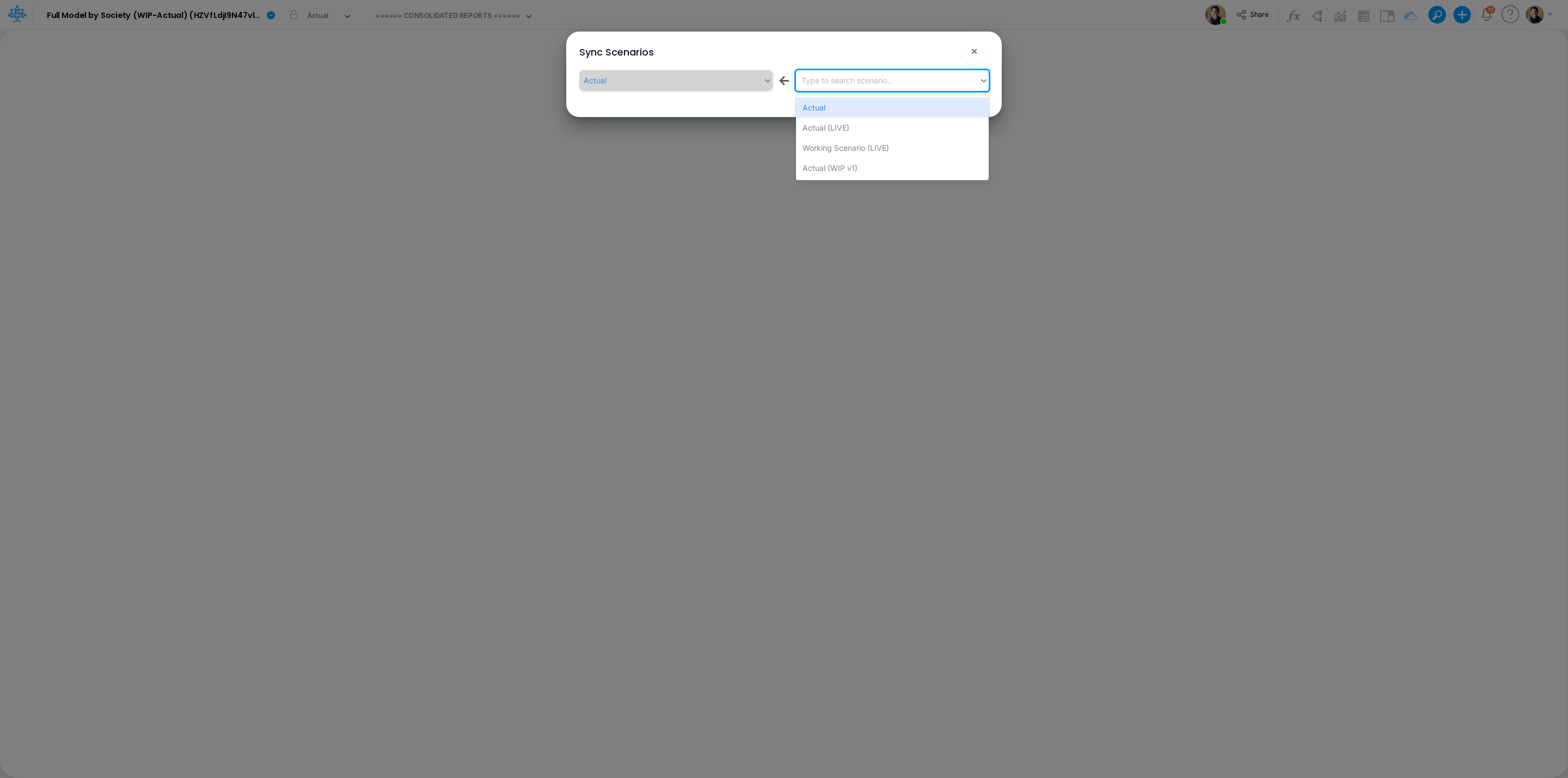
click at [858, 72] on div "Type to search scenario..." at bounding box center [888, 80] width 183 height 18
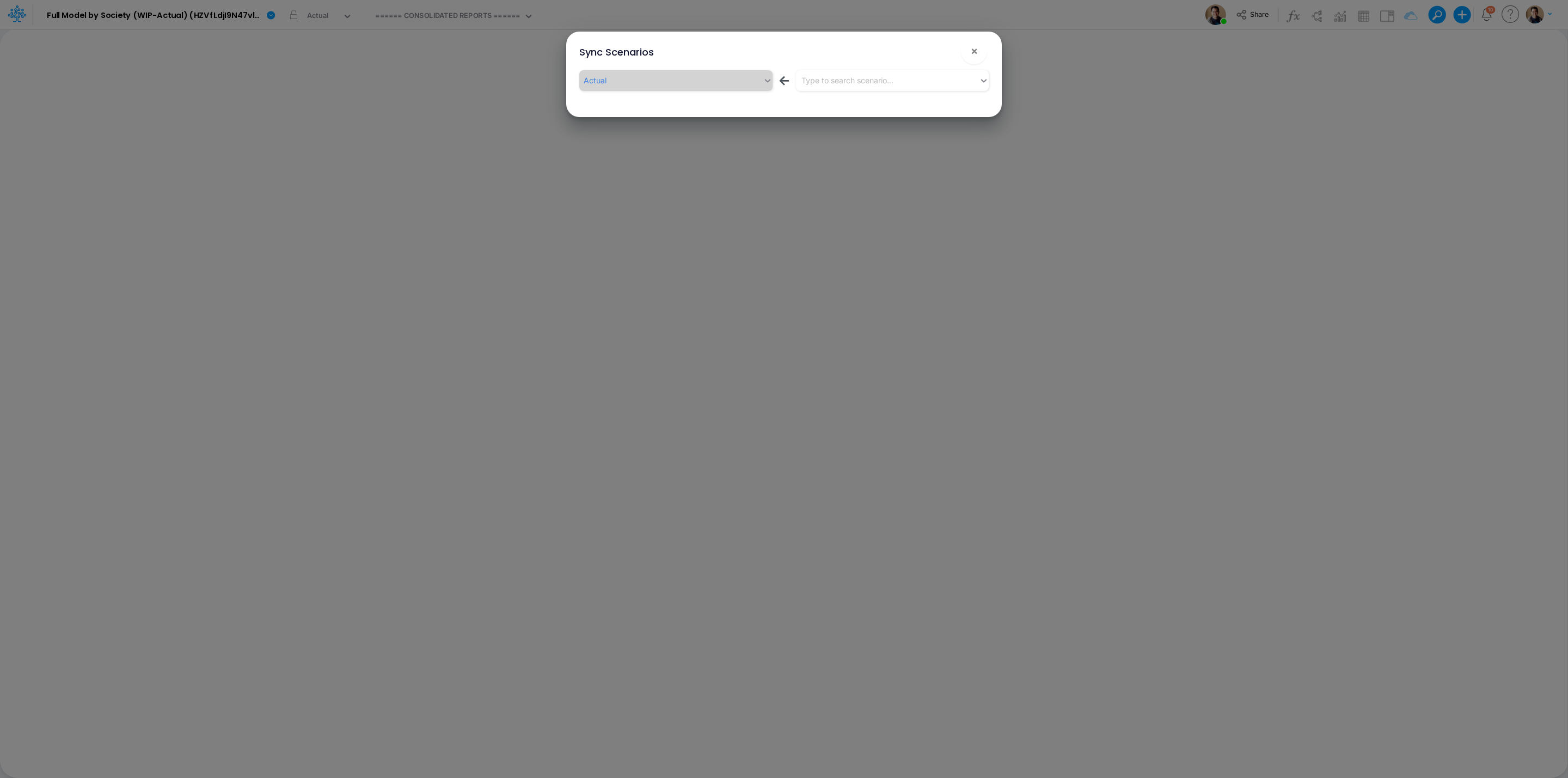
click at [952, 54] on div "Sync Scenarios ! ×" at bounding box center [784, 49] width 427 height 37
click at [941, 49] on button "!" at bounding box center [939, 54] width 13 height 13
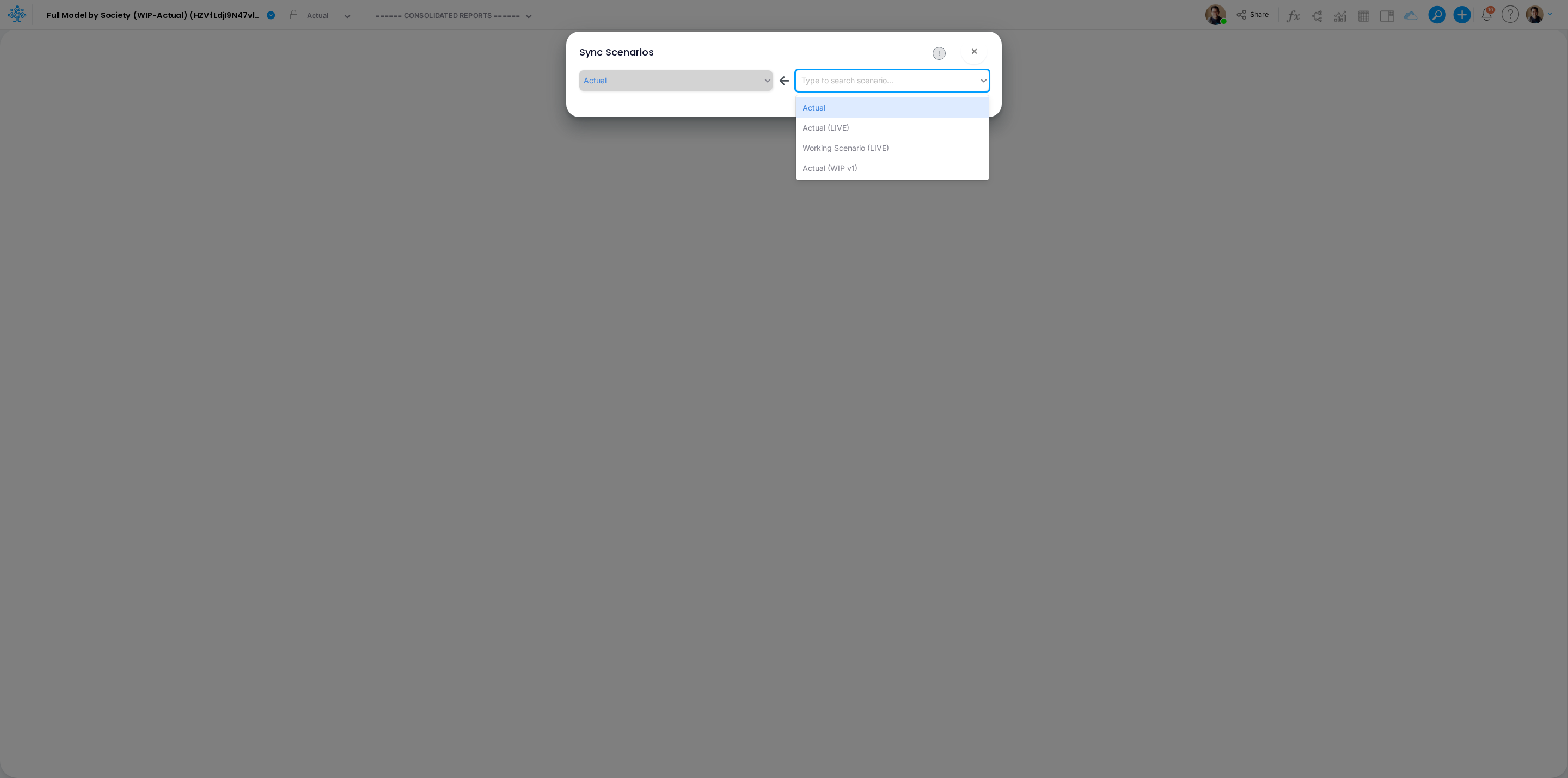
click at [919, 84] on div "Type to search scenario..." at bounding box center [888, 80] width 183 height 18
click at [882, 131] on div "Actual (LIVE)" at bounding box center [892, 127] width 192 height 20
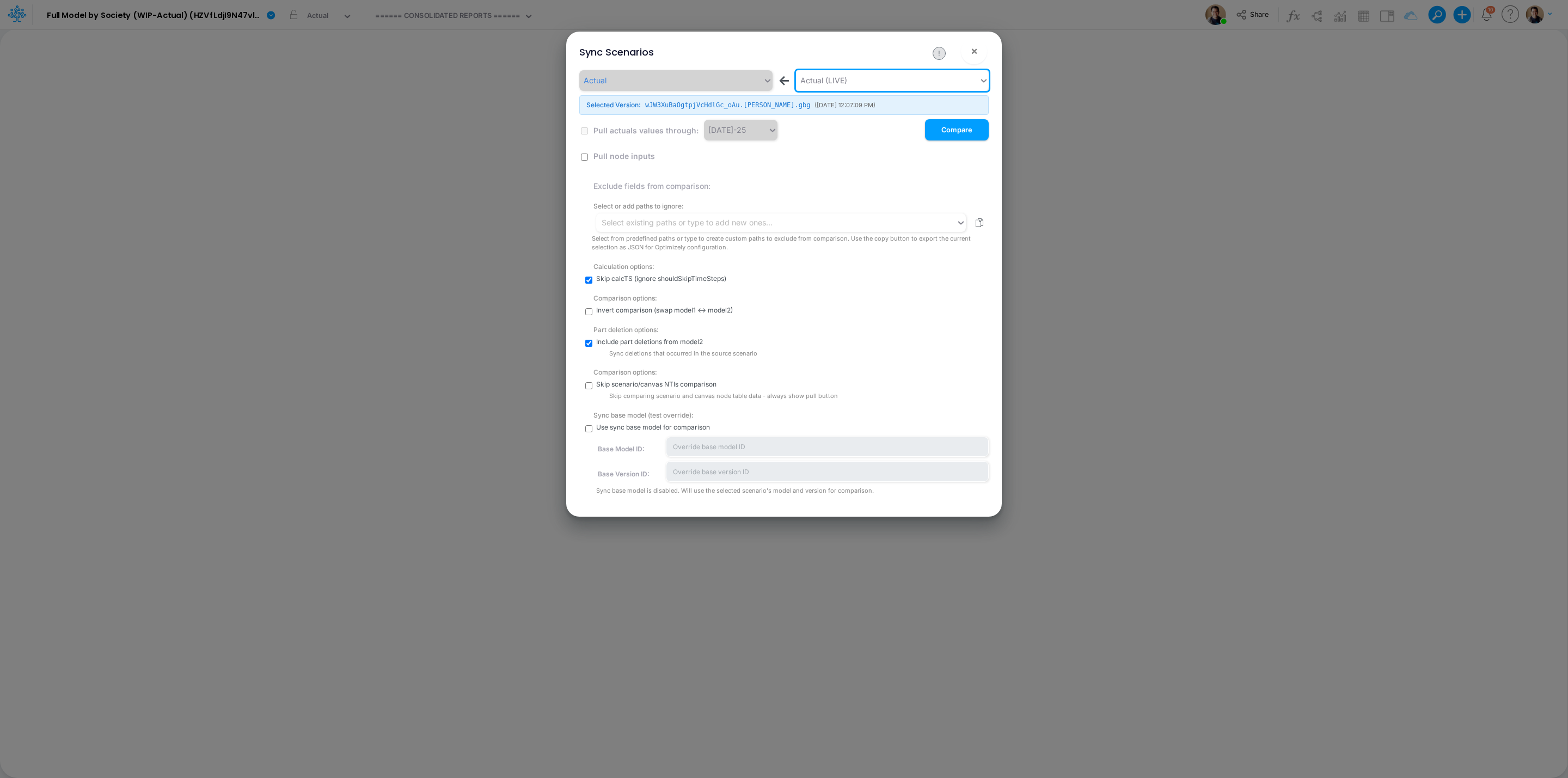
click at [587, 426] on input "checkbox" at bounding box center [588, 428] width 7 height 7
checkbox input "true"
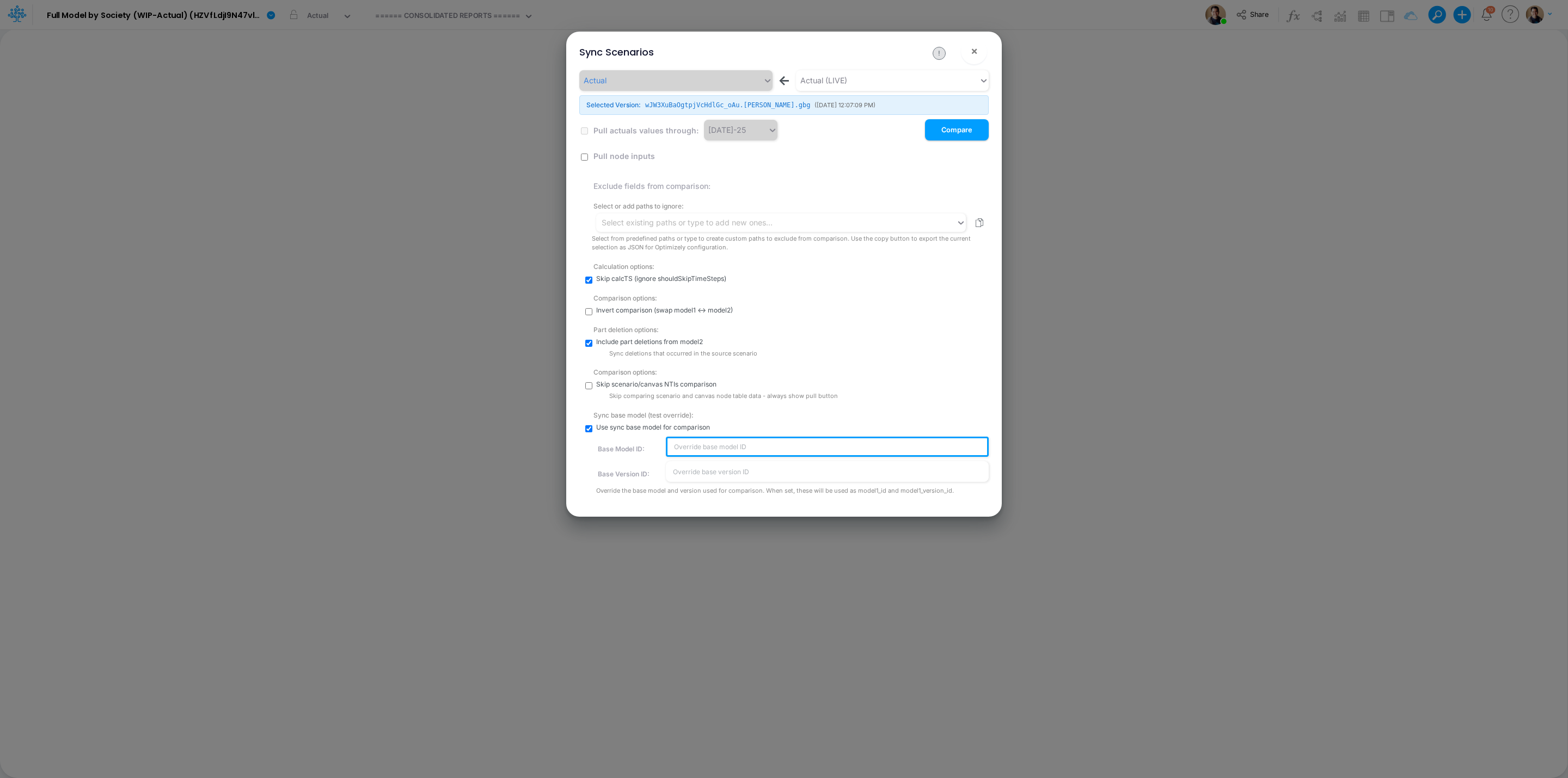
click at [700, 448] on input "text" at bounding box center [827, 446] width 323 height 20
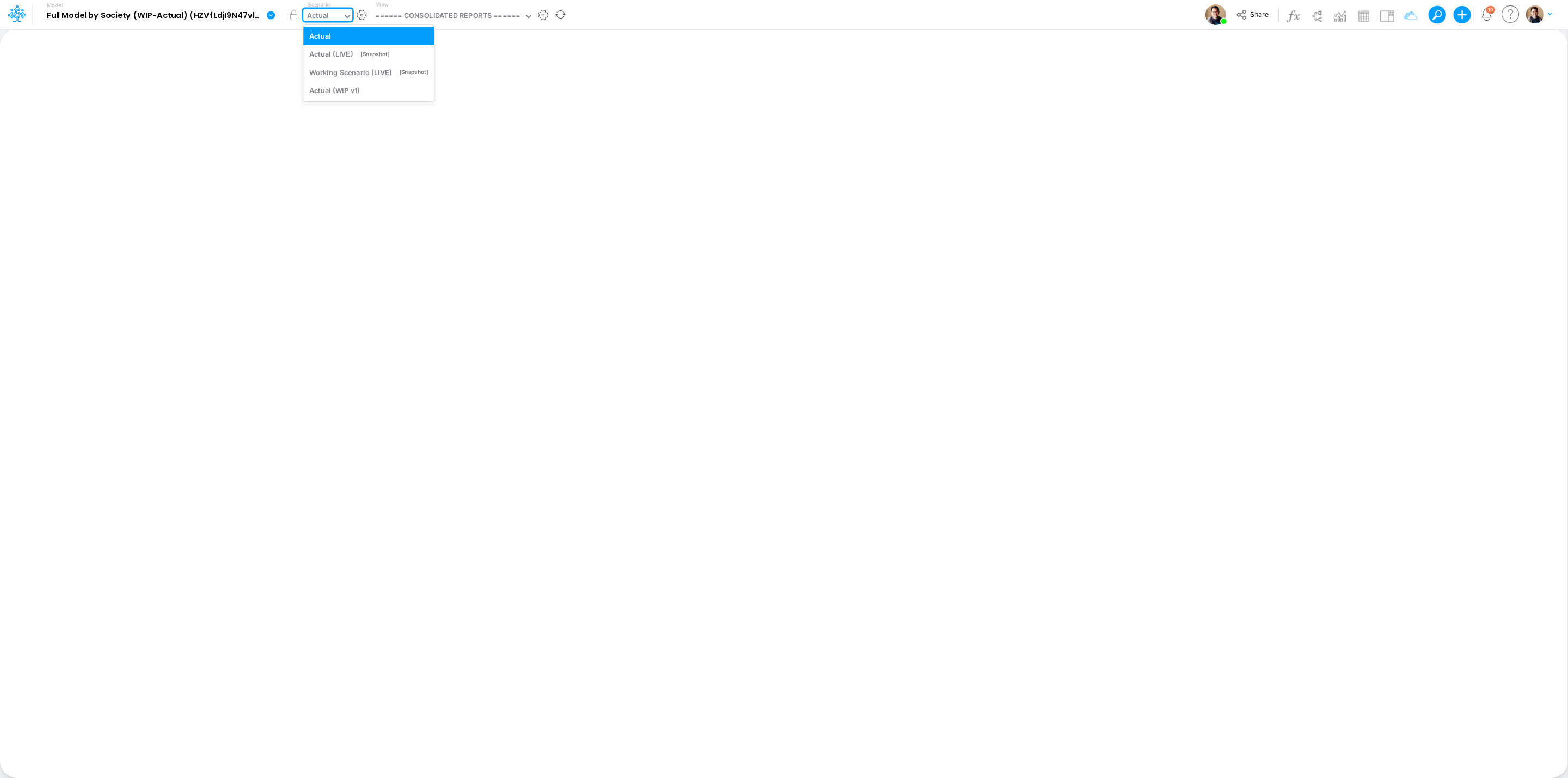
click at [324, 13] on div "Actual" at bounding box center [317, 16] width 22 height 12
click at [261, 10] on h5 "Model Full Model by Society (WIP-Actual) (HZVfLdjI9N47vlWAPKHYHMVl_BtDnDdp)" at bounding box center [149, 15] width 227 height 28
click at [273, 11] on icon at bounding box center [271, 15] width 10 height 10
click at [338, 124] on button "Sync Scenarios" at bounding box center [325, 130] width 117 height 17
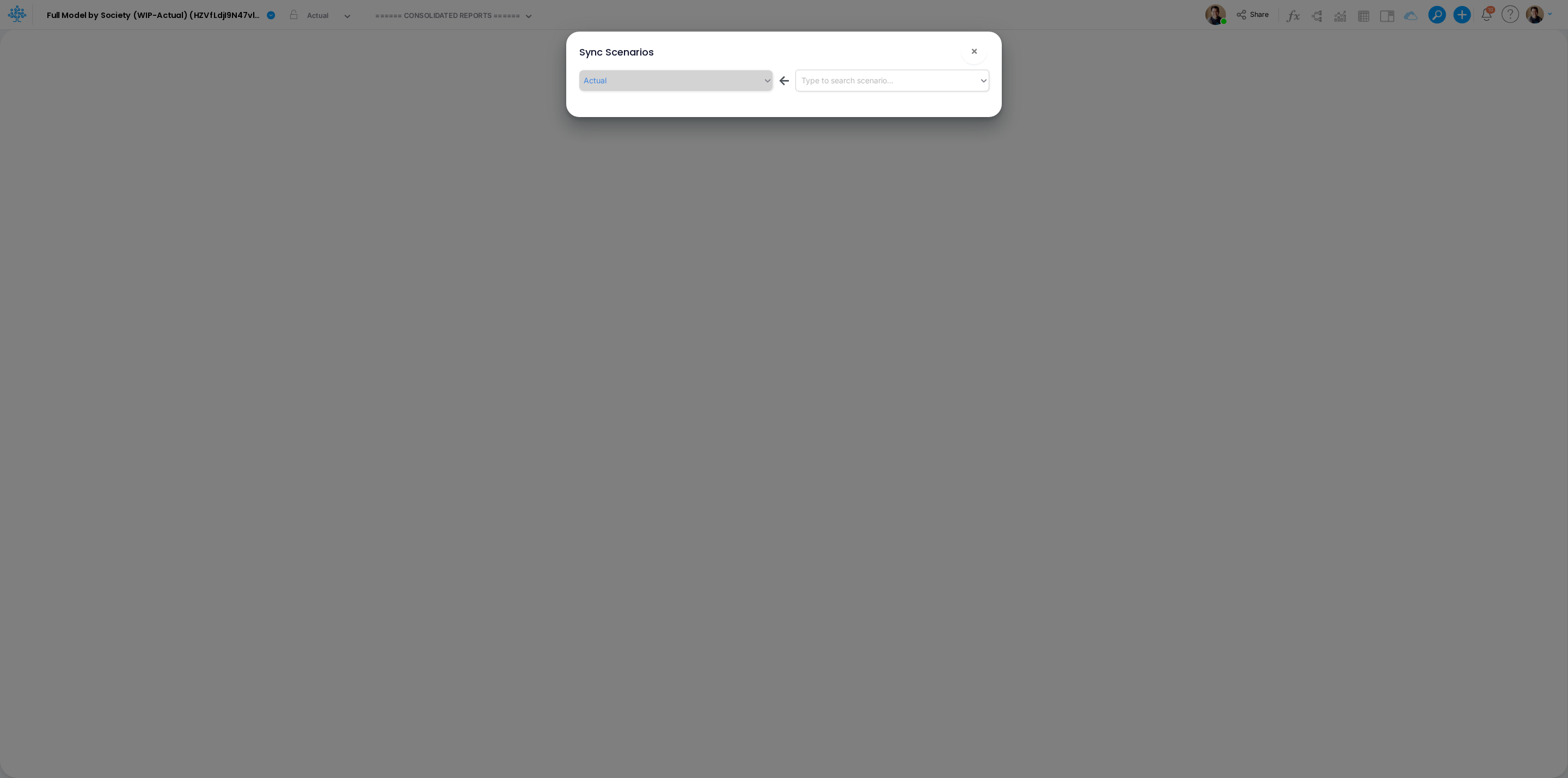
click at [877, 82] on div "Type to search scenario..." at bounding box center [846, 80] width 92 height 11
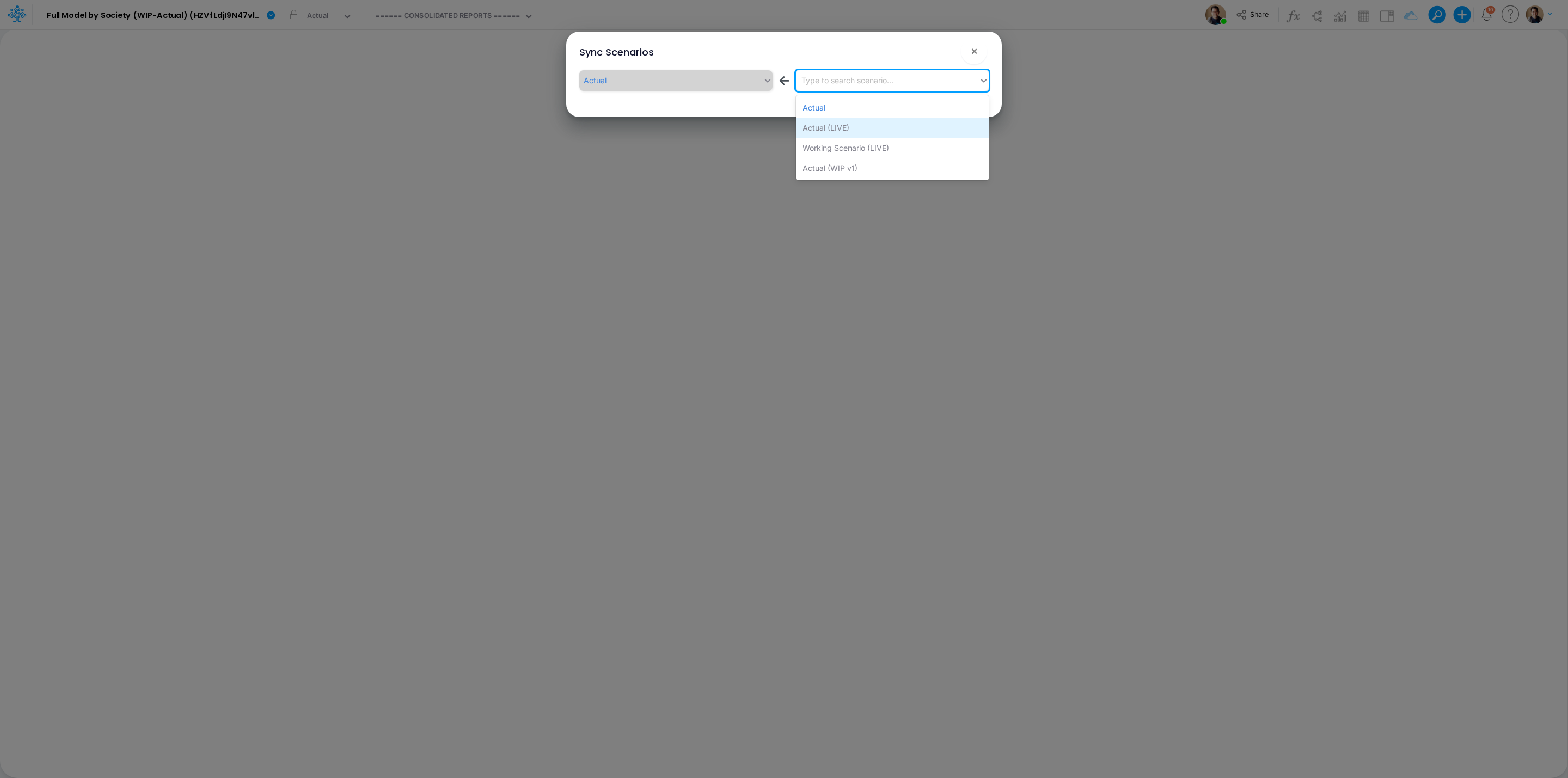
click at [868, 128] on div "Actual (LIVE)" at bounding box center [892, 127] width 192 height 20
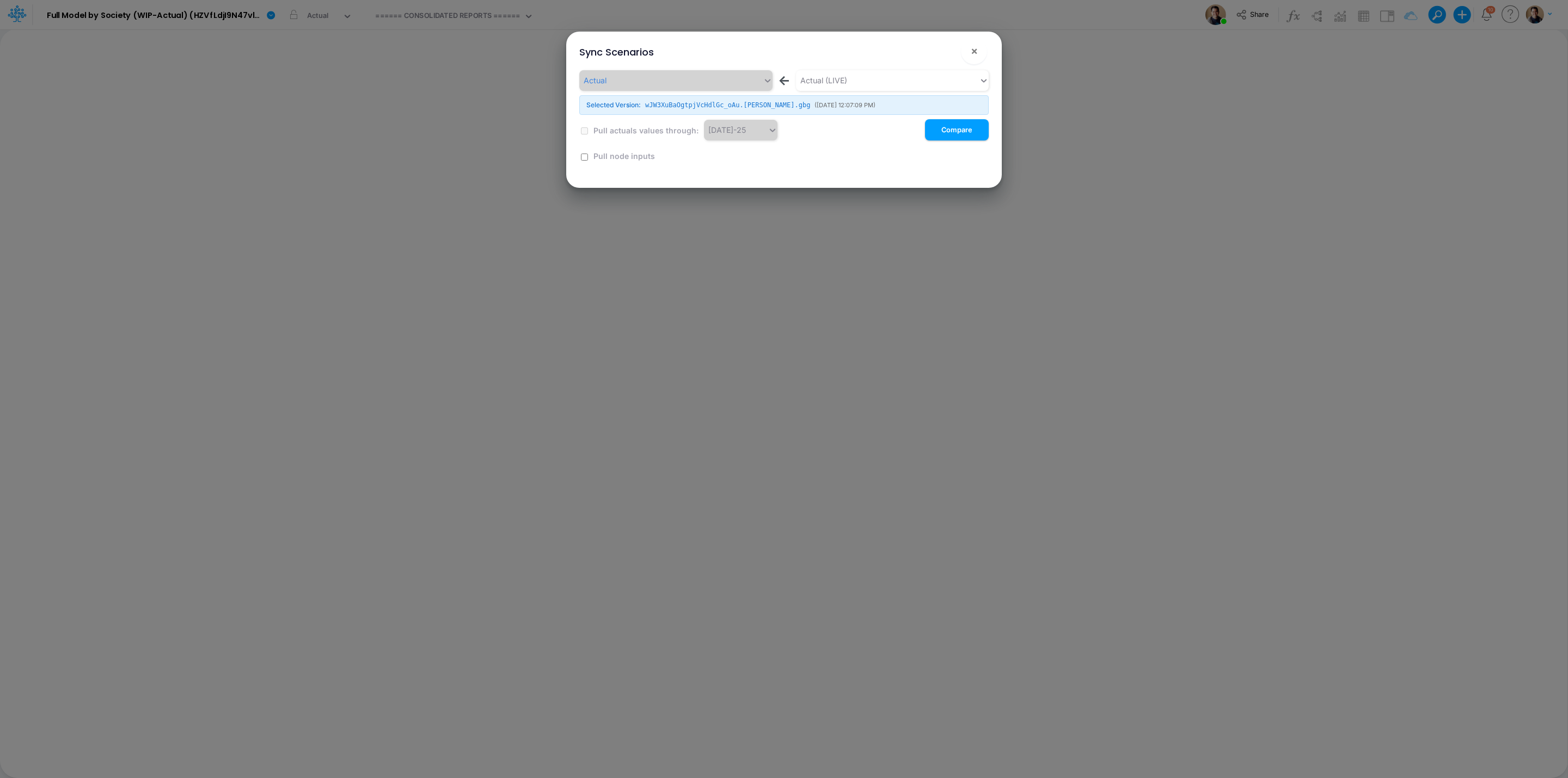
click at [941, 51] on button "!" at bounding box center [939, 54] width 13 height 13
click at [960, 131] on button "Compare" at bounding box center [957, 130] width 63 height 21
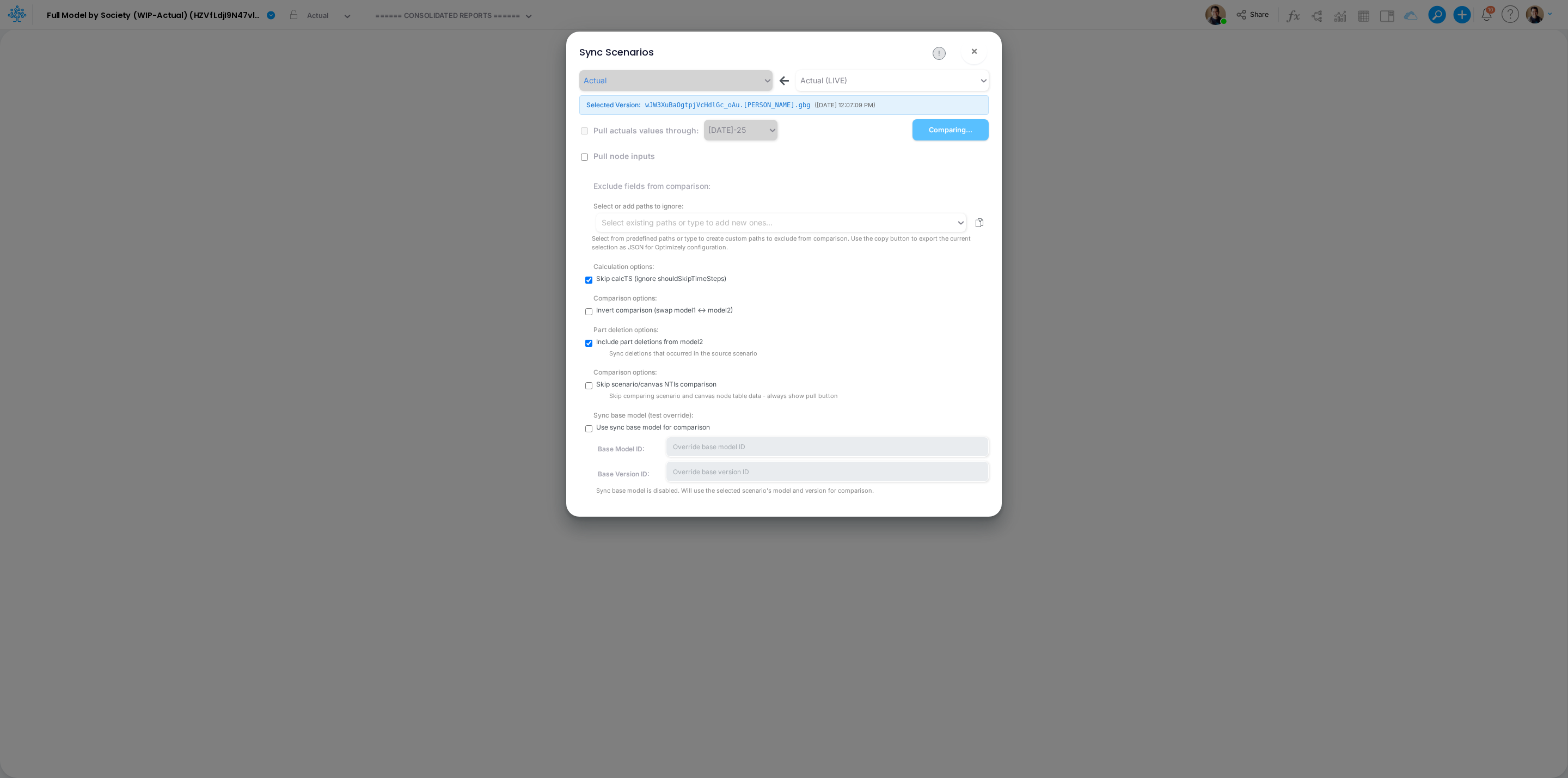
click at [588, 426] on input "checkbox" at bounding box center [588, 428] width 7 height 7
checkbox input "true"
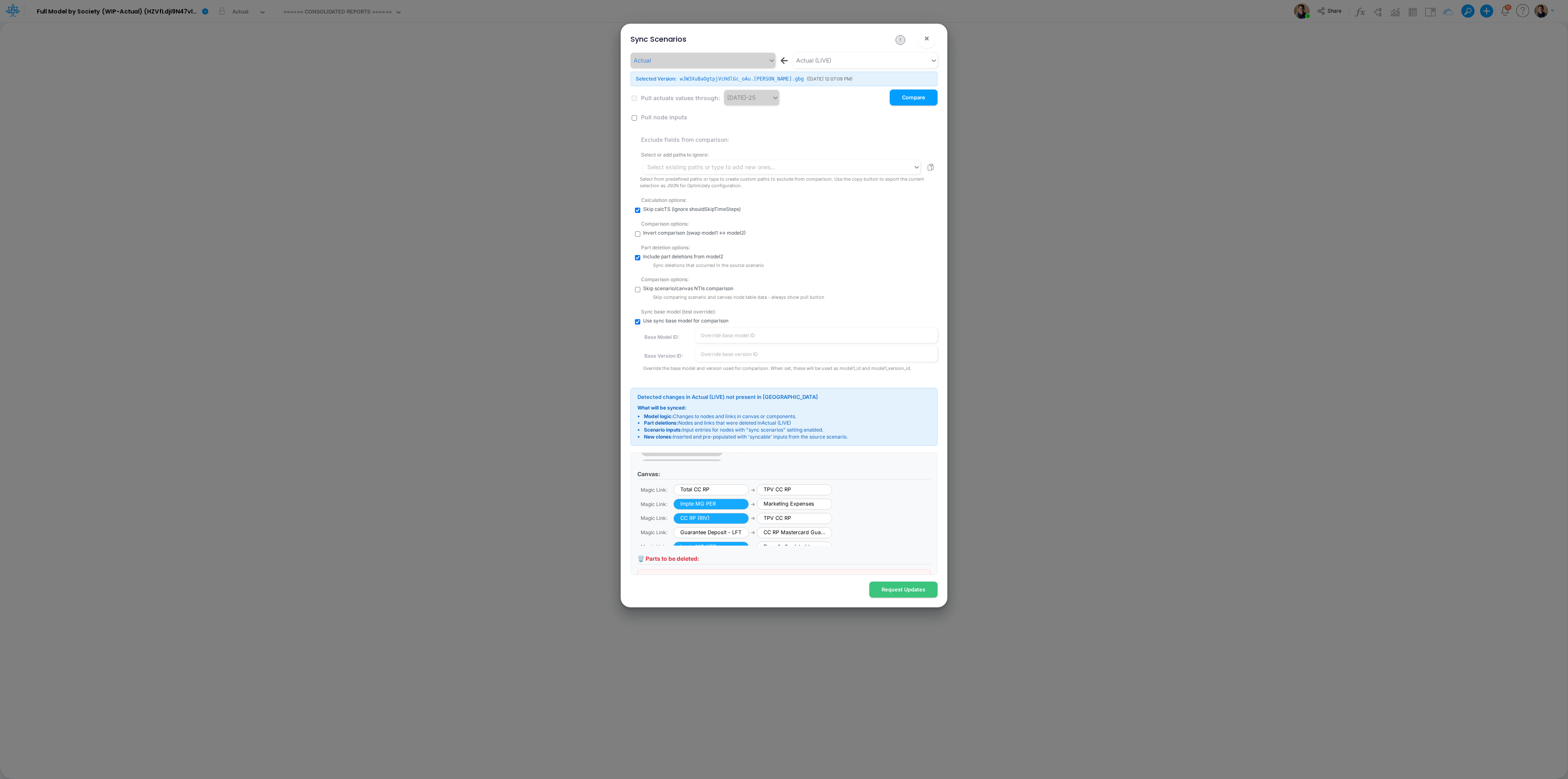
scroll to position [130, 0]
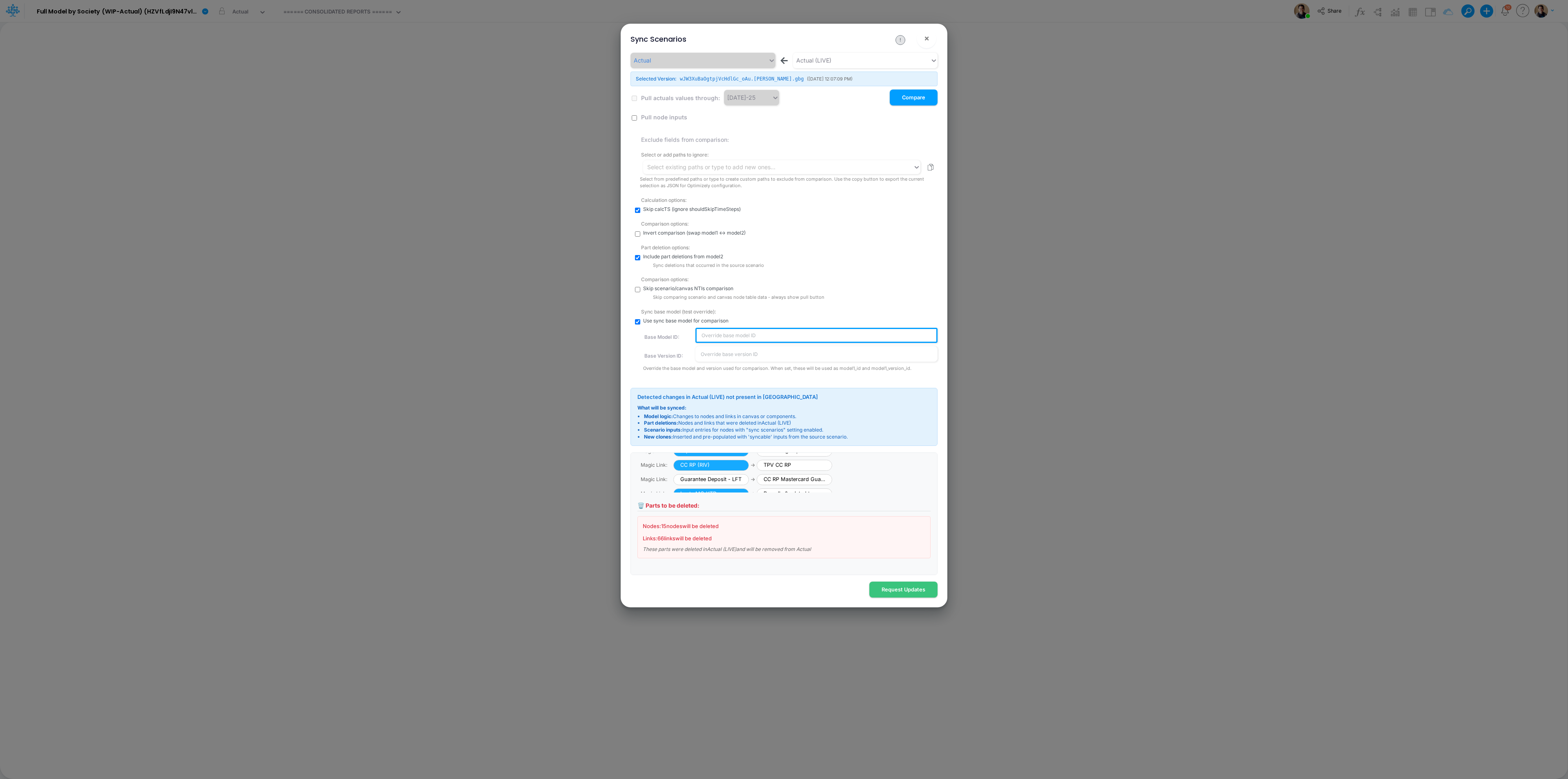
click at [734, 333] on input "text" at bounding box center [816, 335] width 242 height 15
click at [752, 340] on input "text" at bounding box center [816, 335] width 242 height 15
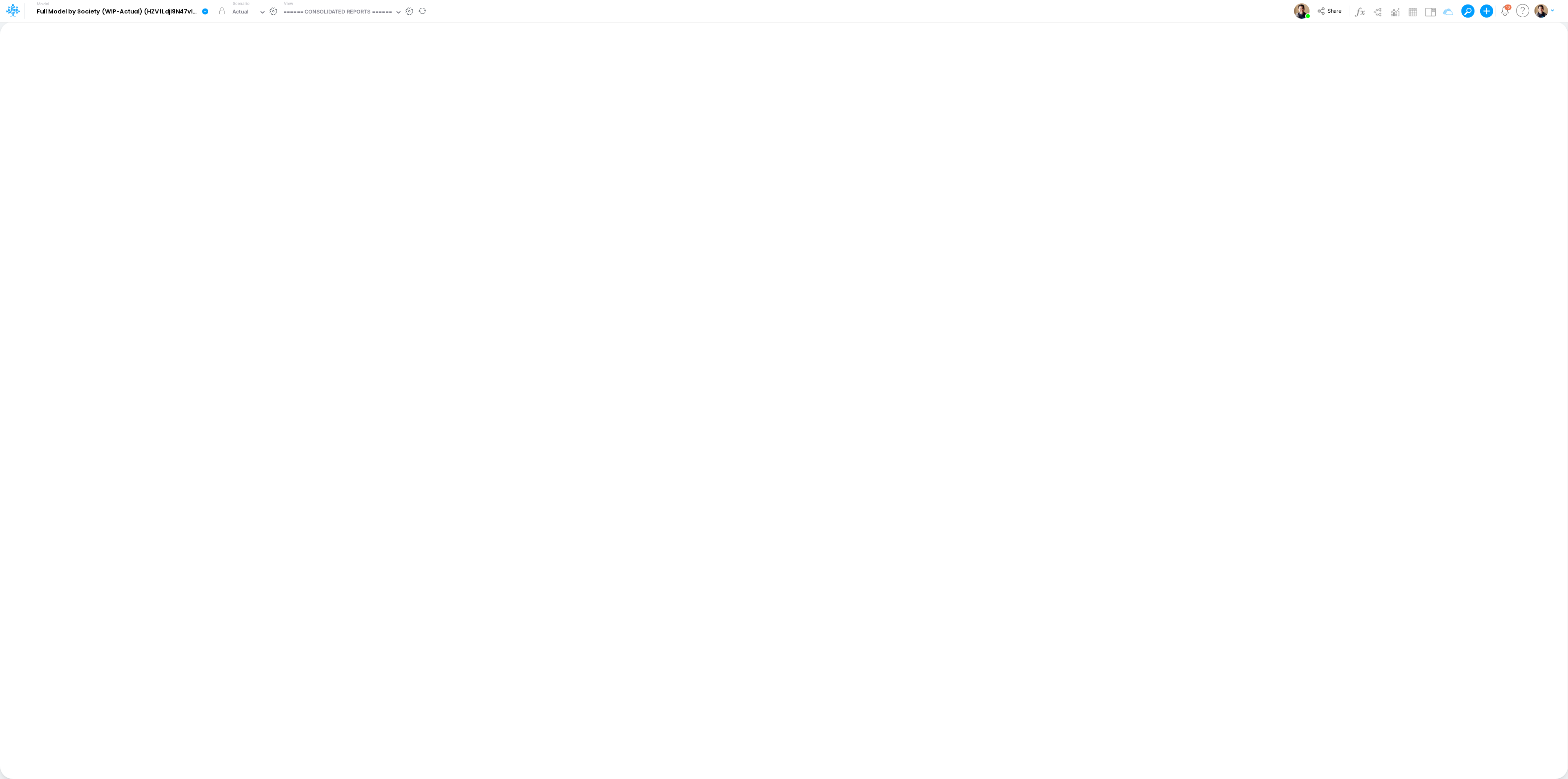
click at [206, 10] on icon at bounding box center [205, 11] width 6 height 6
click at [258, 94] on button "Sync Scenarios" at bounding box center [247, 97] width 88 height 13
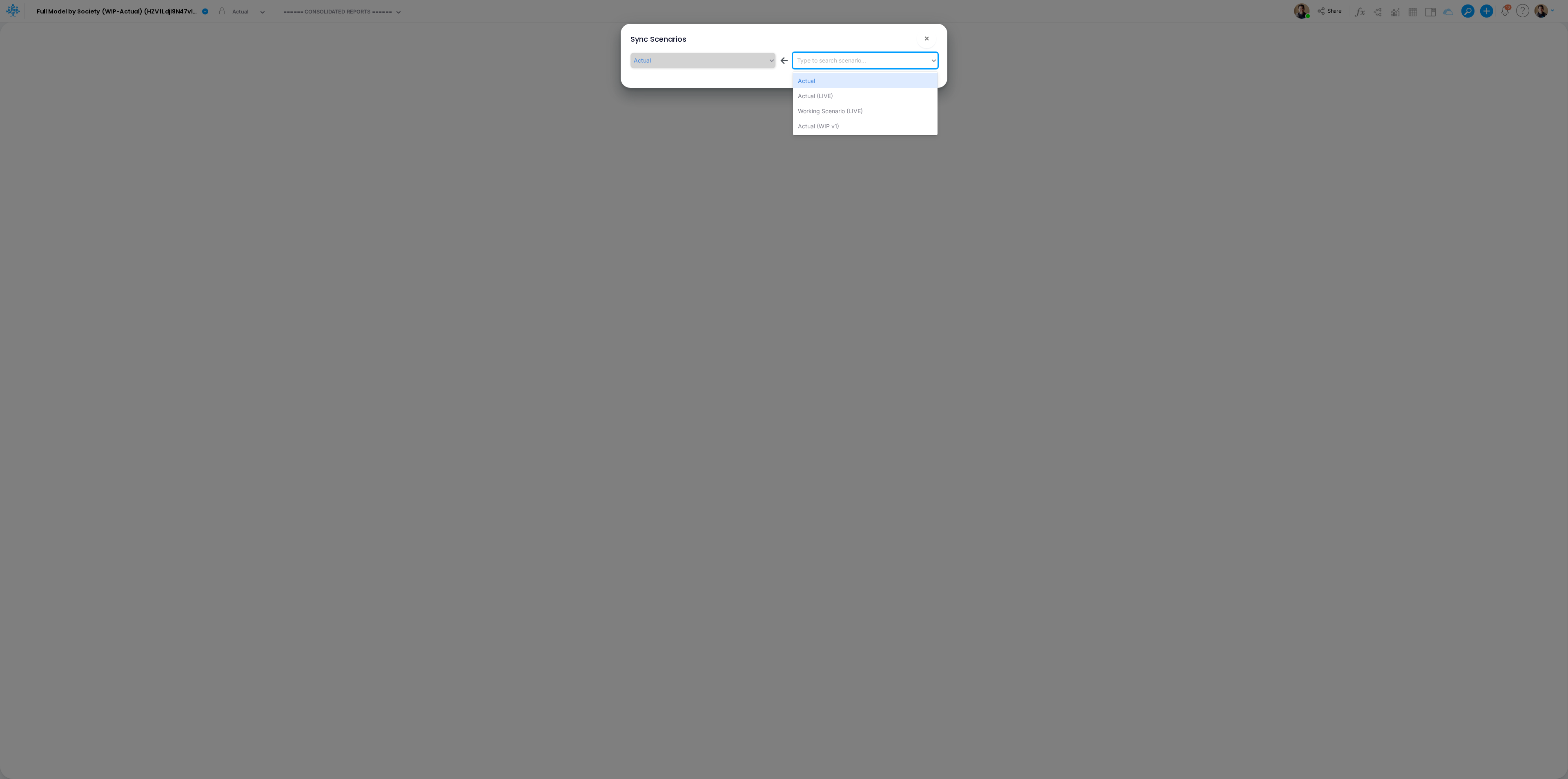
click at [852, 58] on div "Type to search scenario..." at bounding box center [831, 60] width 69 height 9
click at [830, 94] on div "Actual (LIVE)" at bounding box center [865, 96] width 144 height 15
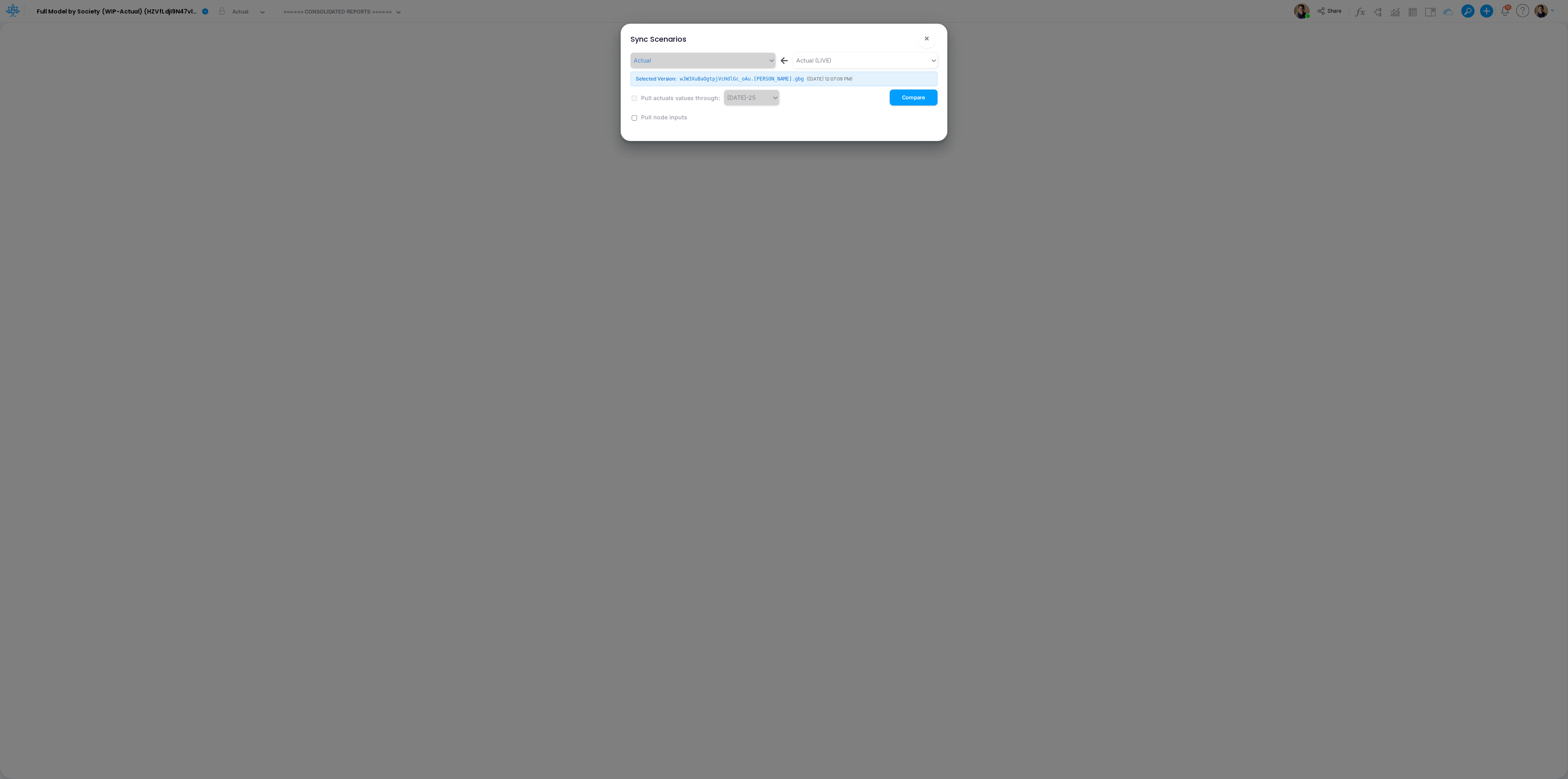
click at [899, 38] on button "!" at bounding box center [900, 40] width 10 height 10
click at [920, 98] on button "Compare" at bounding box center [914, 97] width 47 height 16
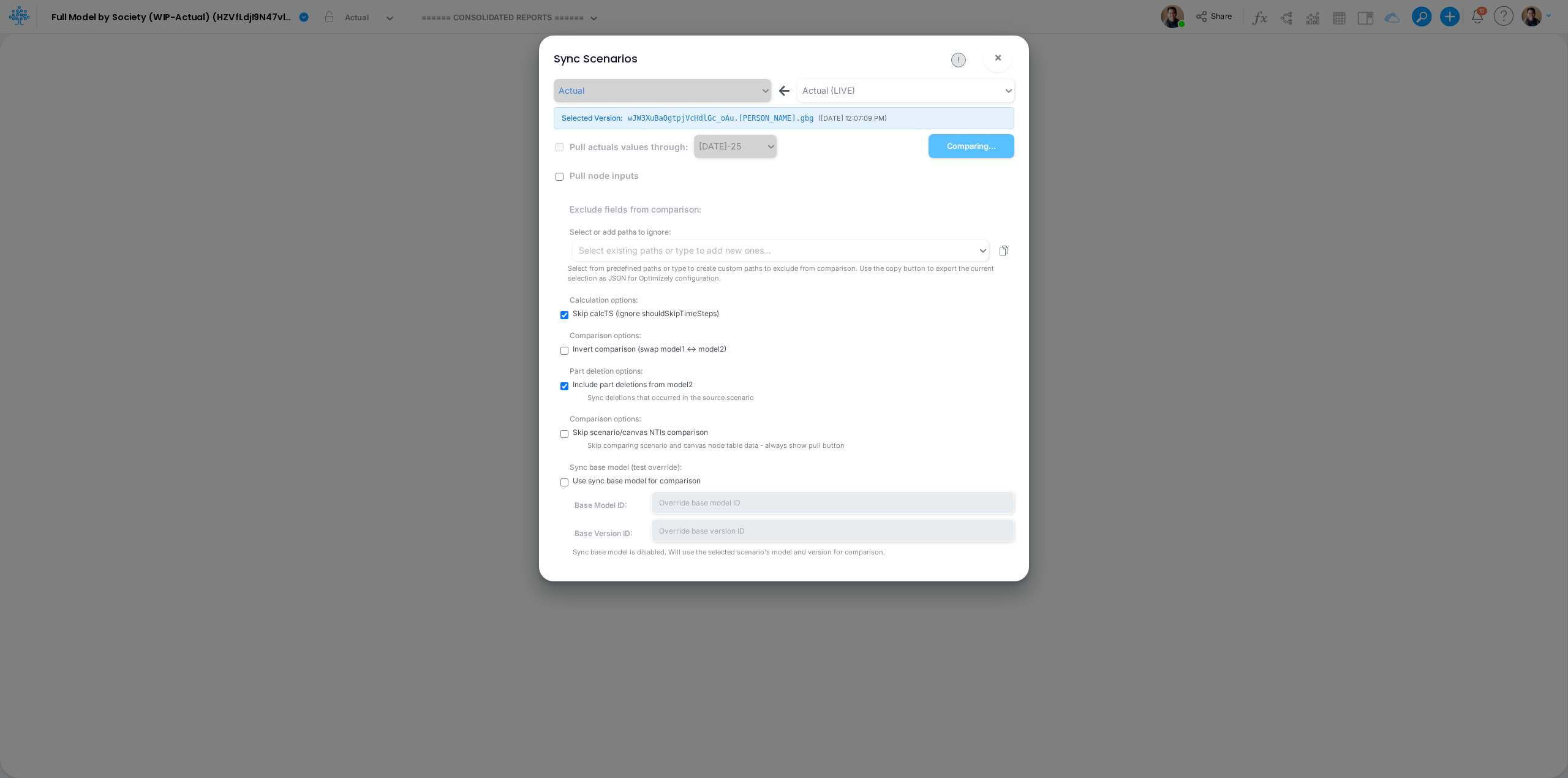
click at [563, 481] on input "checkbox" at bounding box center [564, 482] width 8 height 8
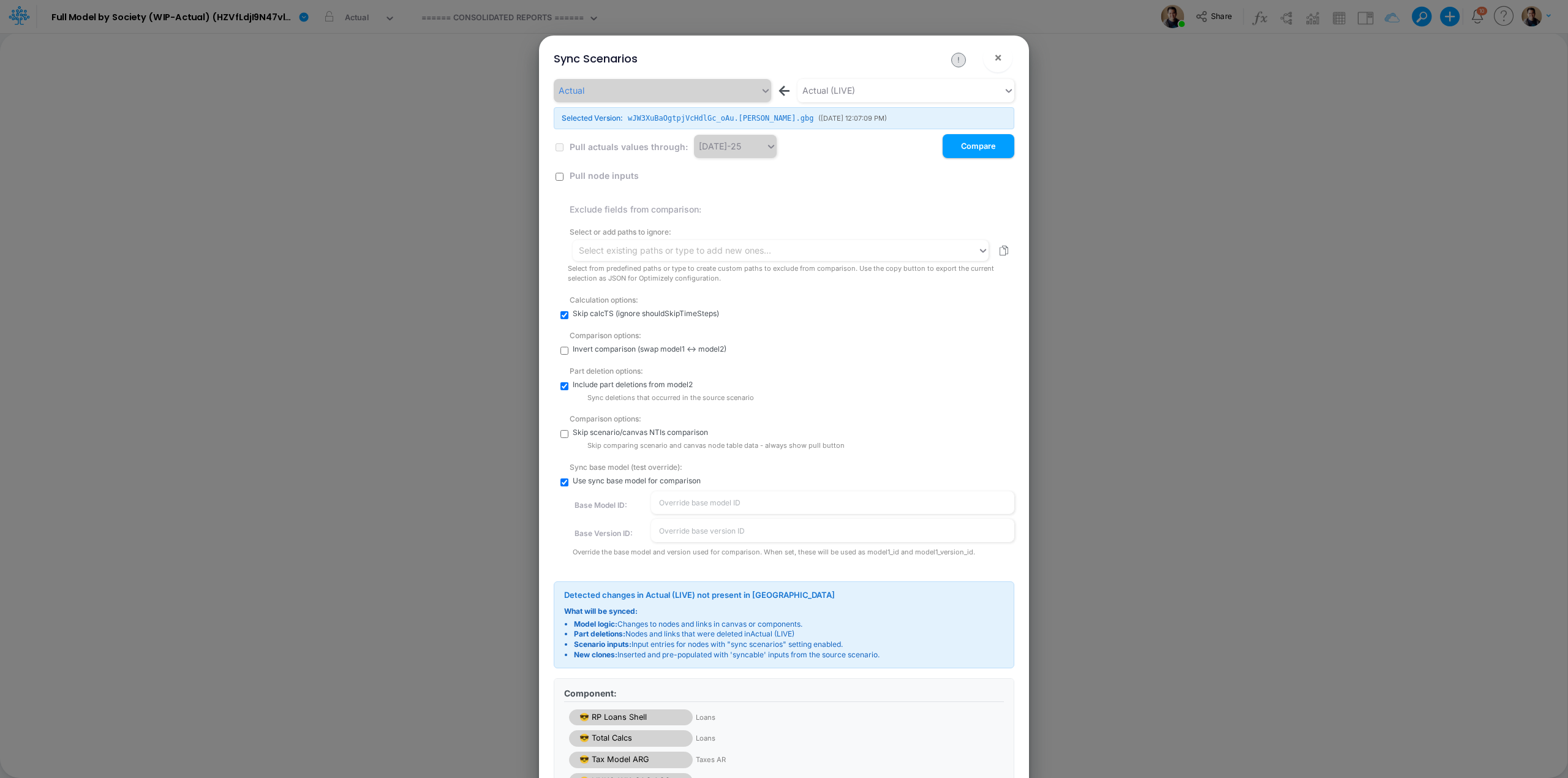
click at [562, 479] on input "checkbox" at bounding box center [564, 482] width 8 height 8
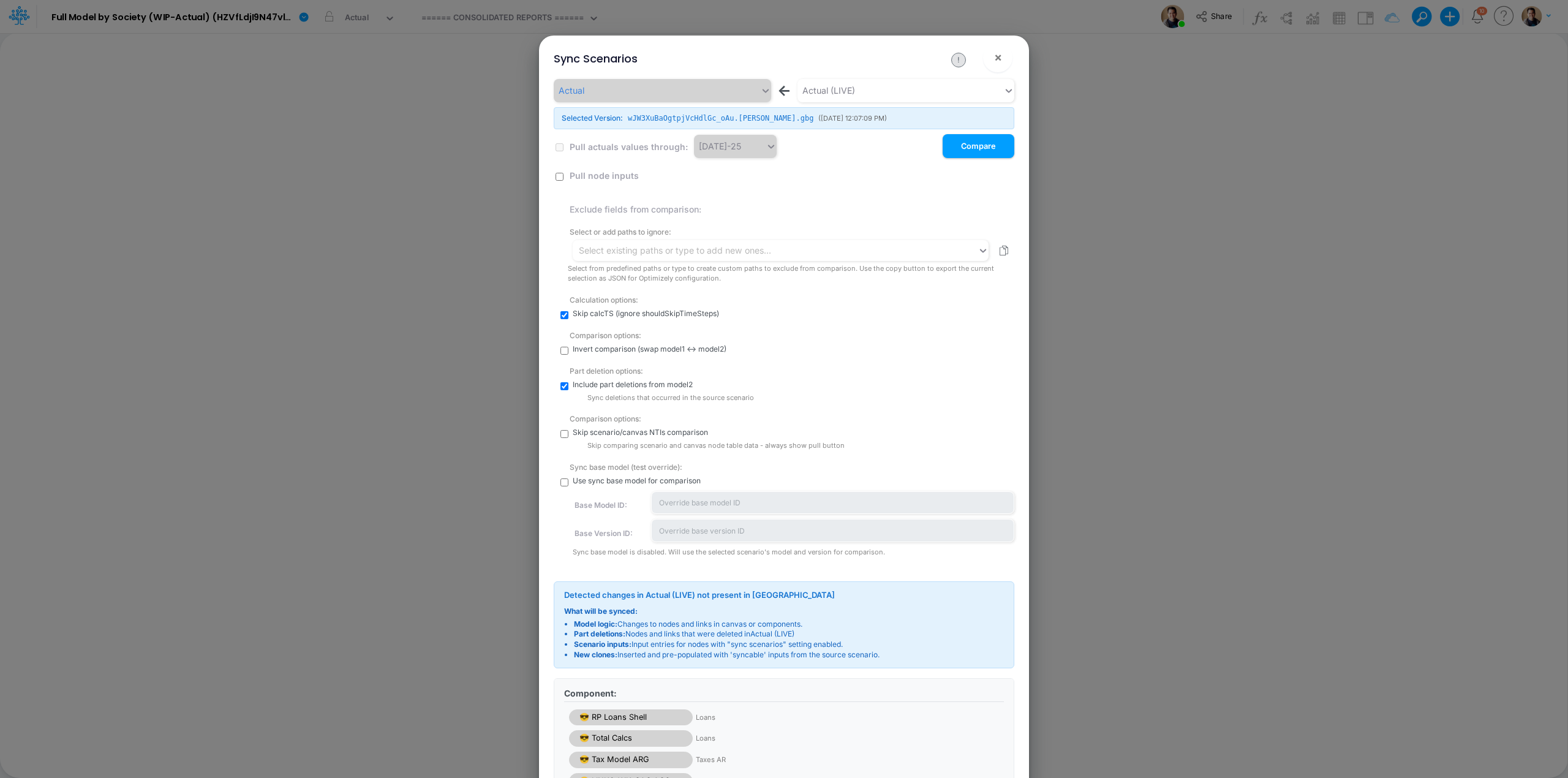
click at [562, 489] on div "Actual ← Actual (LIVE) Selected Version: wJW3XuBaOgtpjVcHdlGc_oAu.DUY.gbg ( 9/1…" at bounding box center [784, 318] width 460 height 478
click at [566, 483] on input "checkbox" at bounding box center [564, 482] width 8 height 8
checkbox input "true"
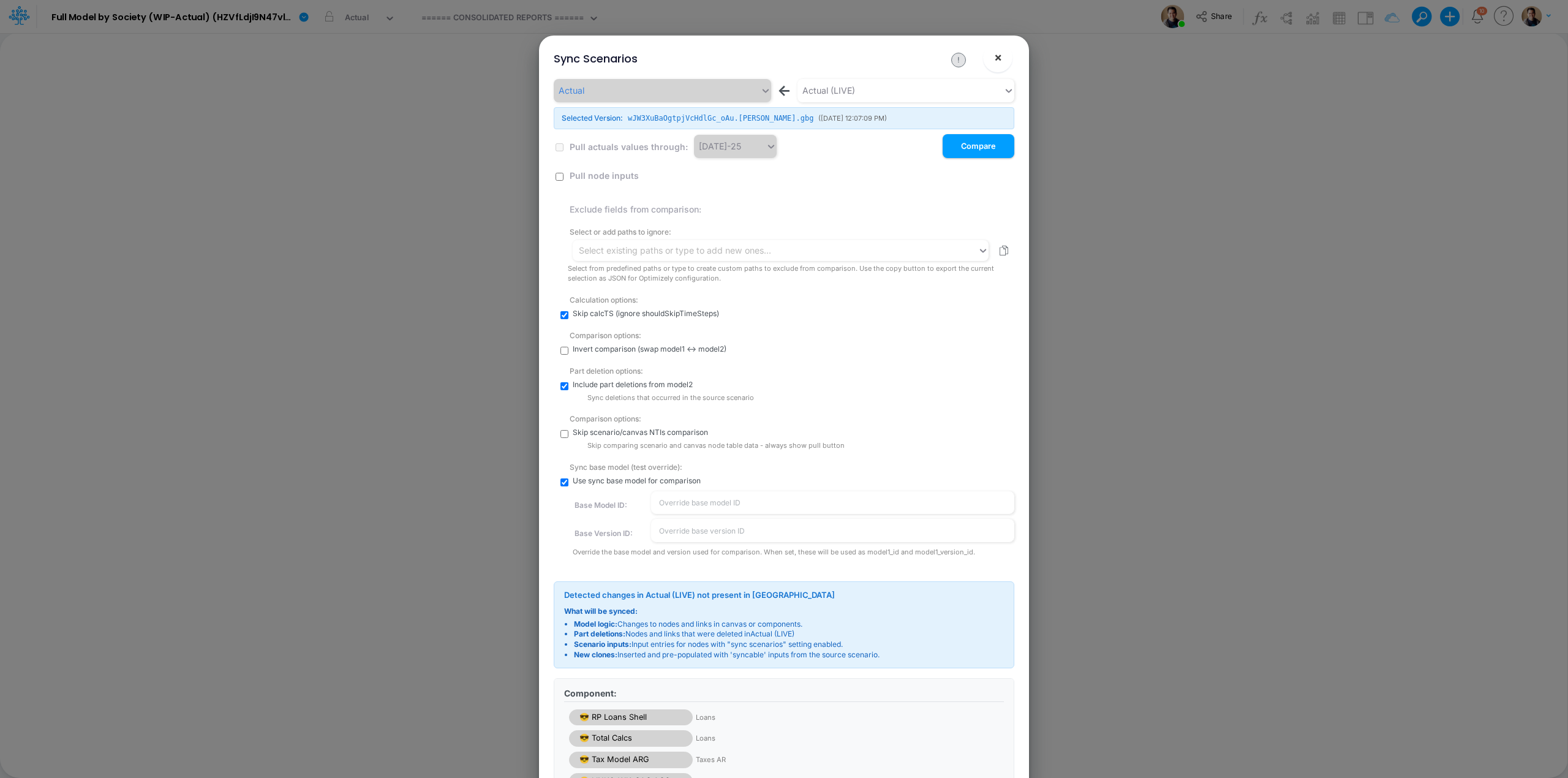
click at [1000, 55] on span "×" at bounding box center [998, 57] width 8 height 15
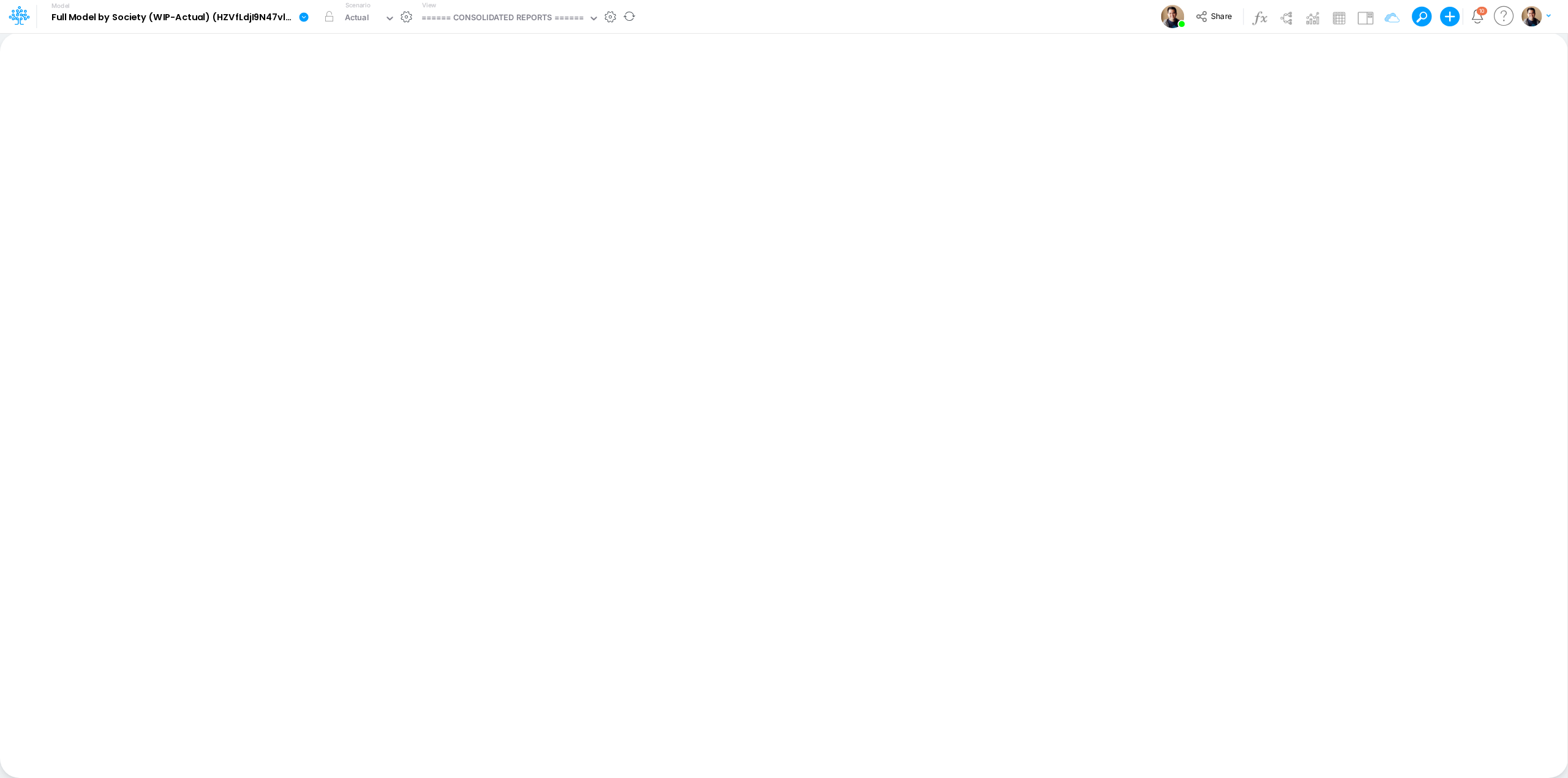
click at [302, 18] on icon at bounding box center [304, 16] width 9 height 9
click at [356, 64] on button "Duplicate" at bounding box center [366, 68] width 132 height 19
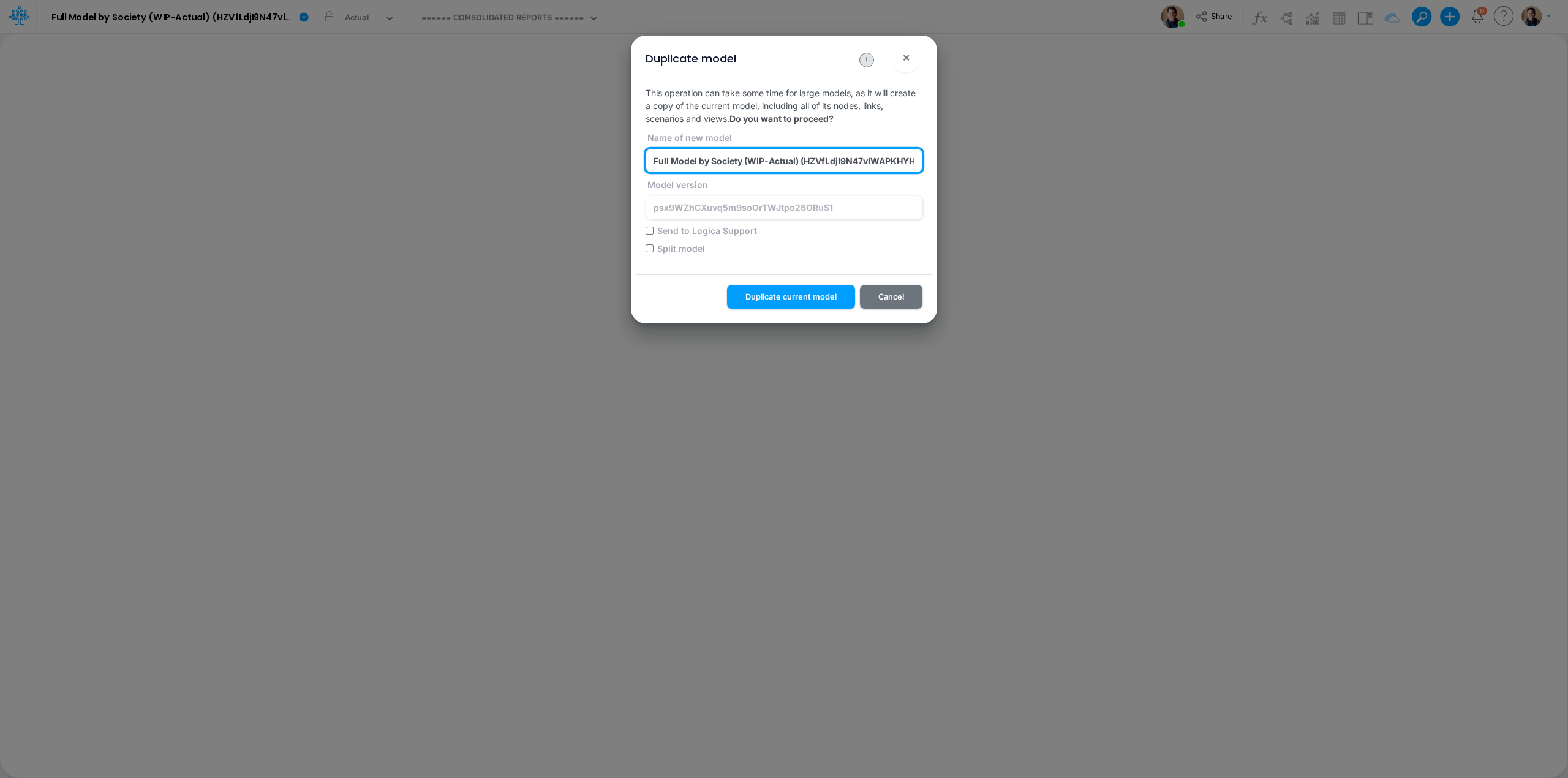
click at [842, 163] on input "Full Model by Society (WIP-Actual) (HZVfLdjI9N47vlWAPKHYHMVl_BtDnDdp) (copy) 20…" at bounding box center [784, 160] width 277 height 23
click at [912, 55] on button "×" at bounding box center [906, 58] width 29 height 29
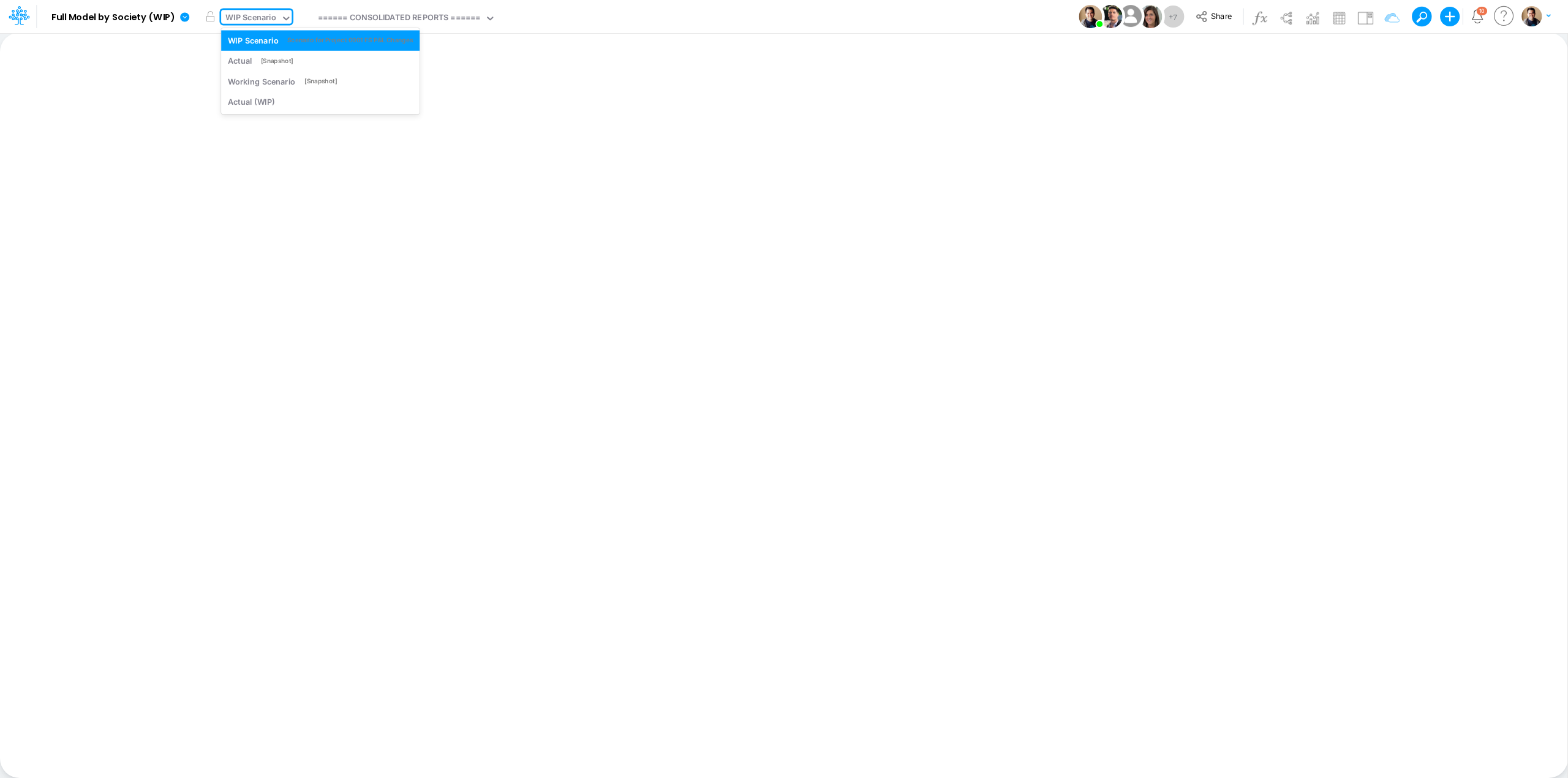
click at [253, 14] on div "WIP Scenario" at bounding box center [251, 18] width 51 height 14
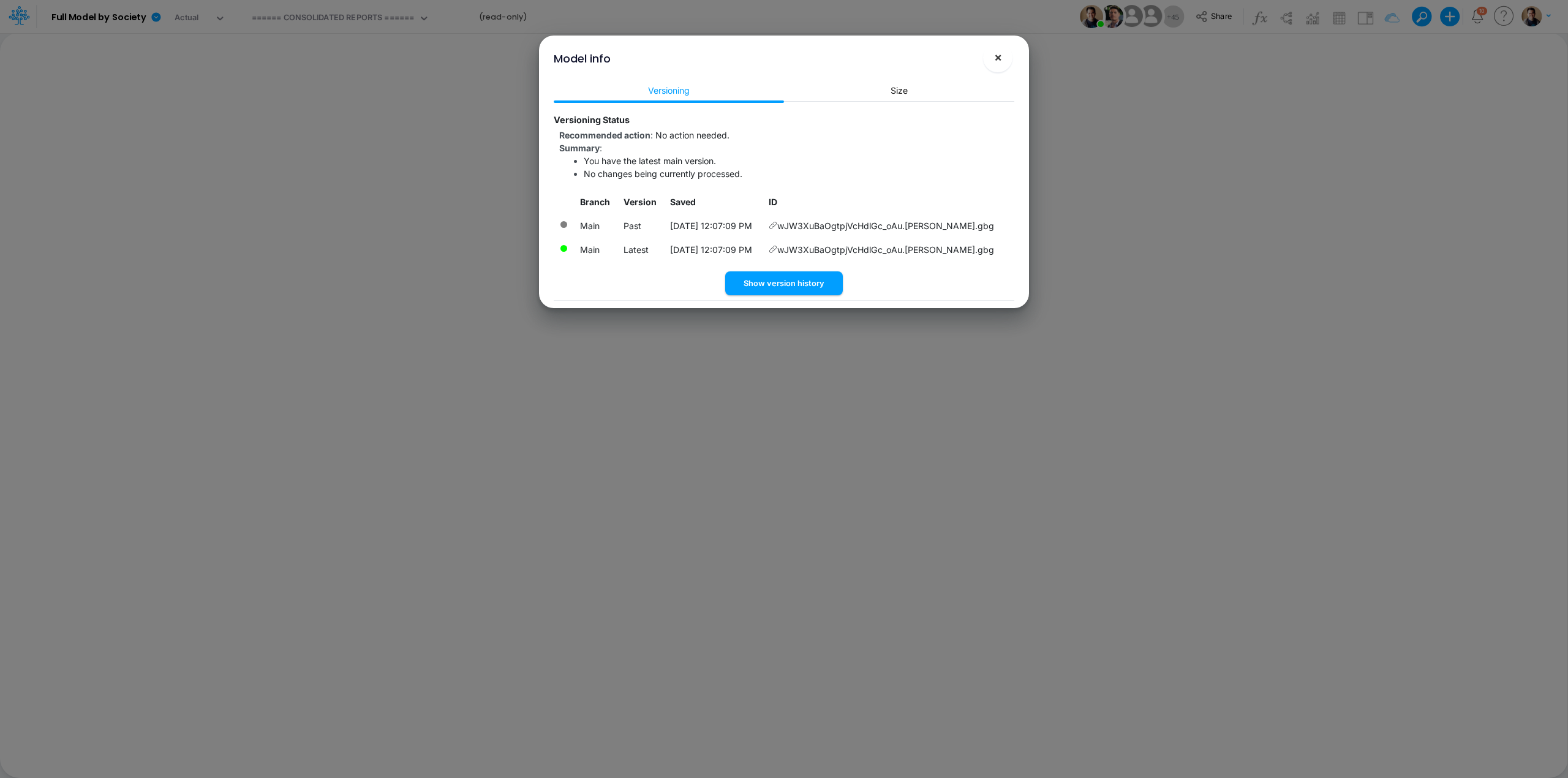
click at [1001, 57] on span "×" at bounding box center [998, 57] width 8 height 15
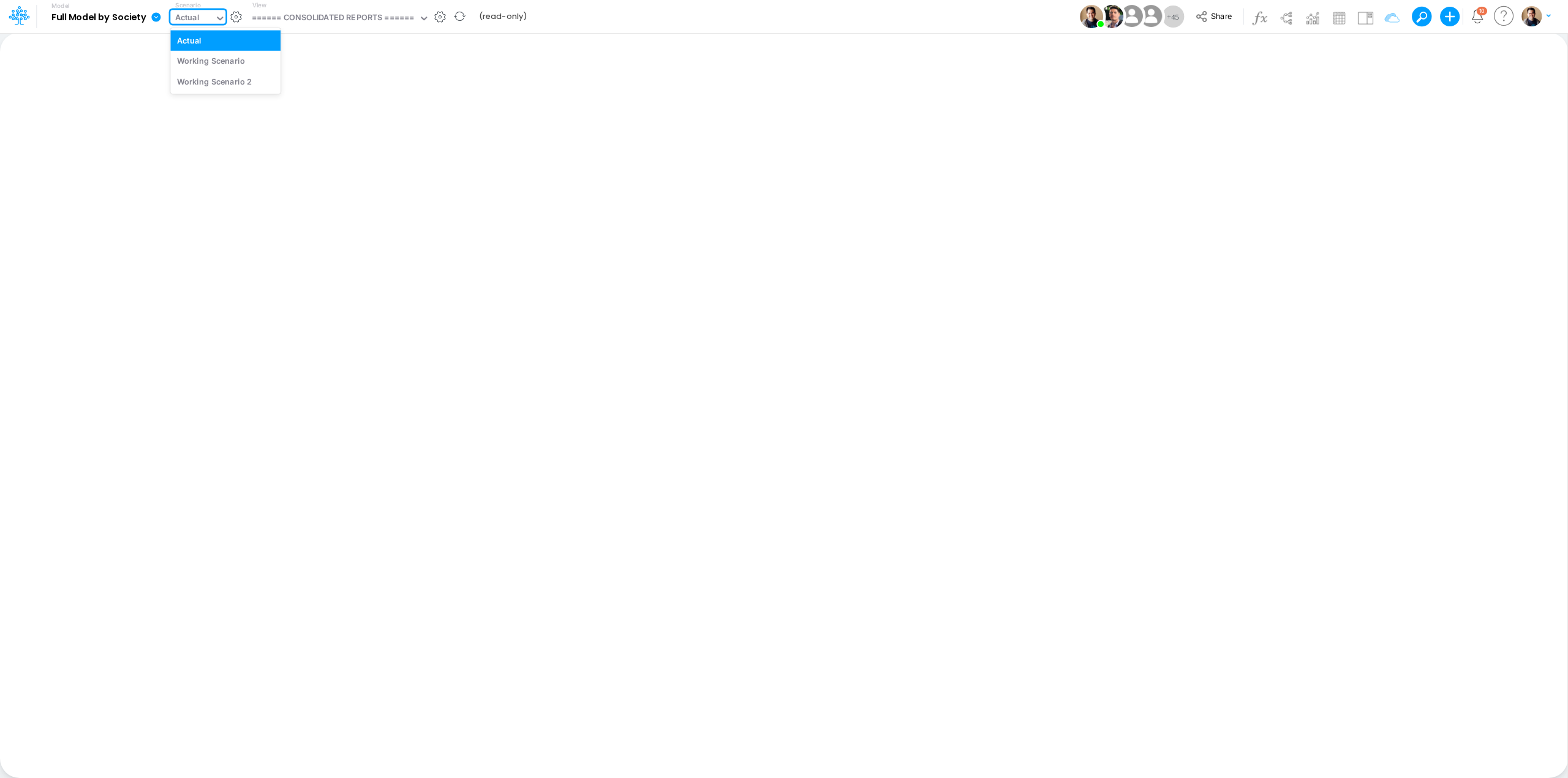
click at [195, 17] on div "Actual" at bounding box center [187, 18] width 25 height 14
click at [354, 19] on div "Actual" at bounding box center [357, 18] width 25 height 14
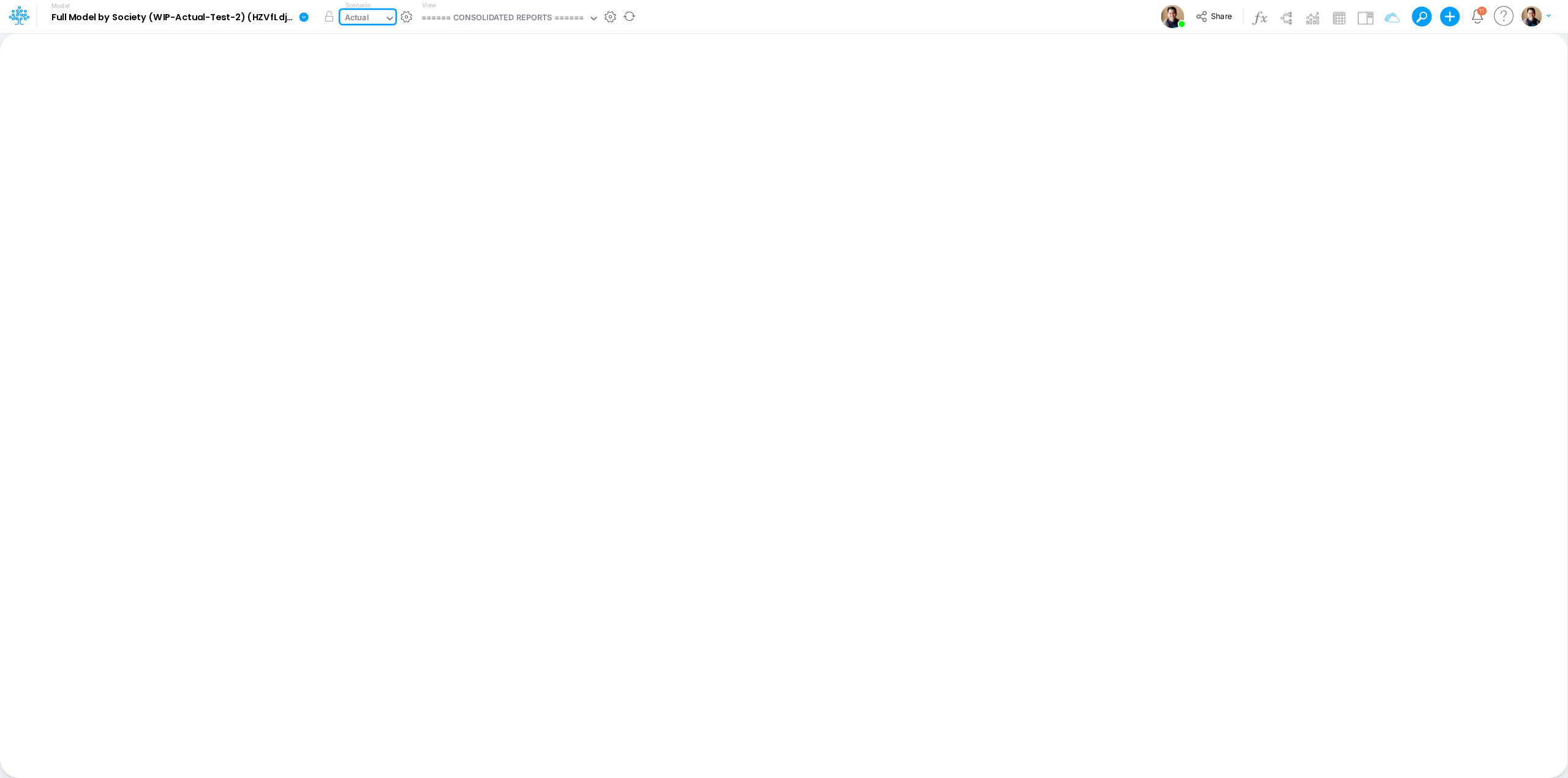
click at [354, 19] on div "Actual" at bounding box center [357, 18] width 25 height 14
click at [300, 17] on icon at bounding box center [304, 16] width 9 height 9
click at [365, 140] on button "Sync Scenarios" at bounding box center [366, 146] width 132 height 19
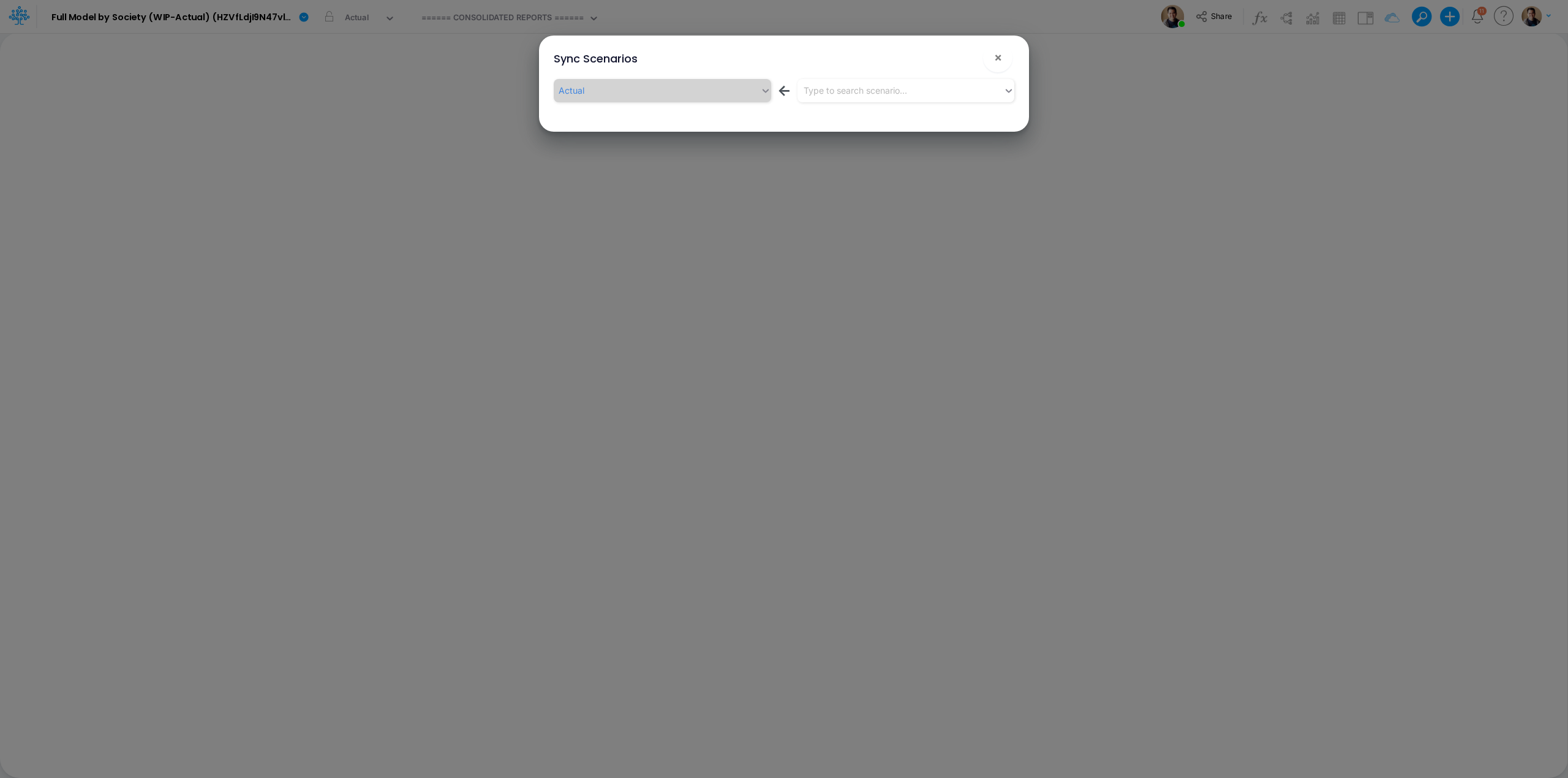
click at [952, 57] on button "!" at bounding box center [959, 60] width 15 height 15
click at [888, 91] on div "Type to search scenario..." at bounding box center [855, 90] width 103 height 13
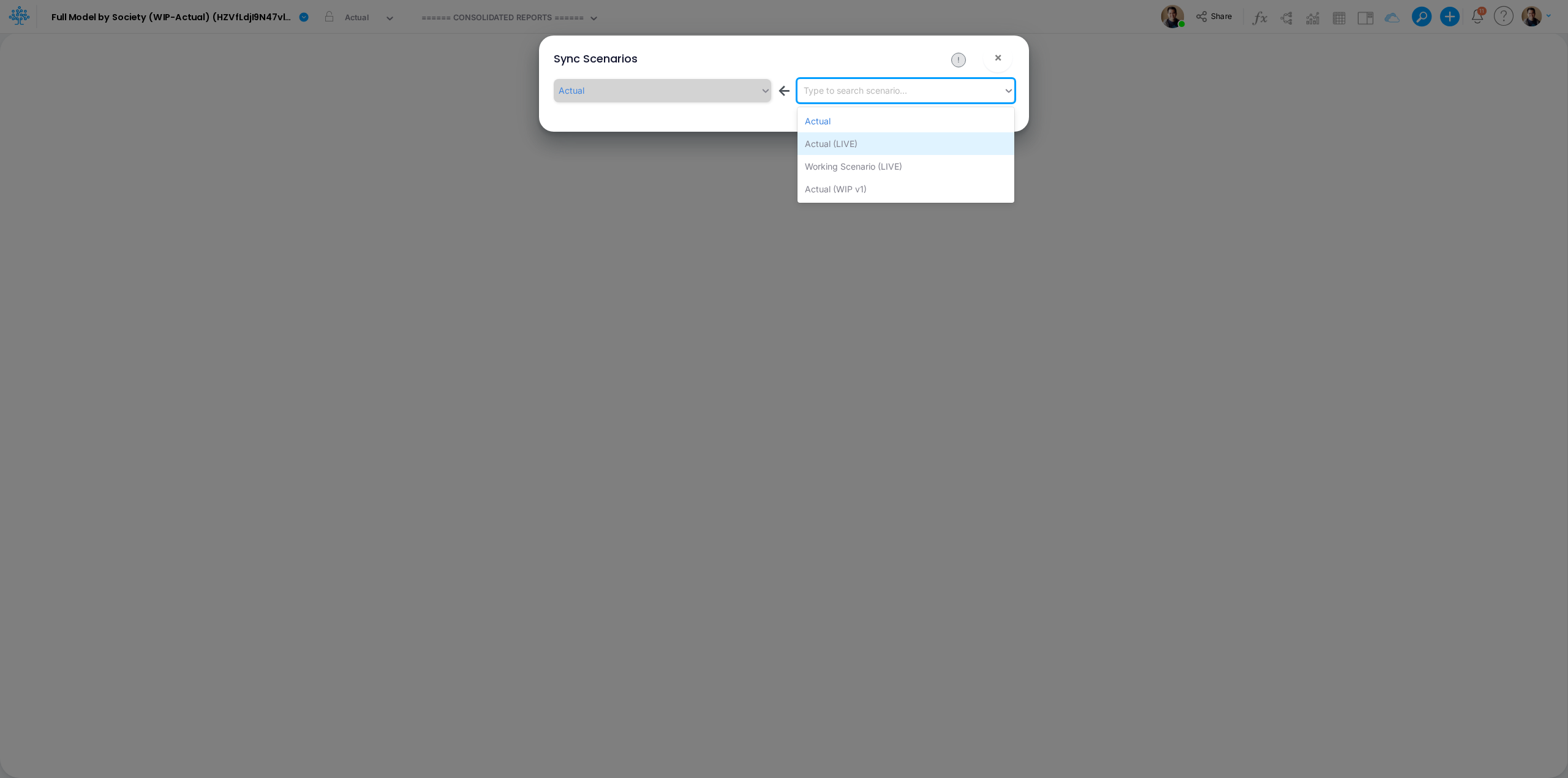
click at [900, 148] on div "Actual (LIVE)" at bounding box center [905, 143] width 216 height 23
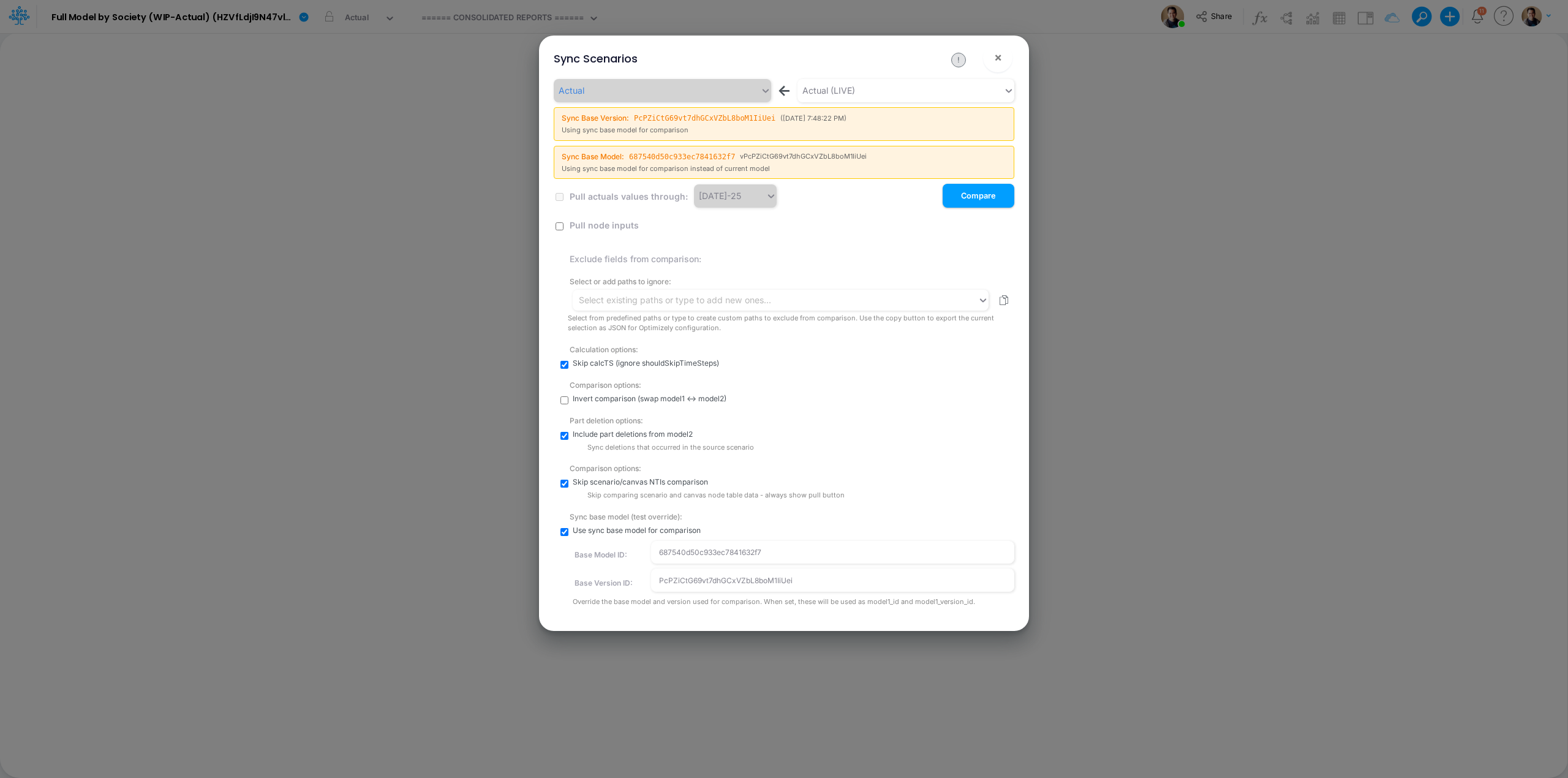
click at [988, 199] on button "Compare" at bounding box center [978, 195] width 71 height 24
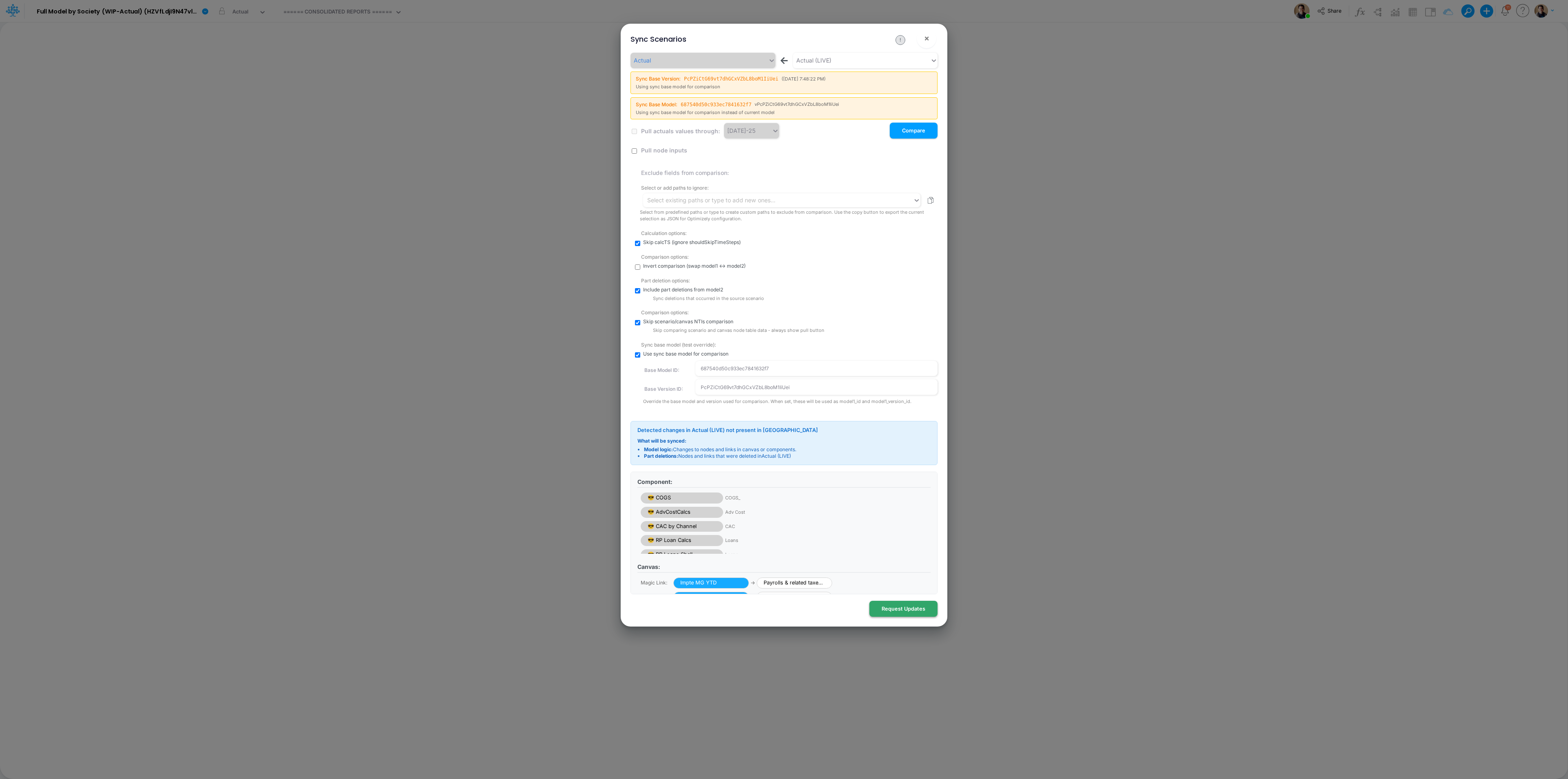
click at [913, 518] on button "Request Updates" at bounding box center [903, 608] width 68 height 16
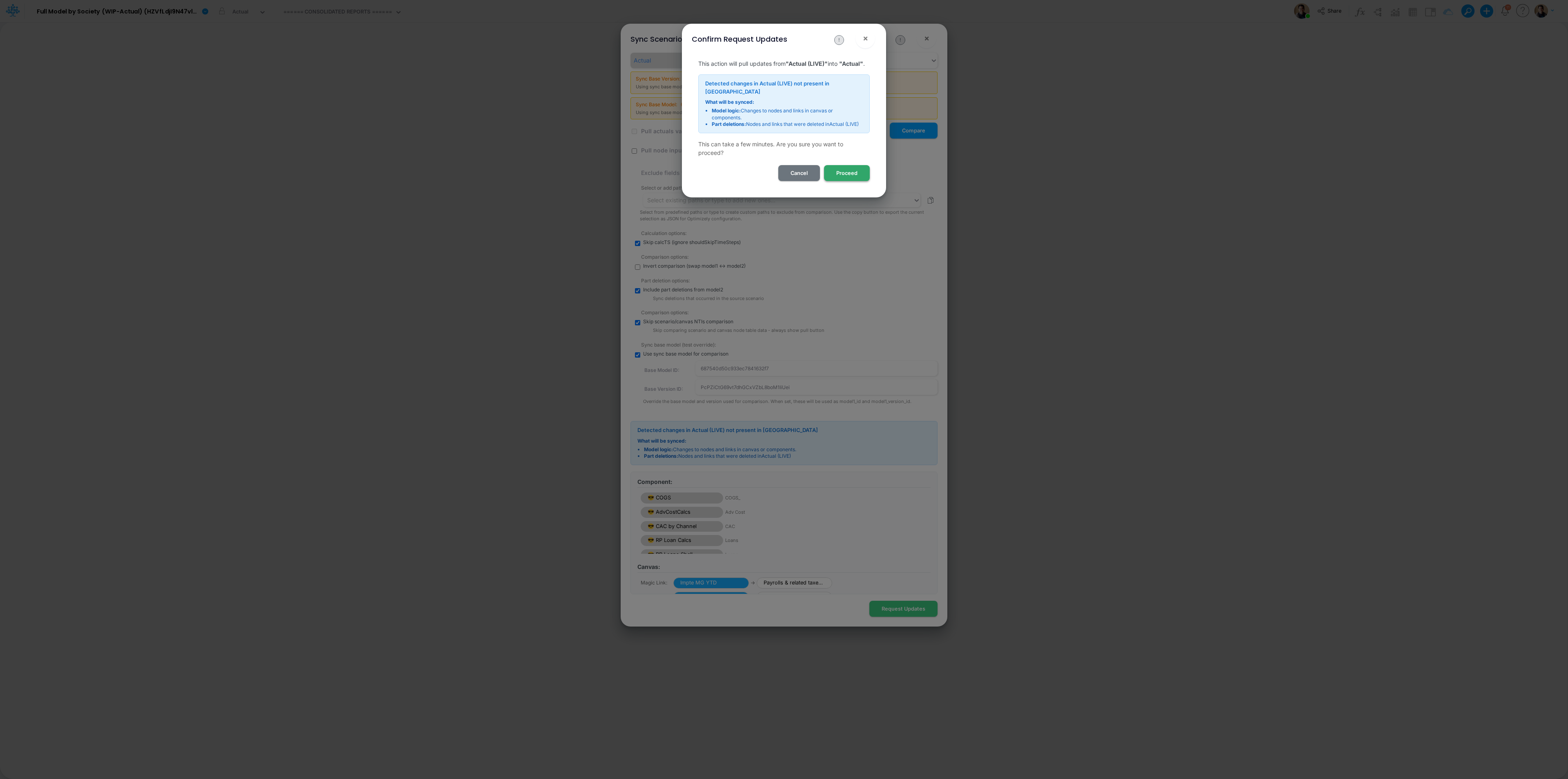
click at [854, 171] on button "Proceed" at bounding box center [847, 173] width 46 height 16
